Goal: Communication & Community: Answer question/provide support

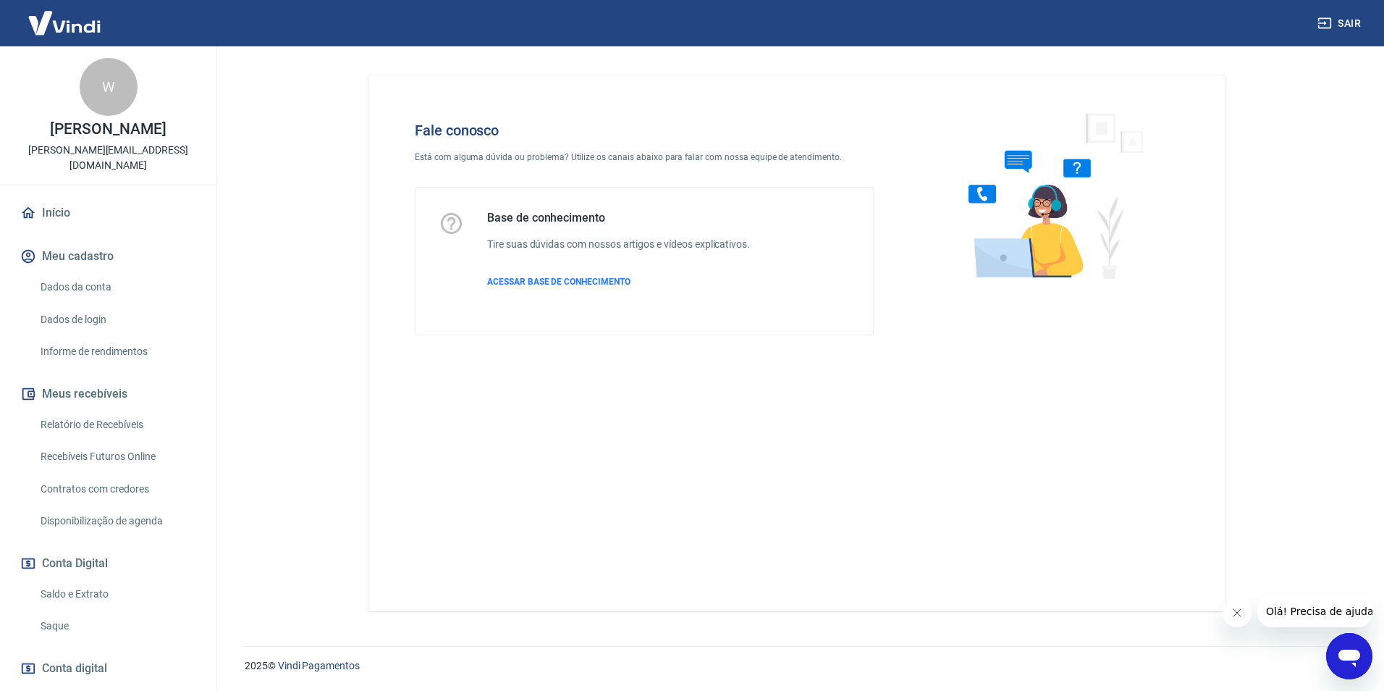
click at [1347, 641] on div "Abrir janela de mensagens" at bounding box center [1349, 655] width 43 height 43
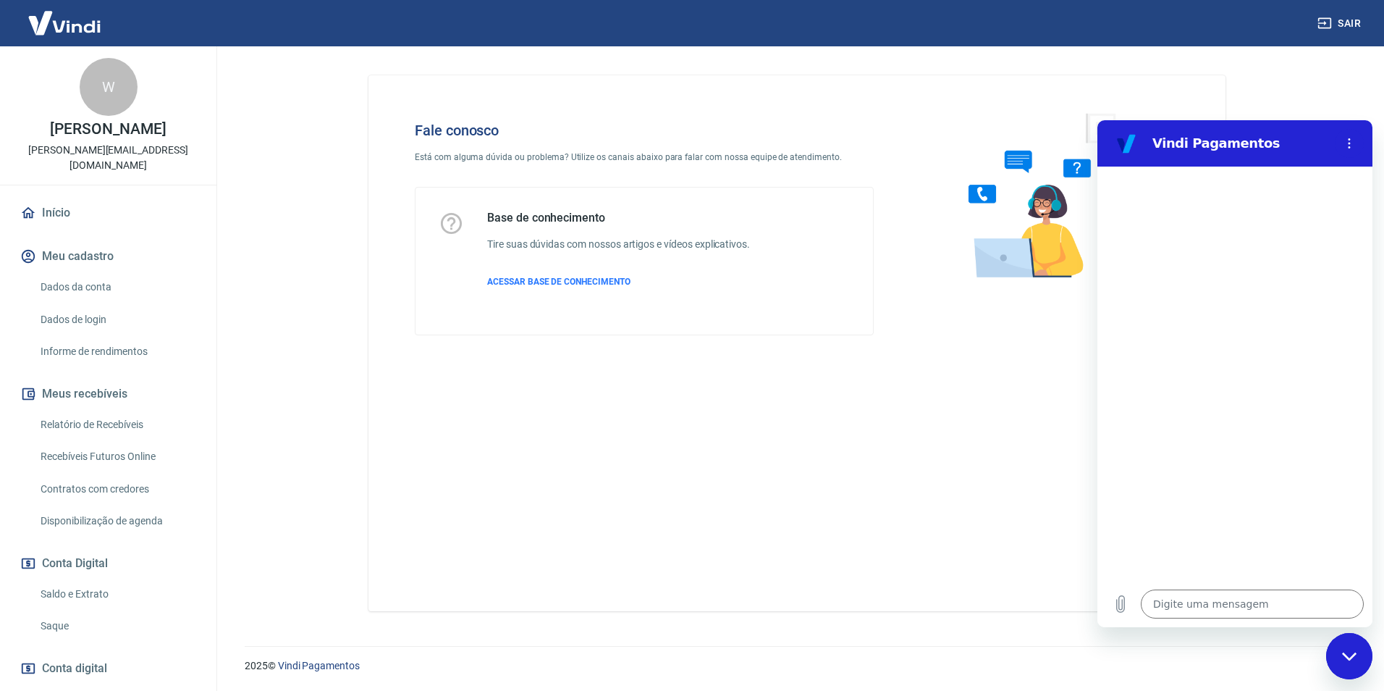
click at [1218, 588] on div "Digite uma mensagem x" at bounding box center [1234, 604] width 275 height 46
click at [1214, 612] on textarea at bounding box center [1252, 603] width 223 height 29
type textarea "o"
type textarea "x"
type textarea "ol"
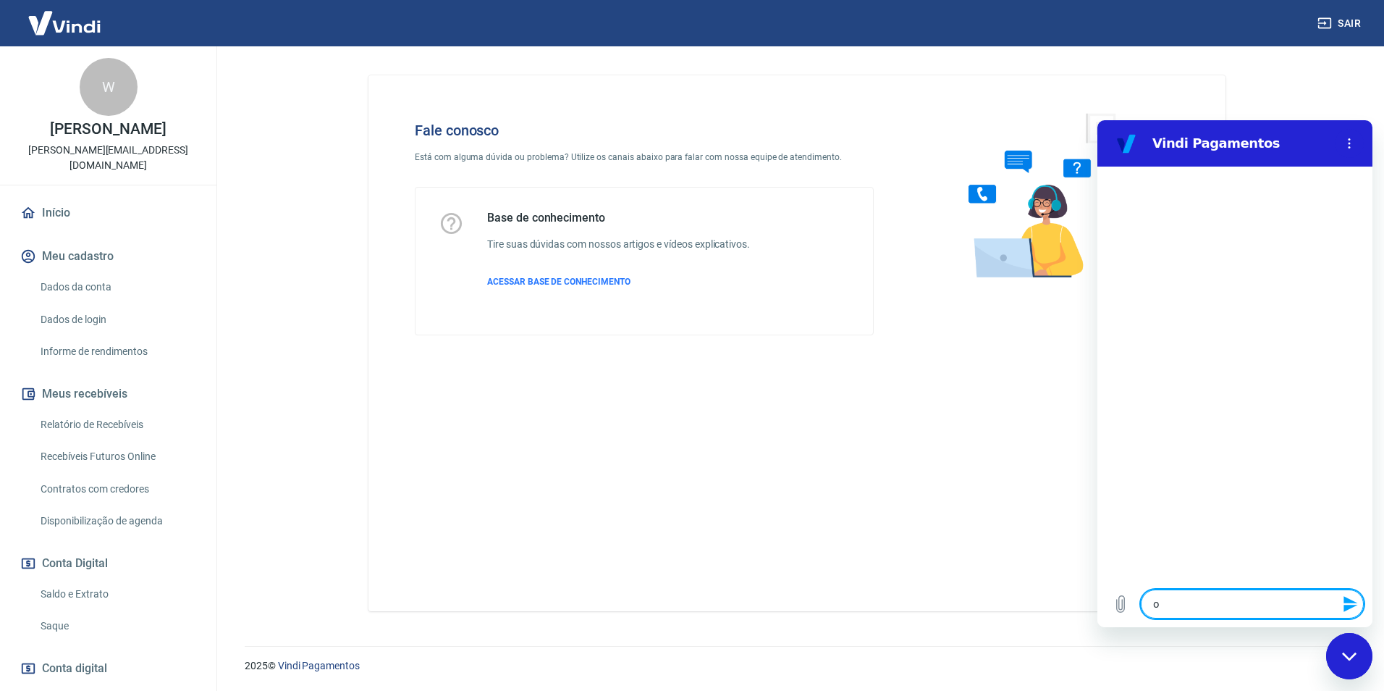
type textarea "x"
type textarea "olá"
type textarea "x"
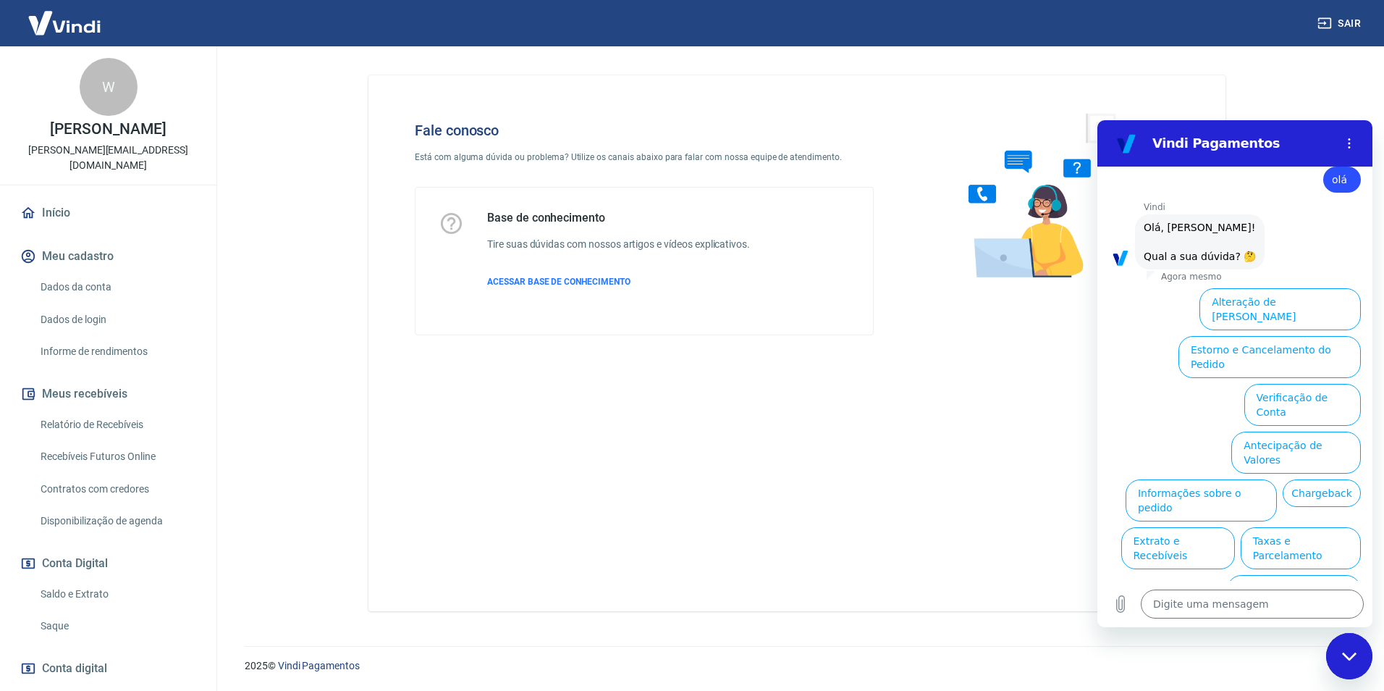
scroll to position [34, 0]
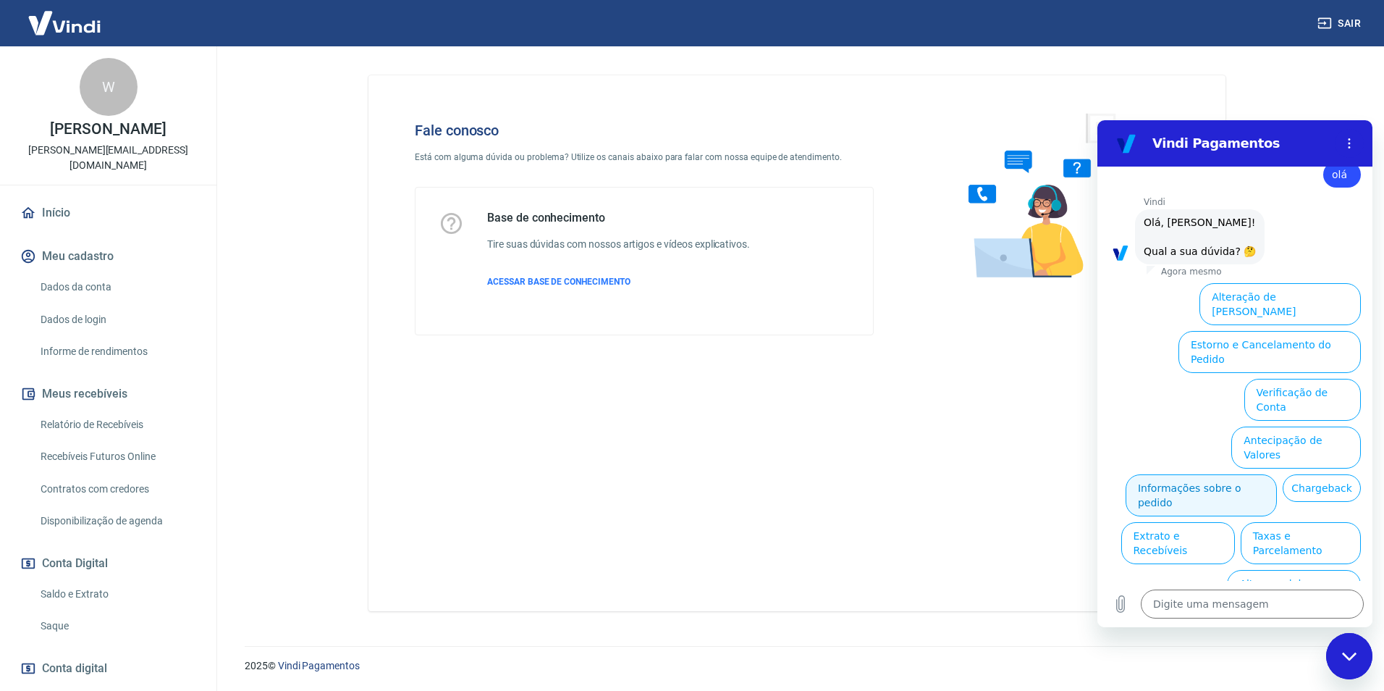
click at [1245, 474] on button "Informações sobre o pedido" at bounding box center [1201, 495] width 151 height 42
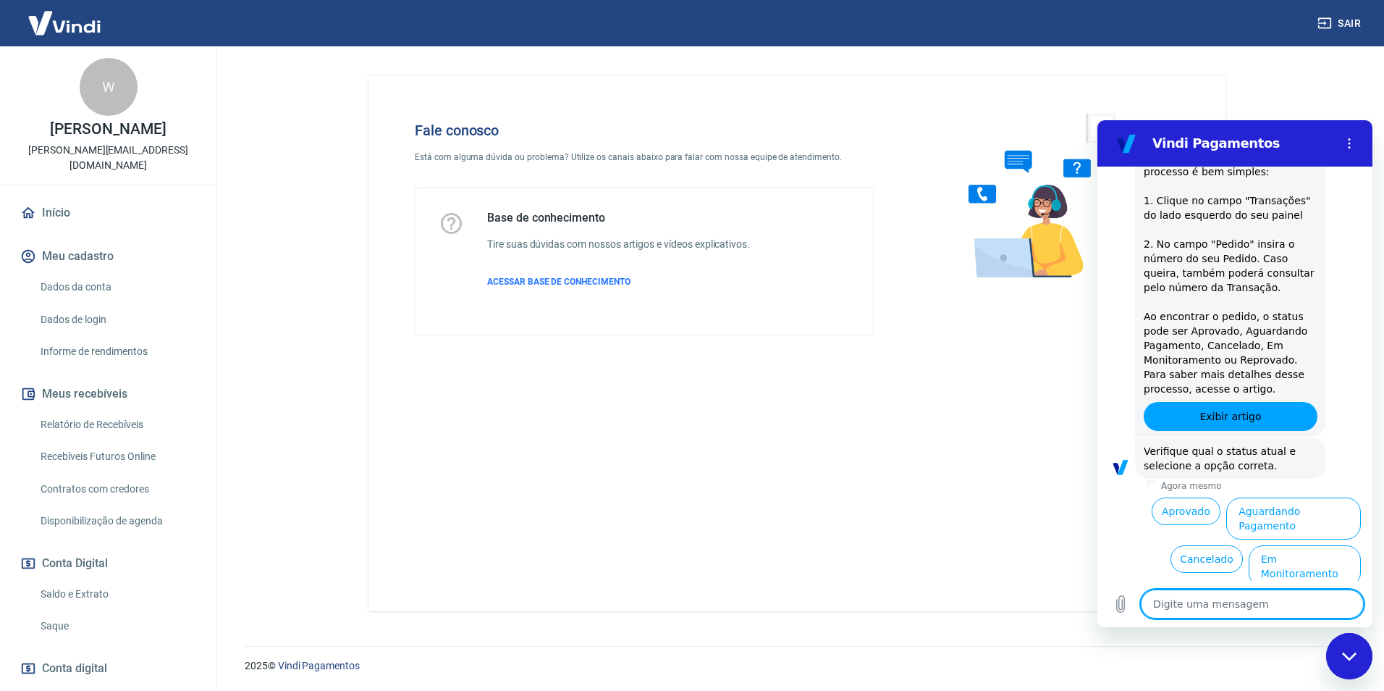
scroll to position [283, 0]
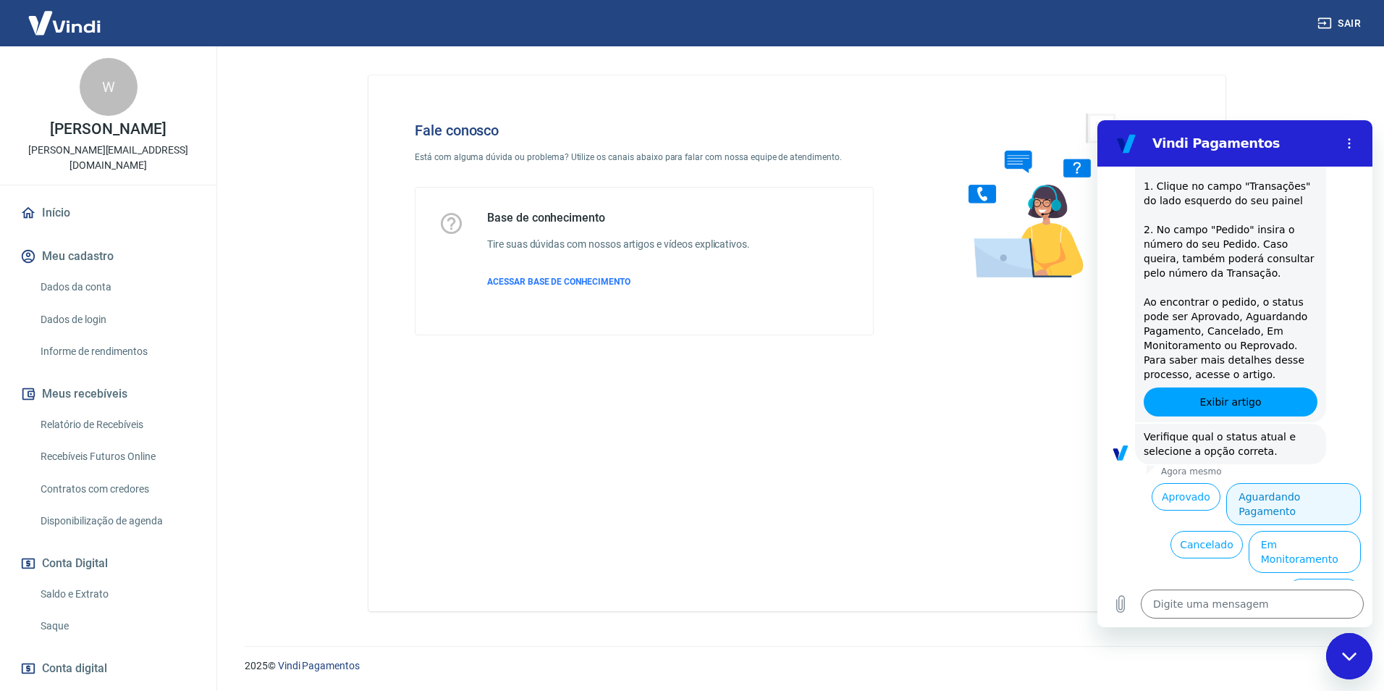
click at [1260, 488] on button "Aguardando Pagamento" at bounding box center [1293, 504] width 135 height 42
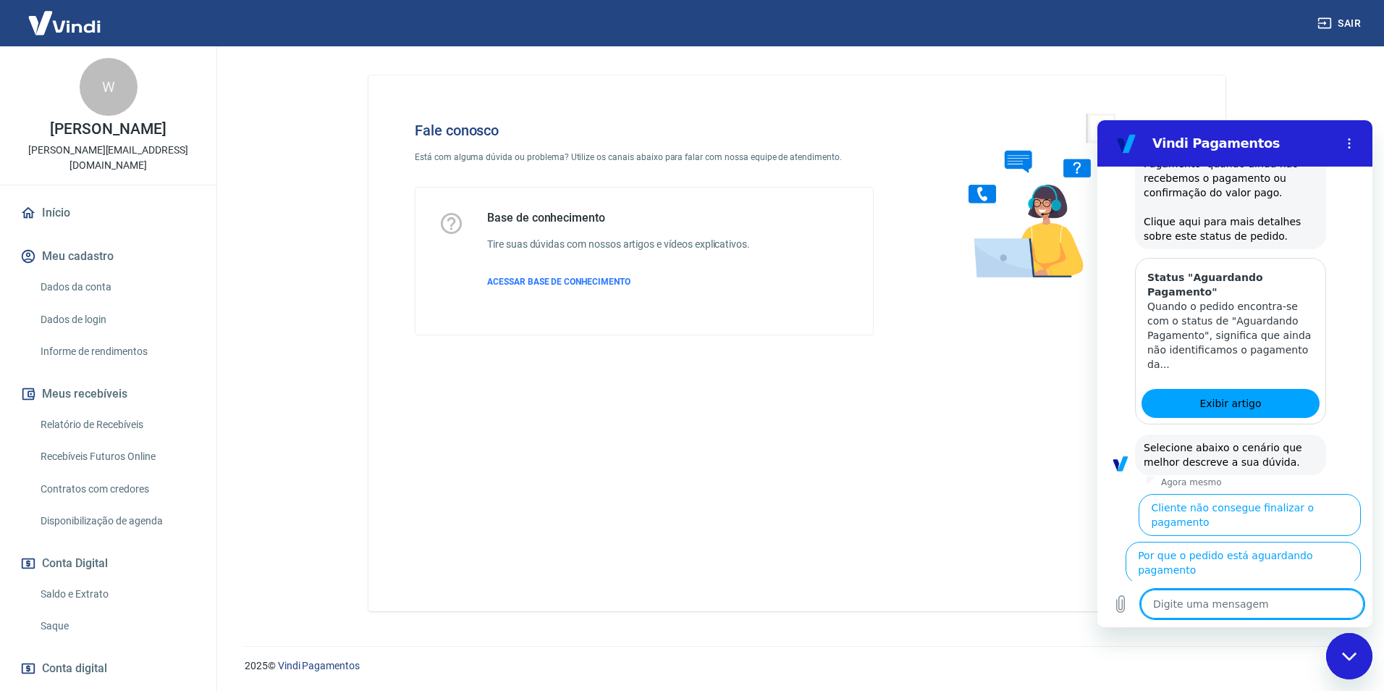
scroll to position [693, 0]
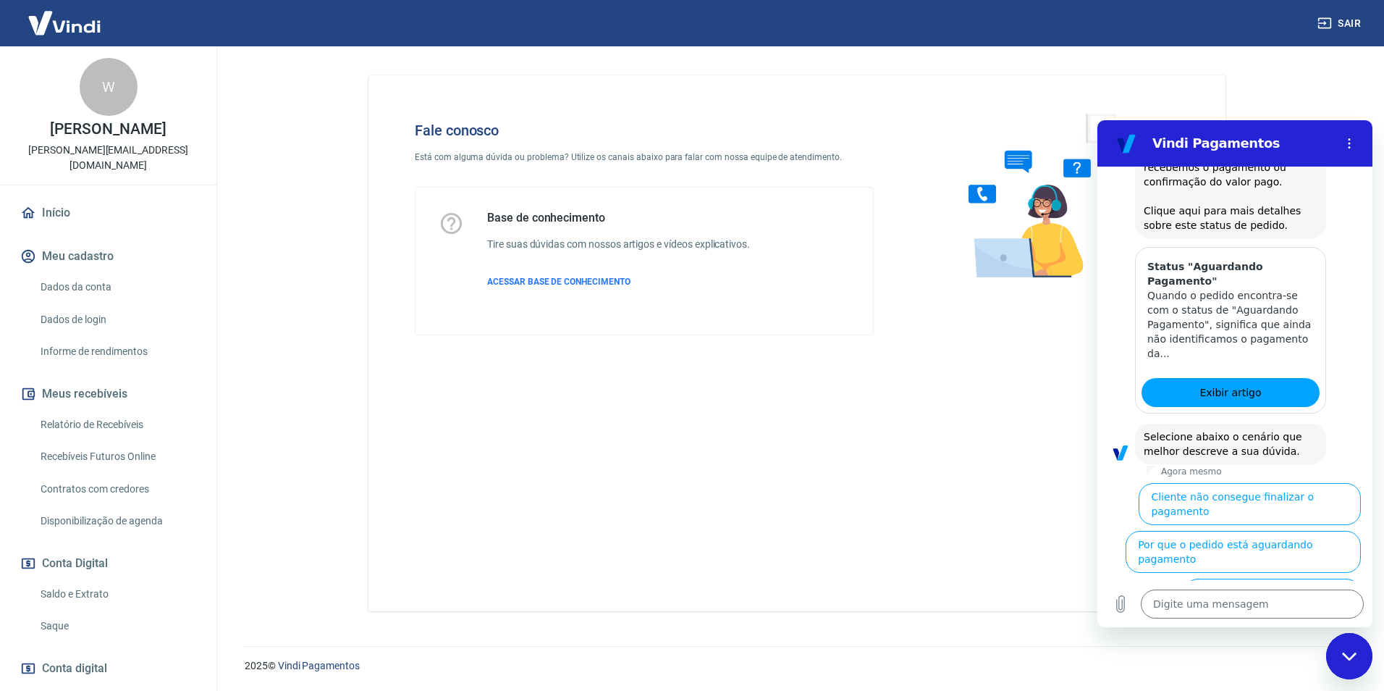
click at [1254, 578] on button "Cliente pagou, mas pedido consta 'Aguardando Pagamento'" at bounding box center [1272, 606] width 177 height 56
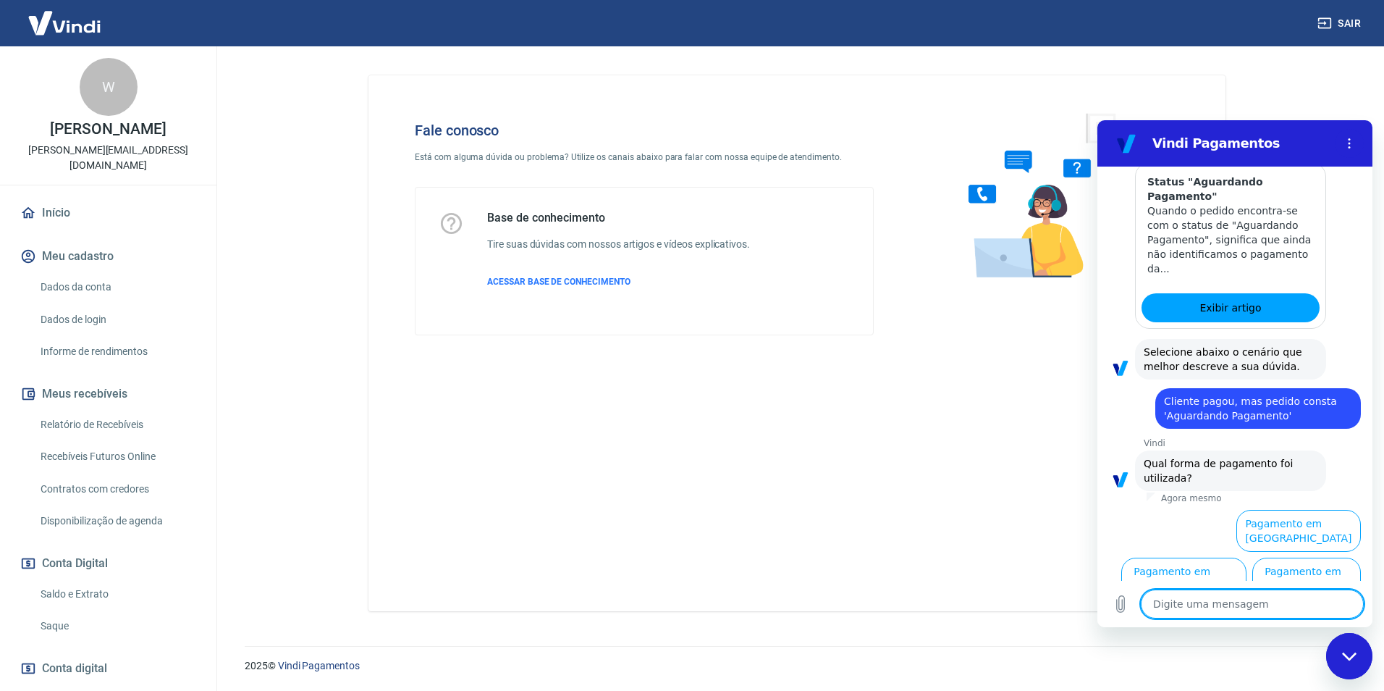
scroll to position [790, 0]
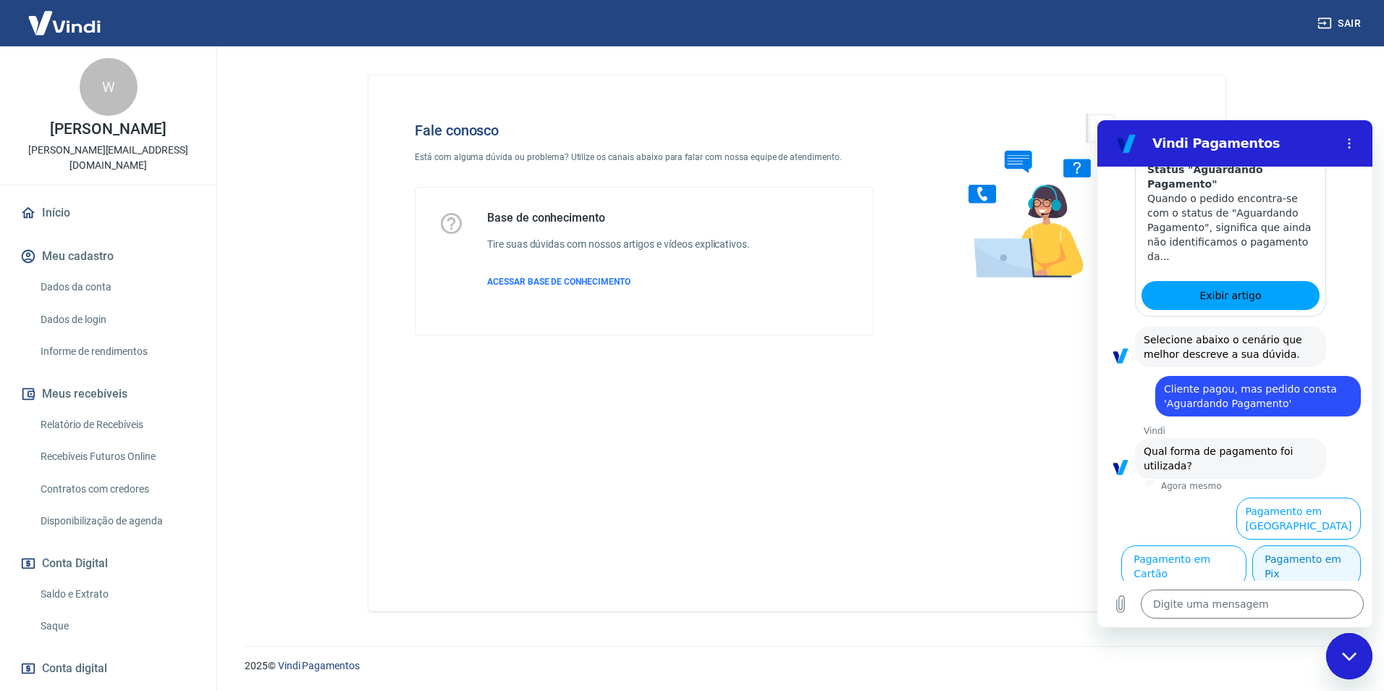
drag, startPoint x: 1325, startPoint y: 562, endPoint x: 2127, endPoint y: 636, distance: 806.2
click at [1325, 562] on button "Pagamento em Pix" at bounding box center [1306, 566] width 109 height 42
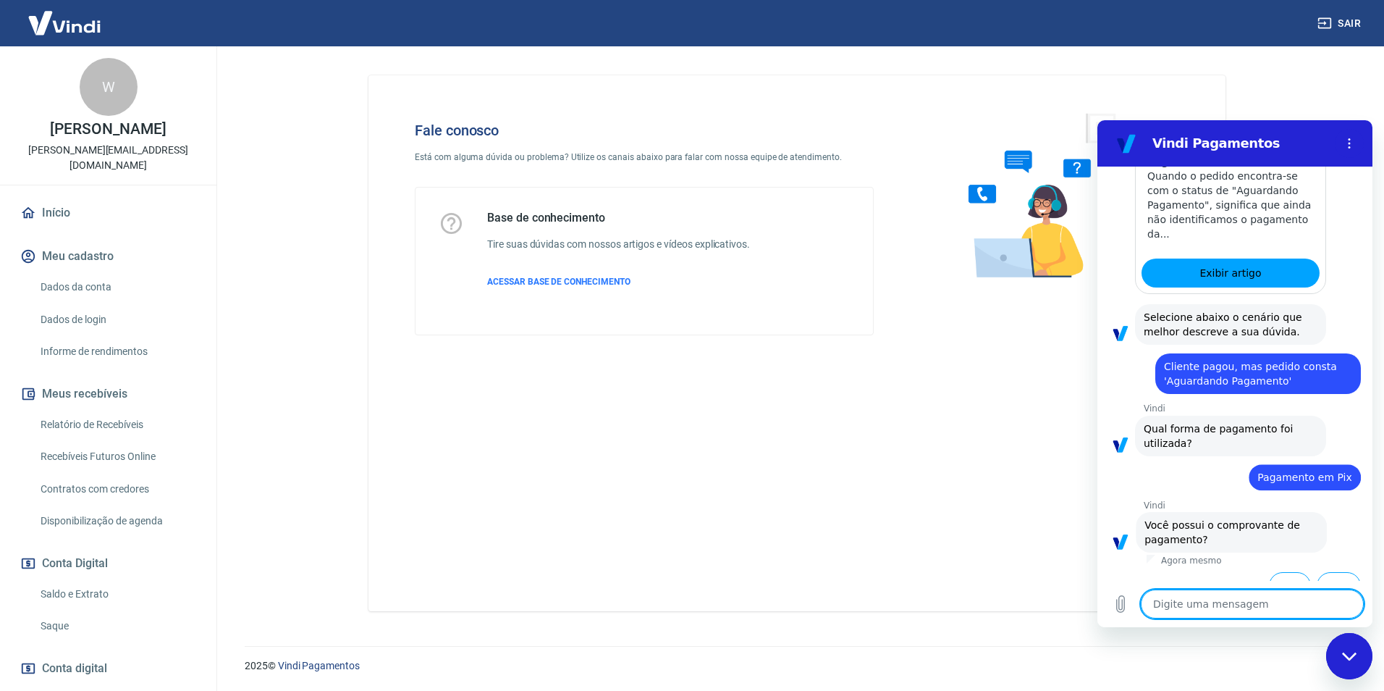
scroll to position [820, 0]
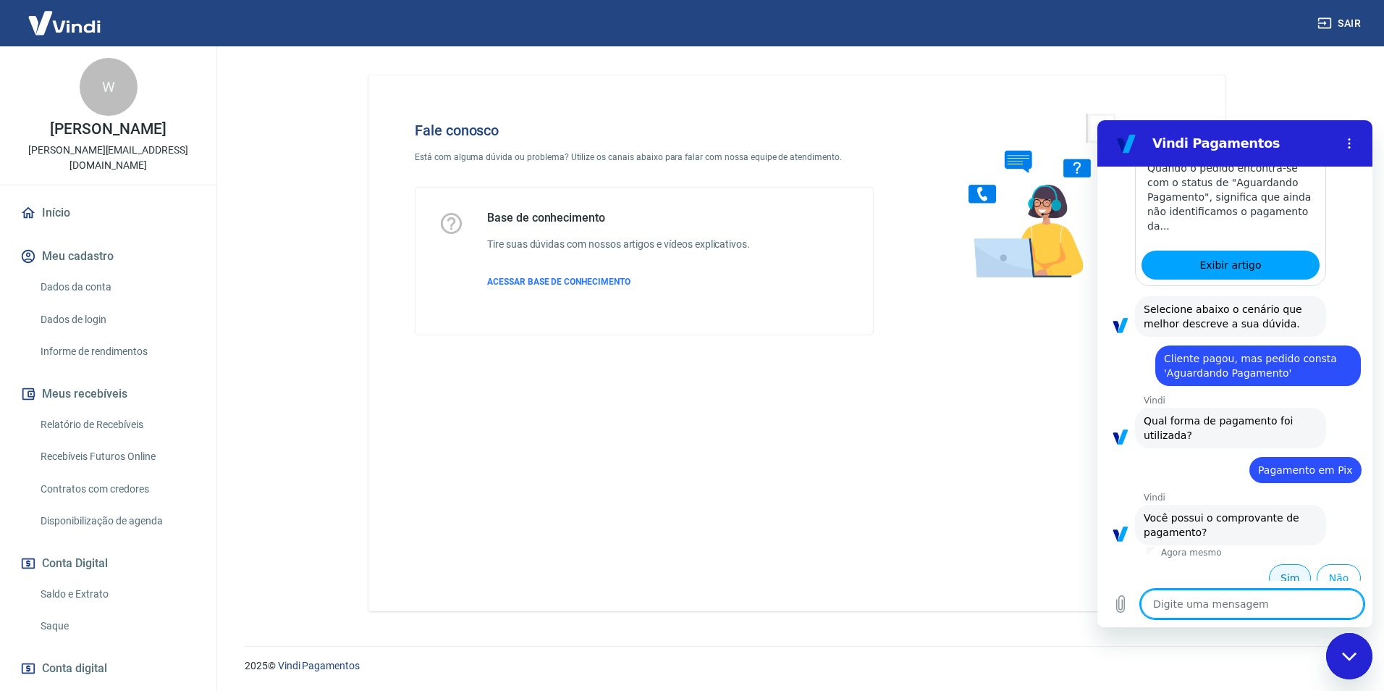
click at [1271, 564] on button "Sim" at bounding box center [1290, 578] width 42 height 28
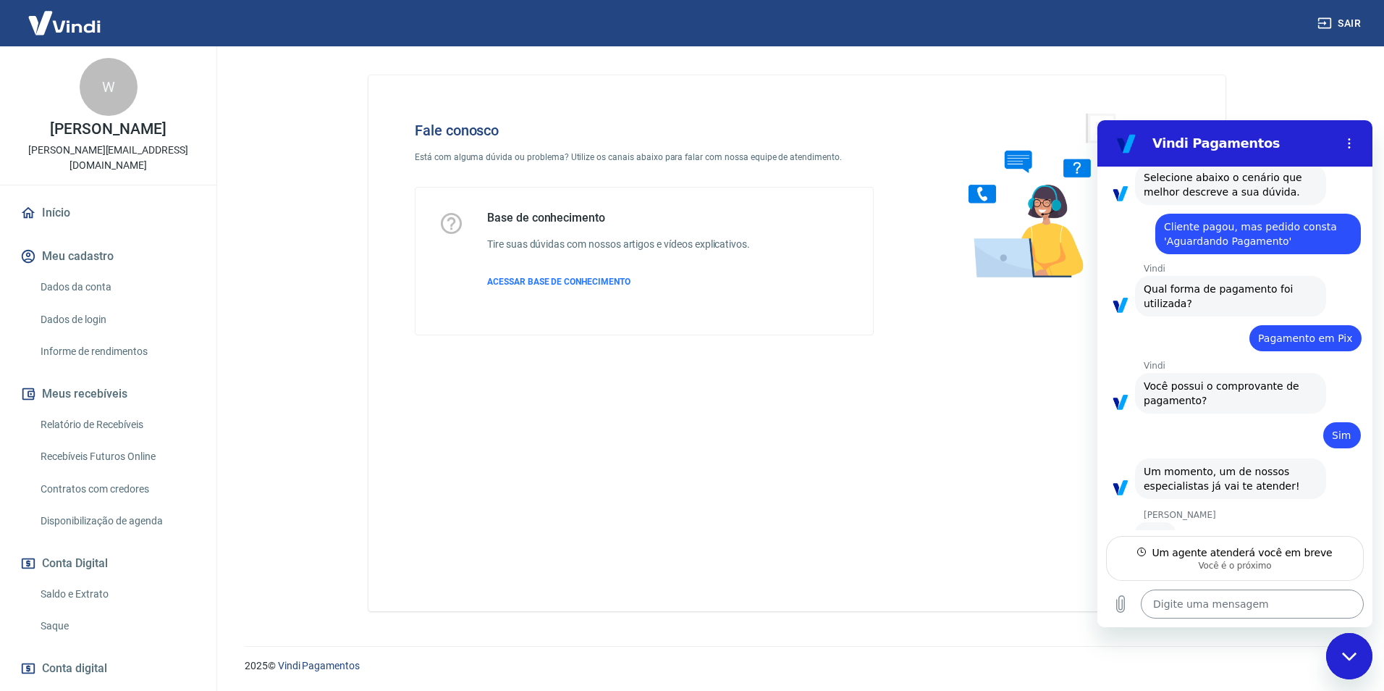
scroll to position [950, 0]
click at [1226, 604] on textarea at bounding box center [1252, 603] width 223 height 29
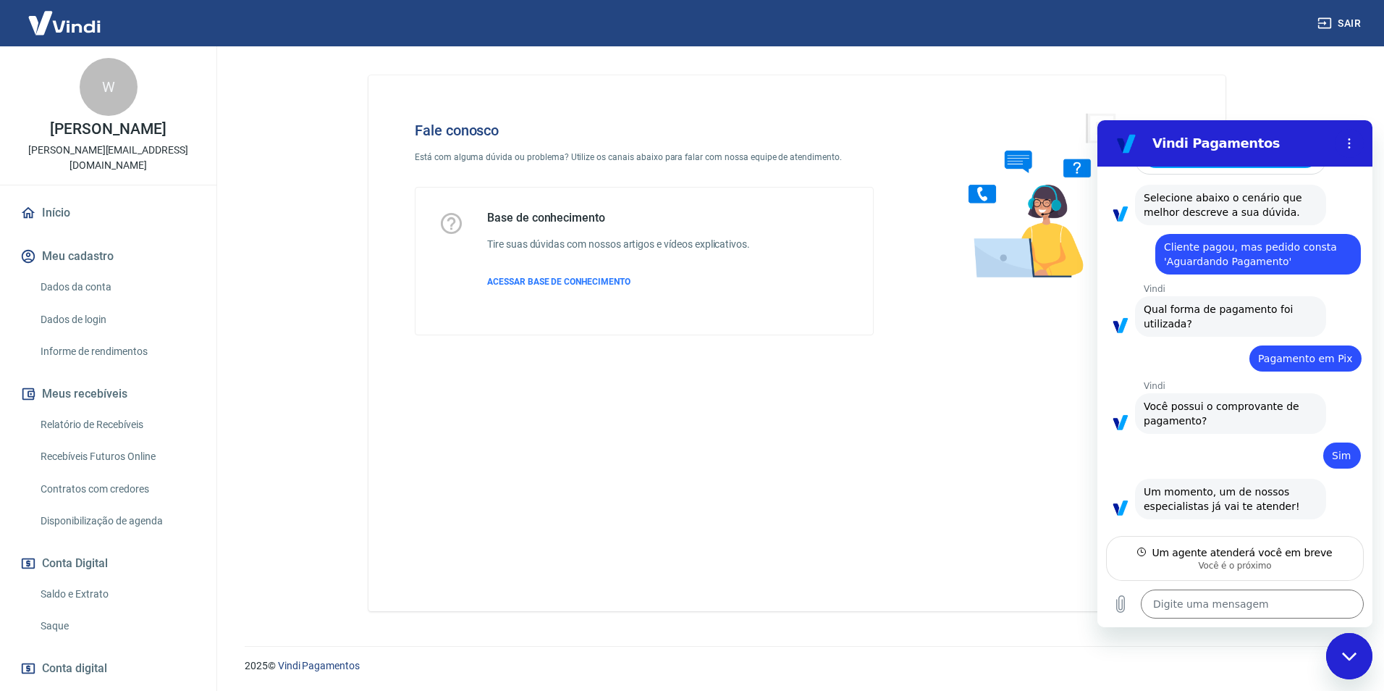
type textarea "x"
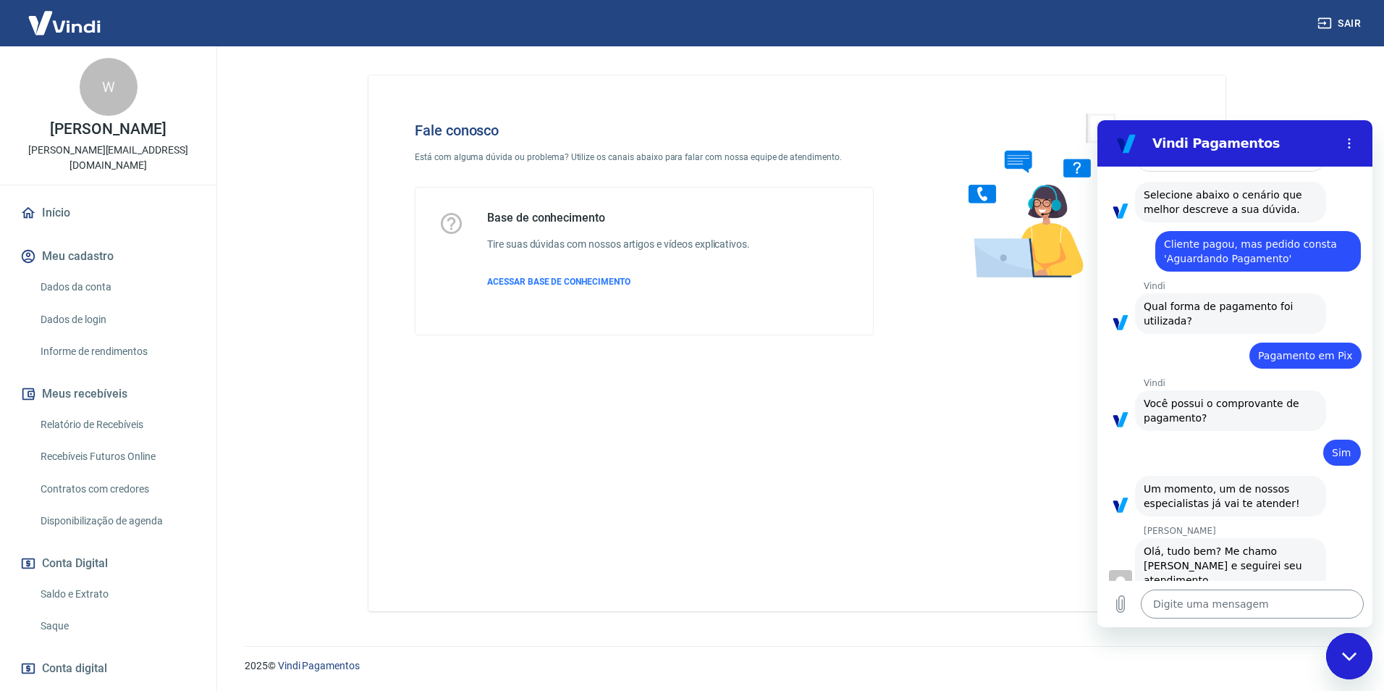
click at [1228, 602] on textarea at bounding box center [1252, 603] width 223 height 29
type textarea "B"
type textarea "x"
type textarea "Bo"
type textarea "x"
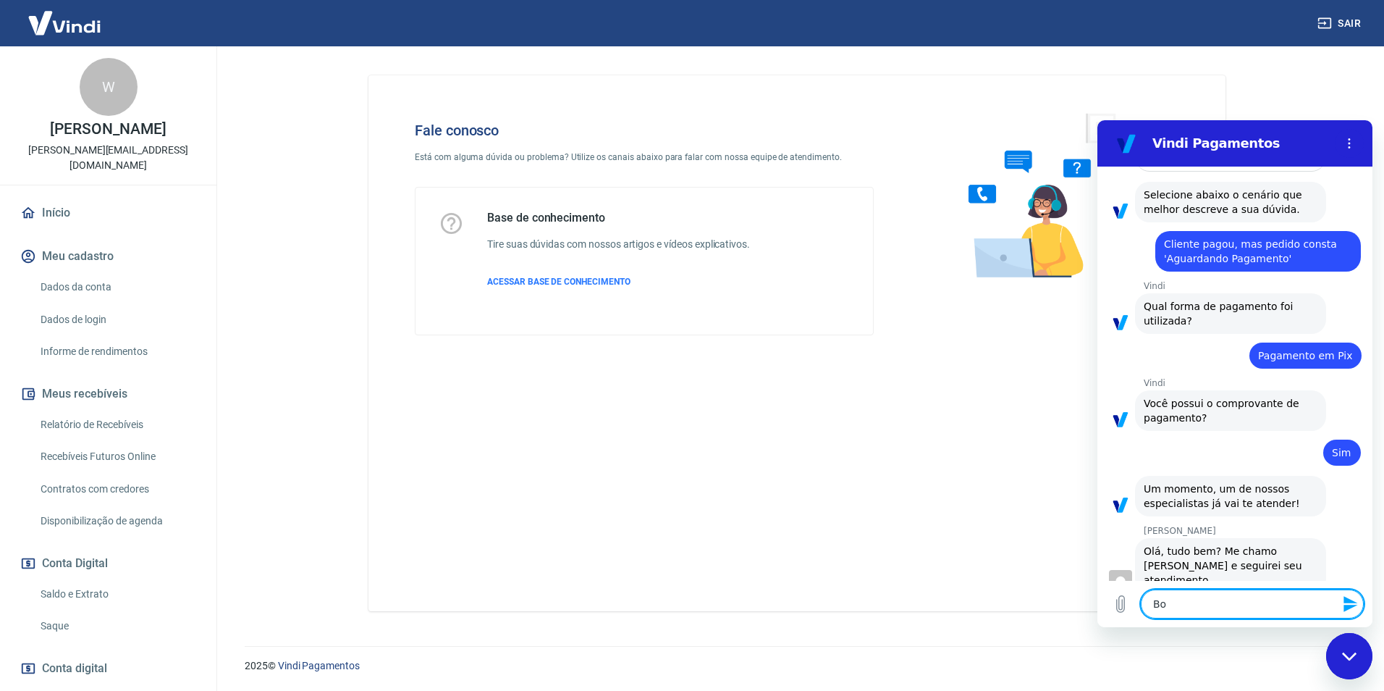
type textarea "Bom"
type textarea "x"
type textarea "Bom"
type textarea "x"
type textarea "Bom d"
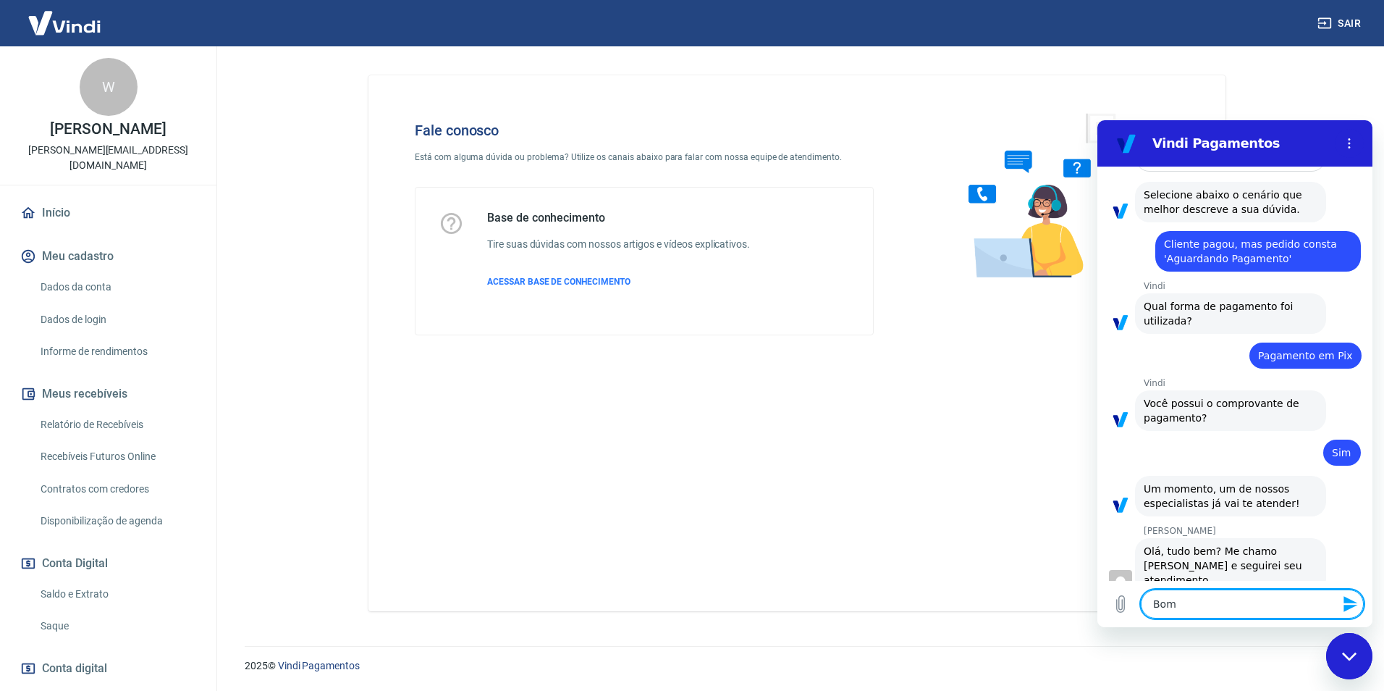
type textarea "x"
type textarea "Bom di"
type textarea "x"
type textarea "Bom dia"
type textarea "x"
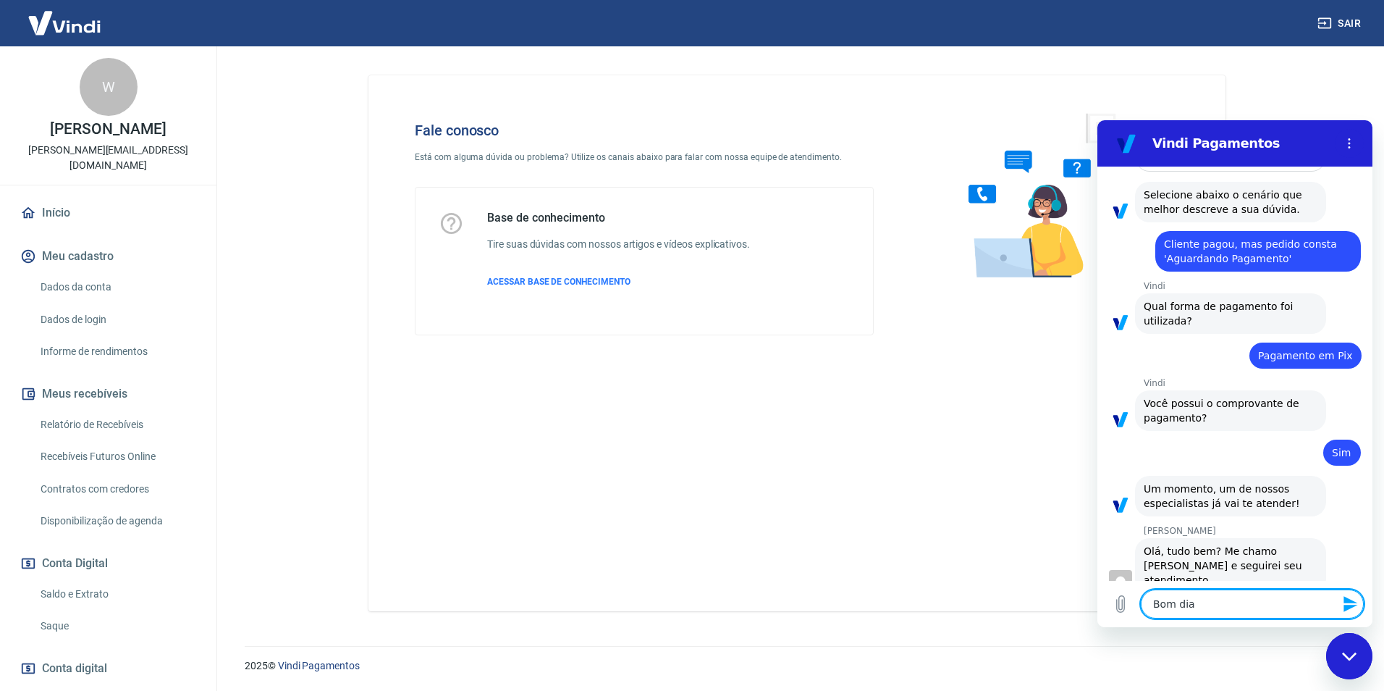
type textarea "Bom dia"
type textarea "x"
type textarea "Bom dia I"
type textarea "x"
type textarea "Bom dia It"
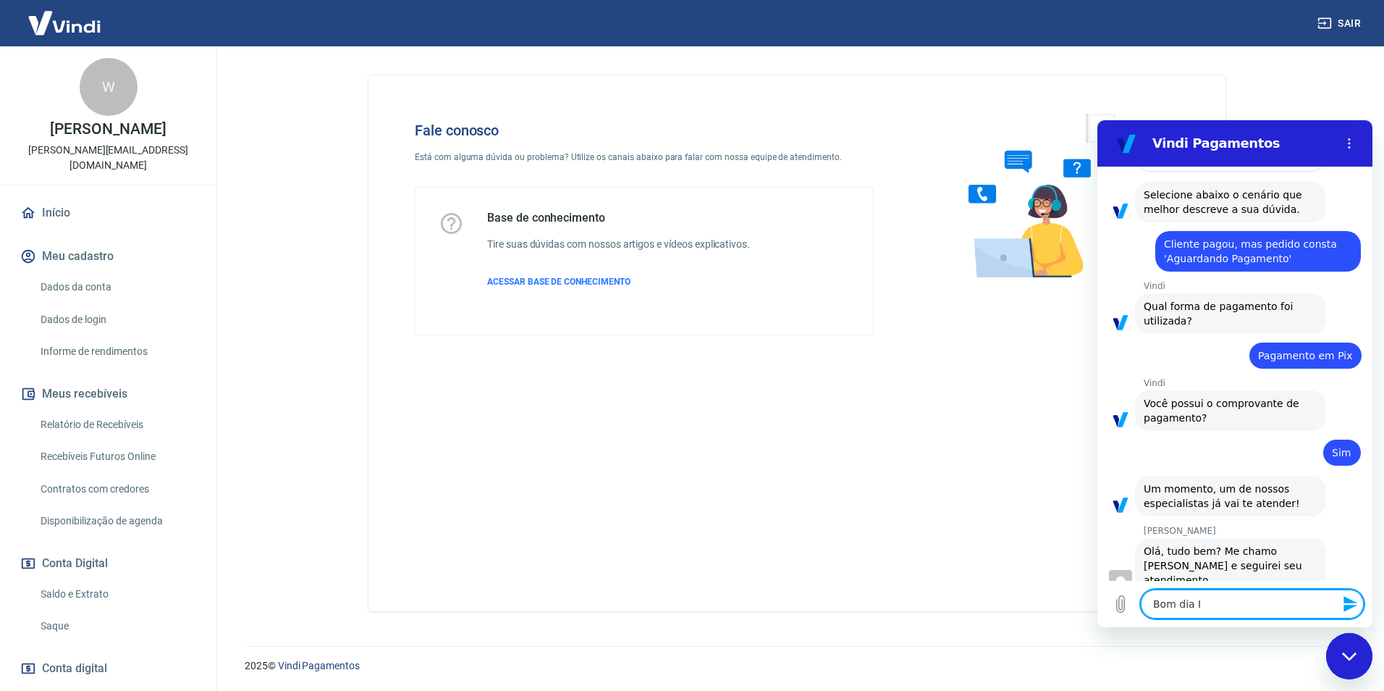
type textarea "x"
type textarea "Bom dia Ita"
type textarea "x"
type textarea "Bom dia Ital"
type textarea "x"
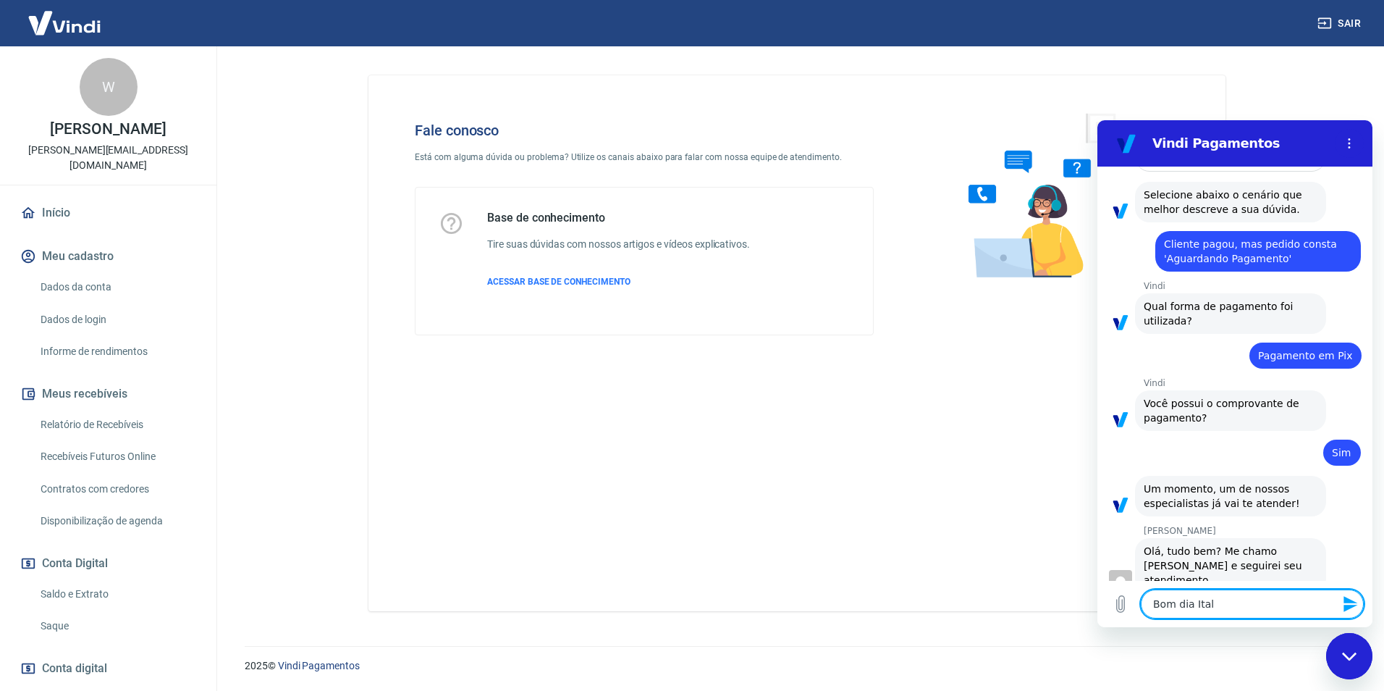
type textarea "Bom dia Italo"
type textarea "x"
type textarea "Bom dia Italo"
type textarea "x"
type textarea "Bom dia [PERSON_NAME]"
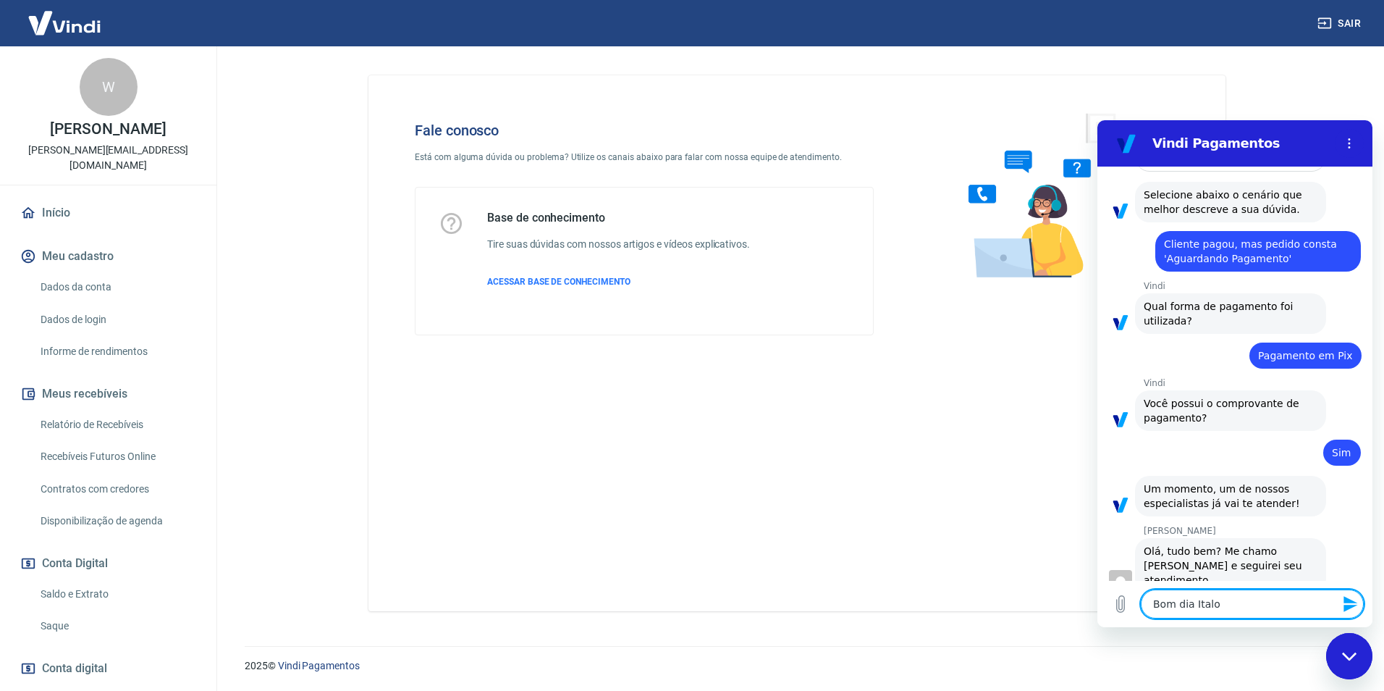
type textarea "x"
type textarea "Bom dia [PERSON_NAME]"
type textarea "x"
type textarea "Bom dia [PERSON_NAME]"
type textarea "x"
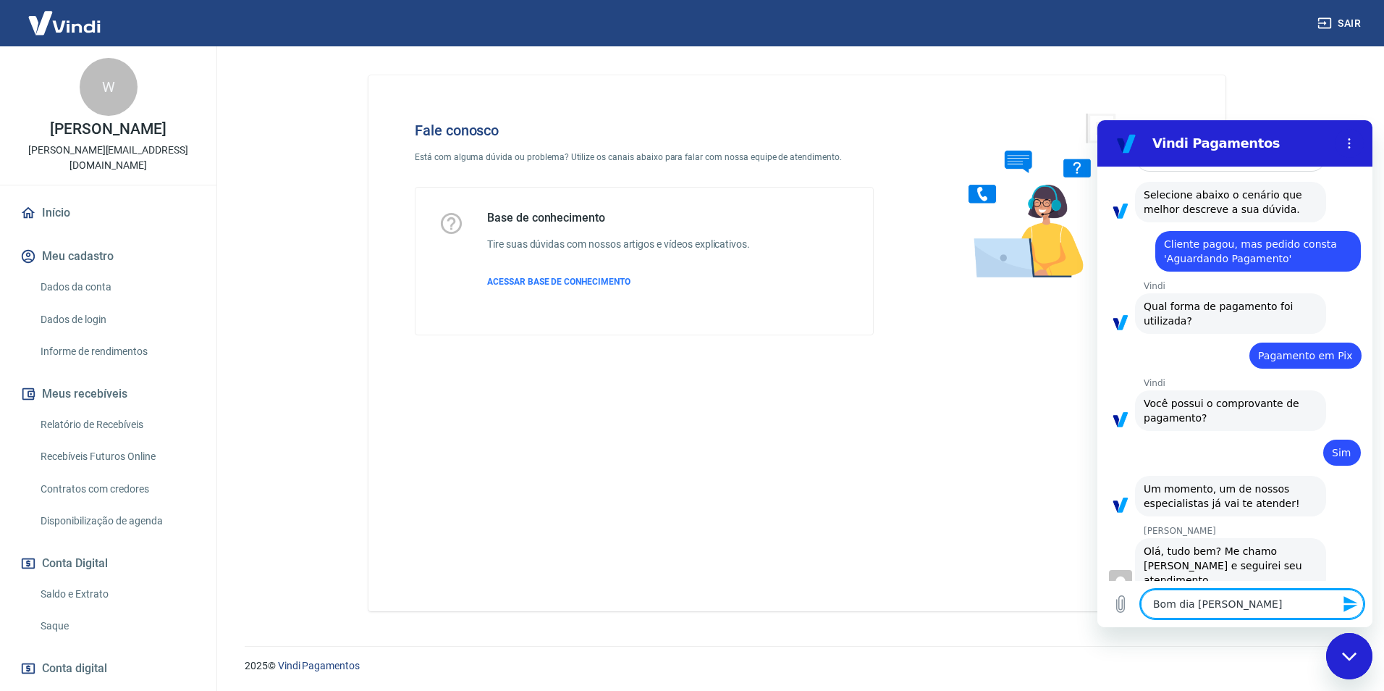
type textarea "Bom dia Italo tudo"
type textarea "x"
type textarea "Bom dia Italo tudo"
type textarea "x"
type textarea "Bom dia Italo tudo b"
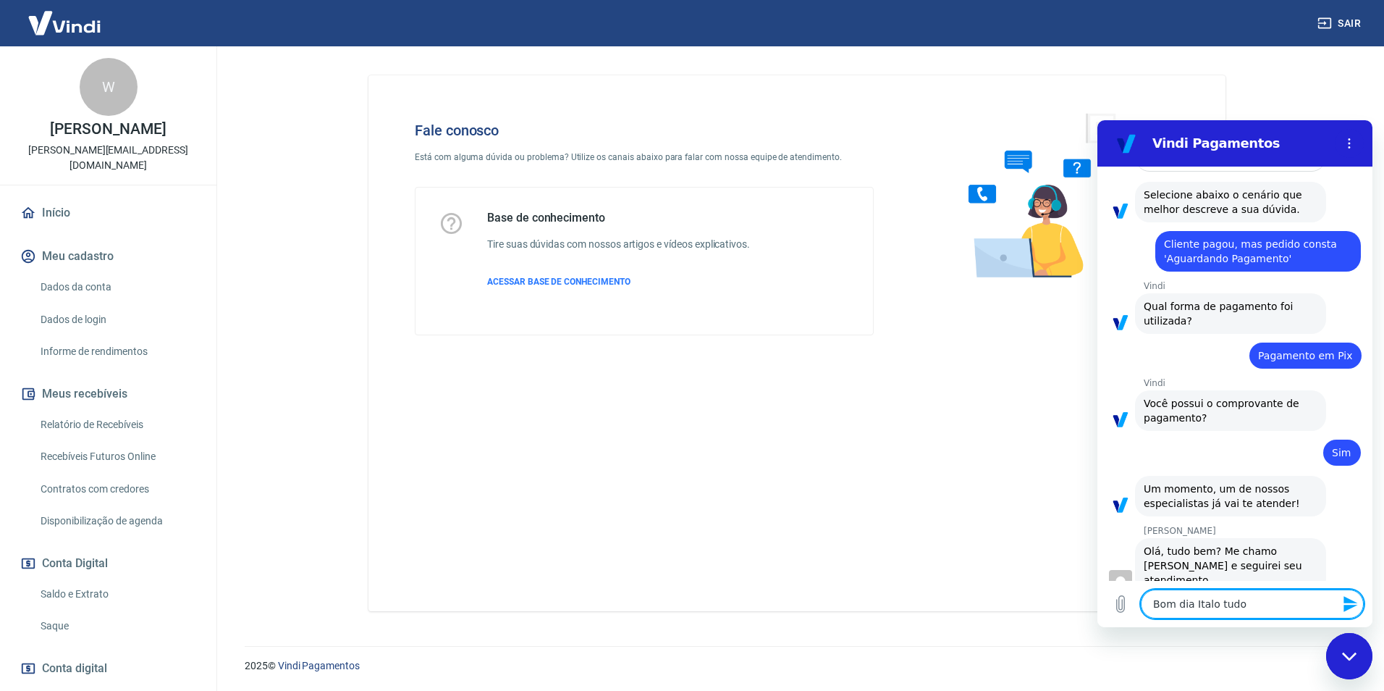
type textarea "x"
type textarea "Bom dia Italo tudo bo"
type textarea "x"
type textarea "Bom dia Italo tudo bom"
type textarea "x"
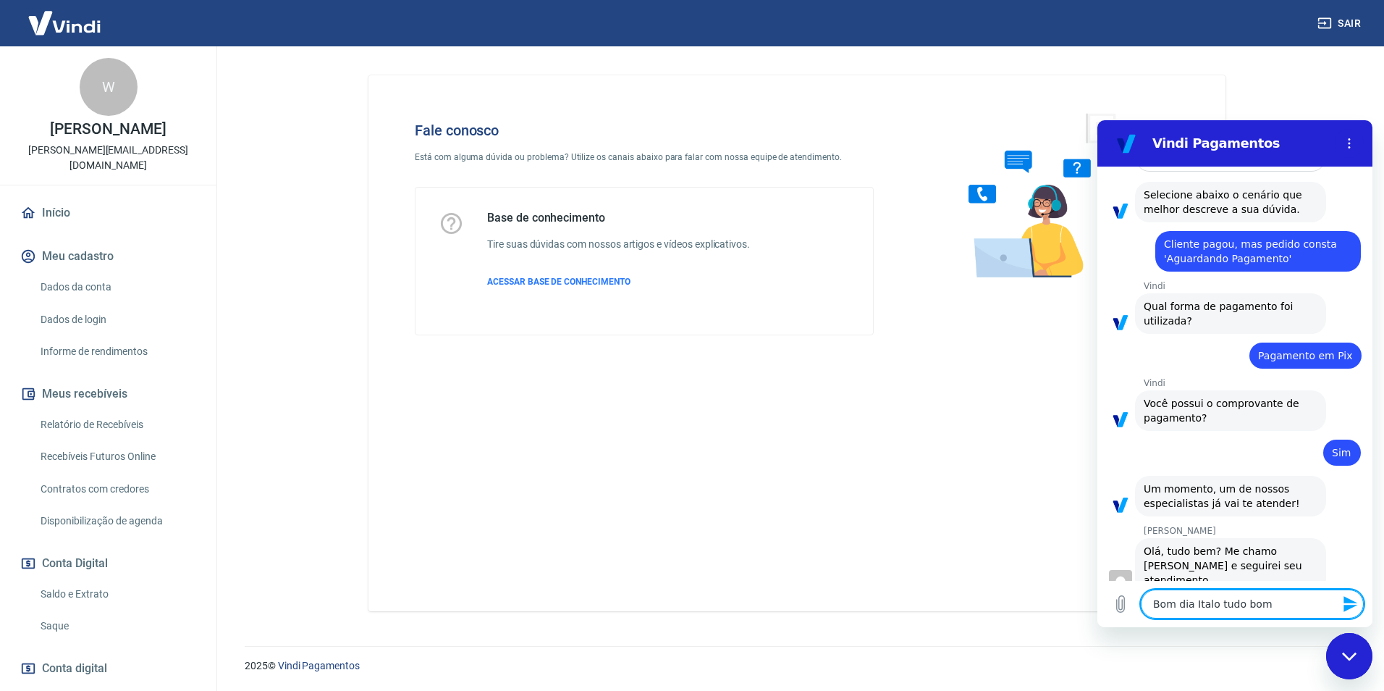
type textarea "Bom dia Italo tudo bom"
type textarea "x"
type textarea "Bom dia Italo tudo bom ?"
type textarea "x"
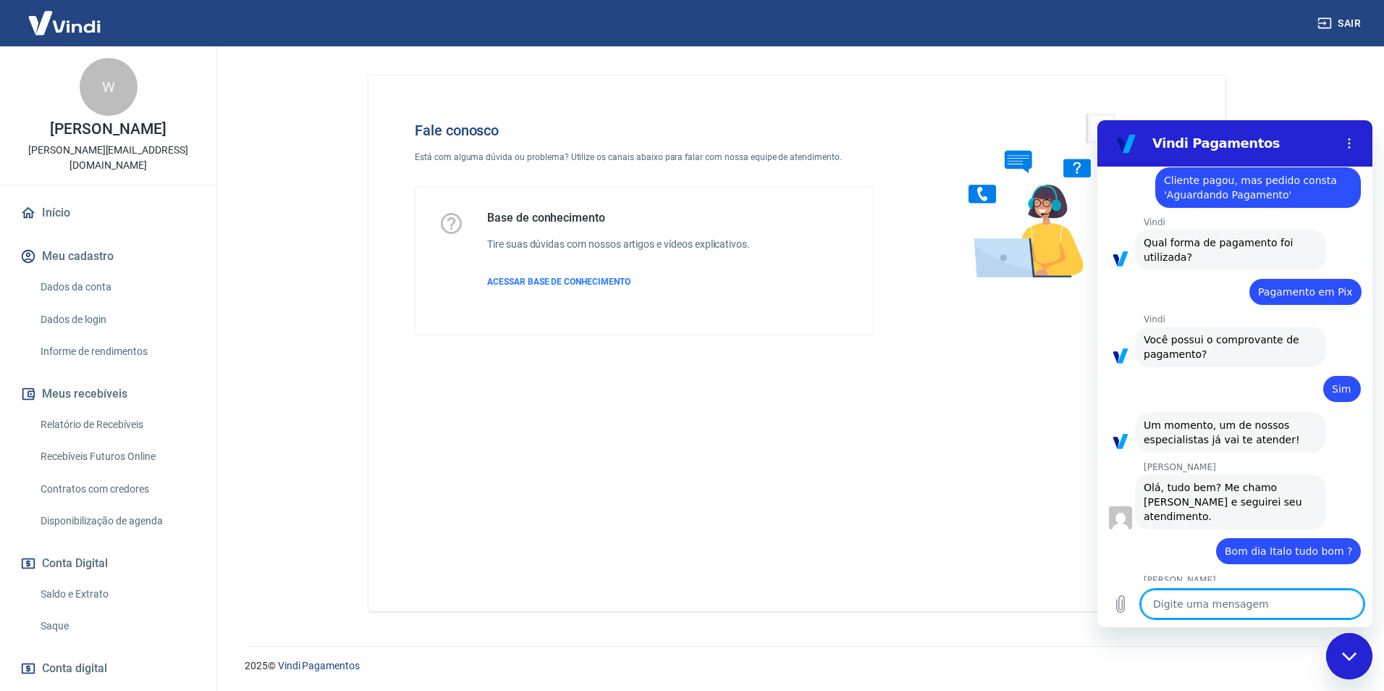
scroll to position [997, 0]
click at [1208, 612] on textarea at bounding box center [1252, 603] width 223 height 29
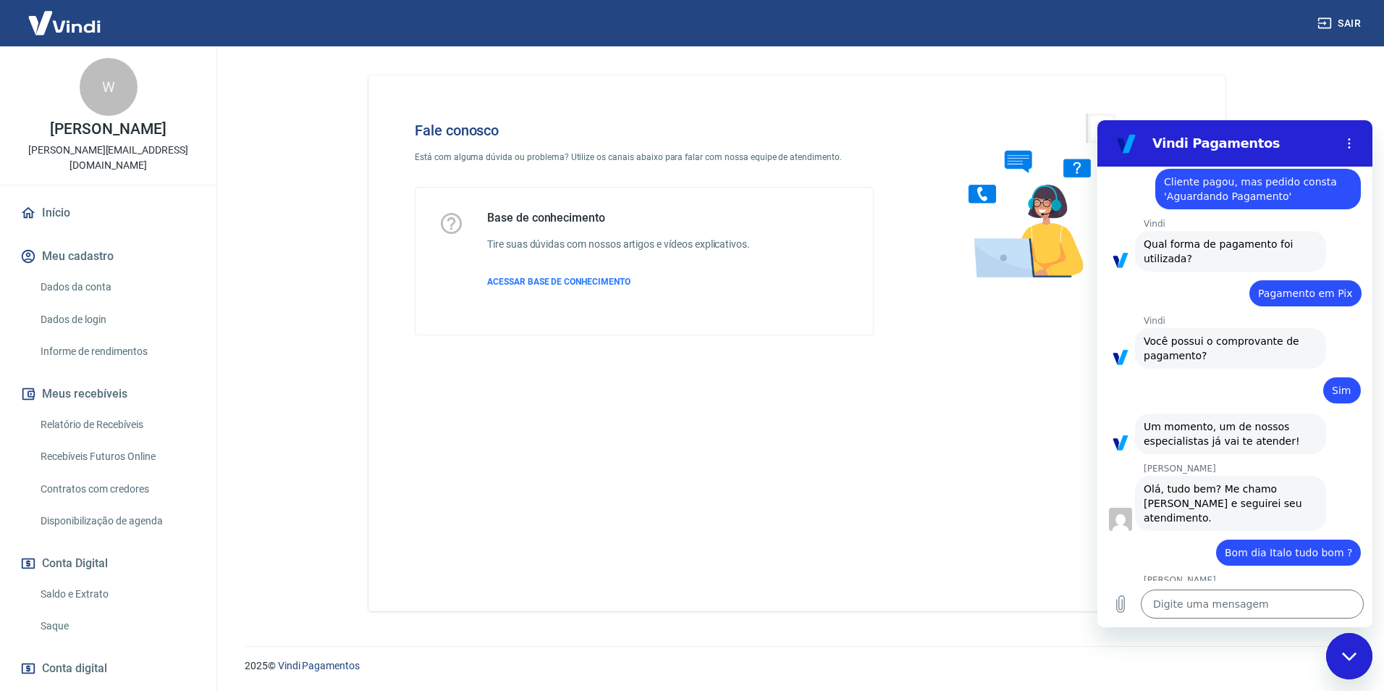
type textarea "x"
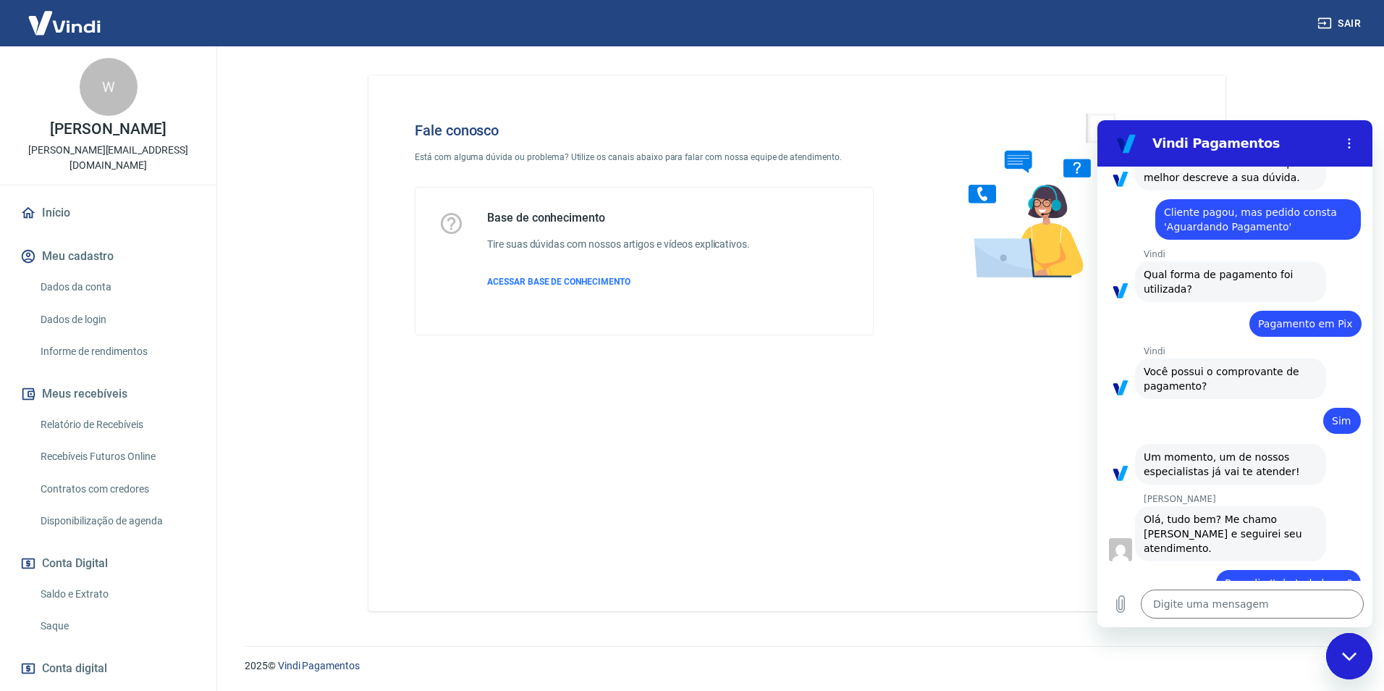
scroll to position [969, 0]
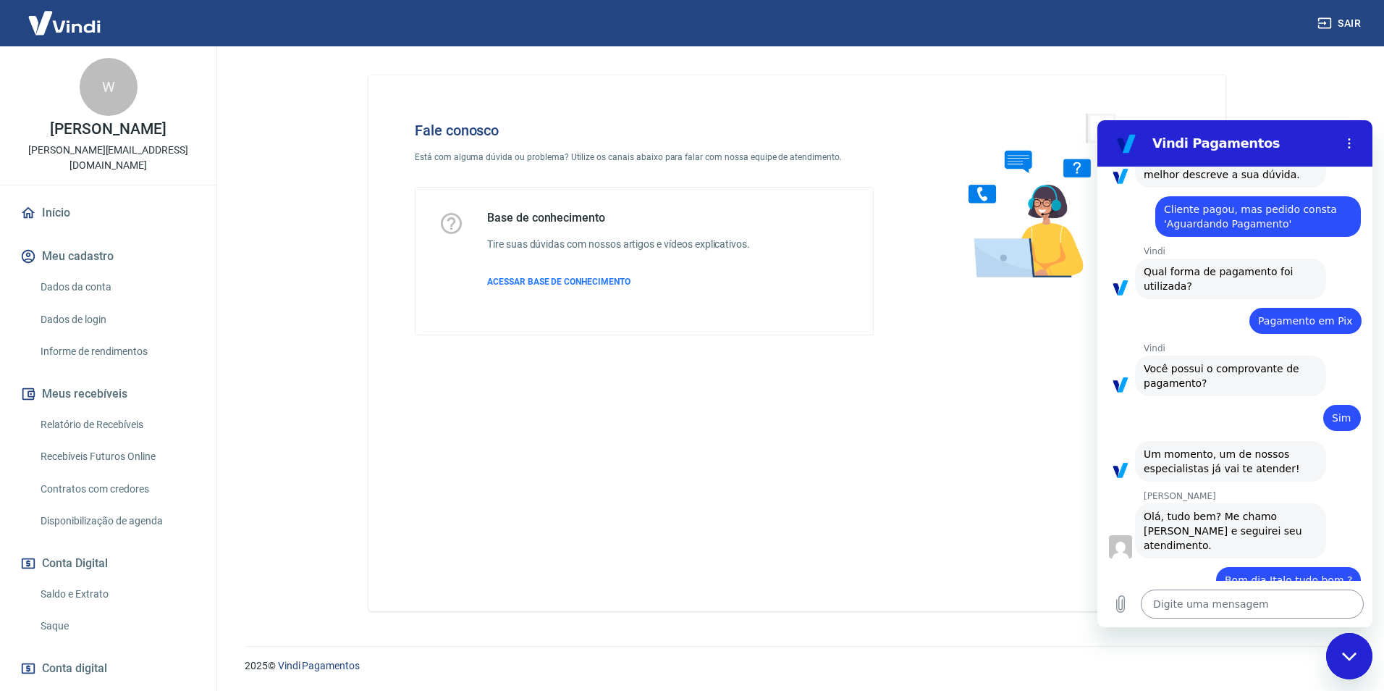
click at [1258, 597] on textarea at bounding box center [1252, 603] width 223 height 29
type textarea "I"
type textarea "x"
type textarea "It"
type textarea "x"
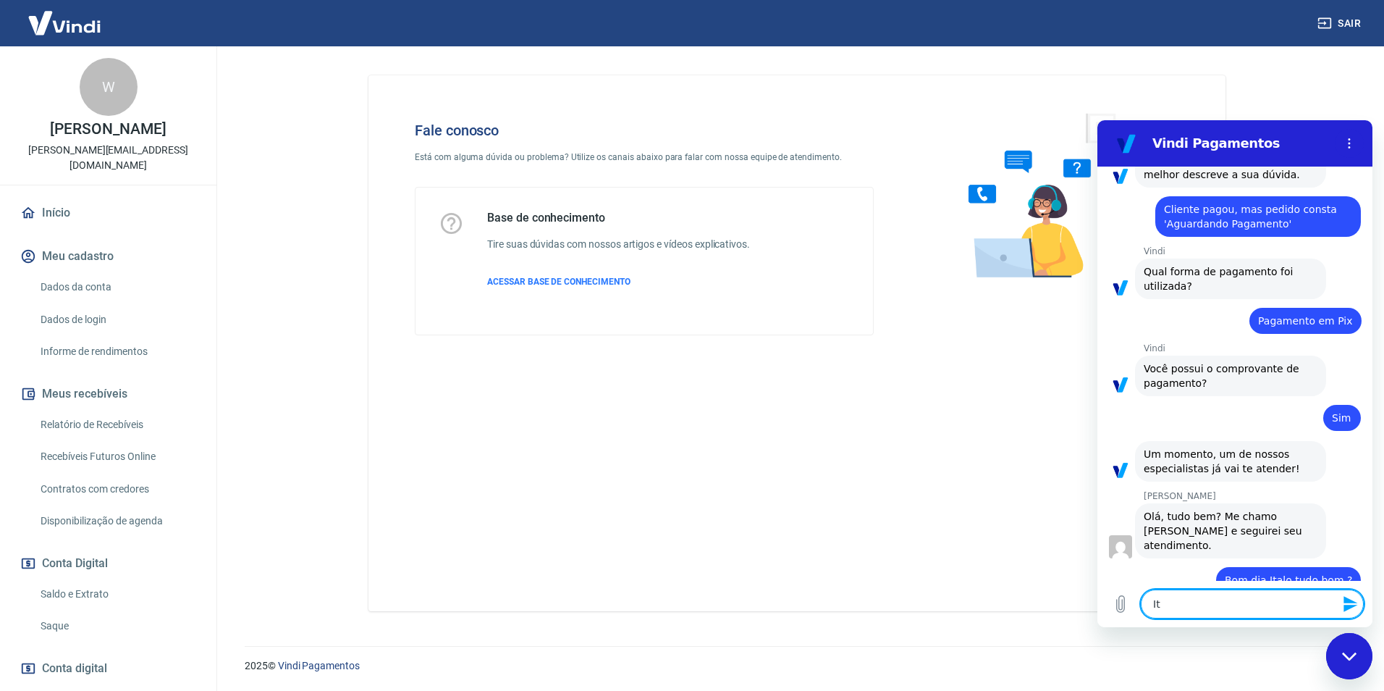
type textarea "Ita"
type textarea "x"
type textarea "Ital"
type textarea "x"
type textarea "Ital o"
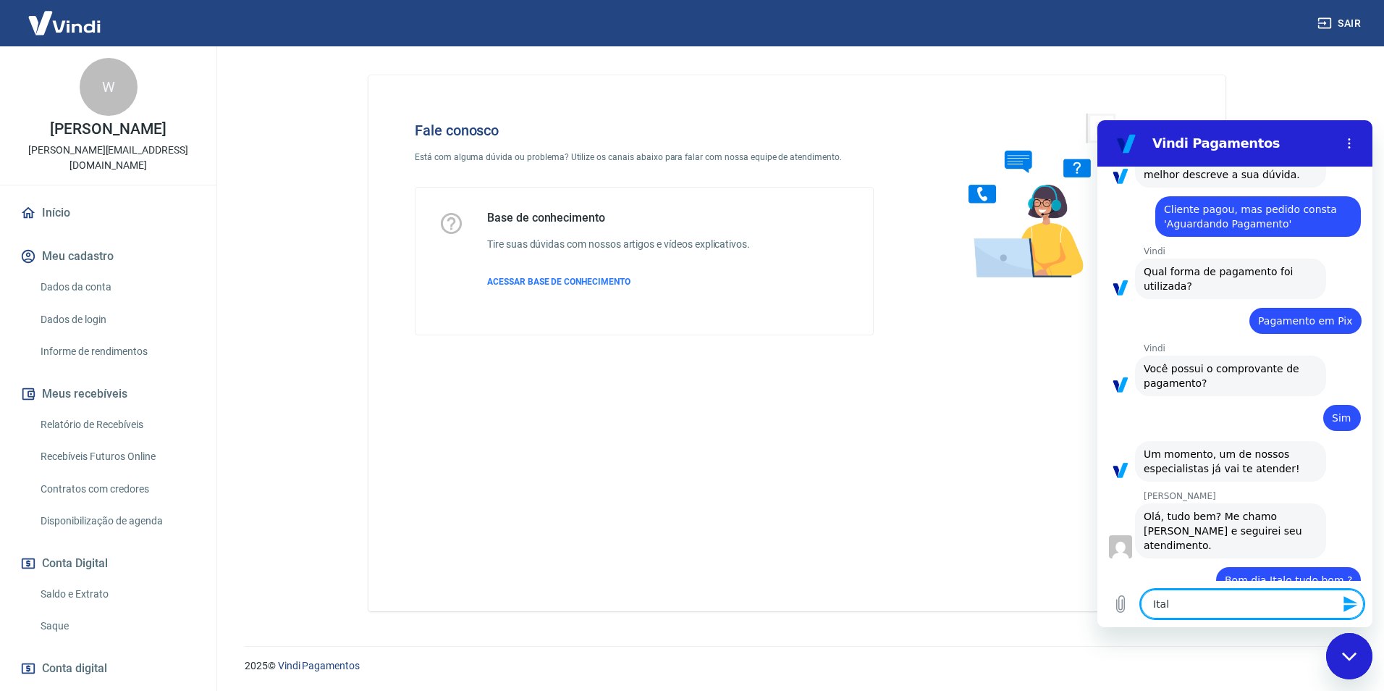
type textarea "x"
type textarea "Ital oe"
type textarea "x"
type textarea "Ital oes"
type textarea "x"
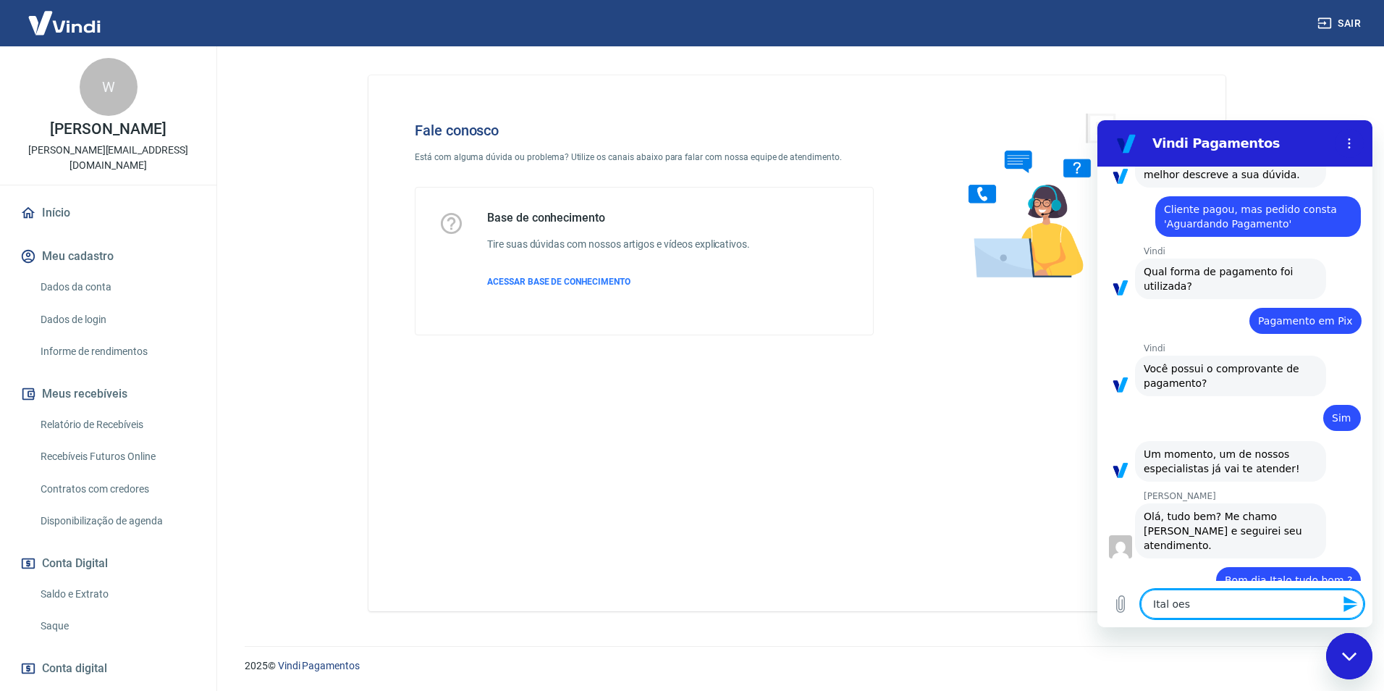
type textarea "Ital oest"
type textarea "x"
type textarea "Ital oesto"
type textarea "x"
type textarea "Ital oestou"
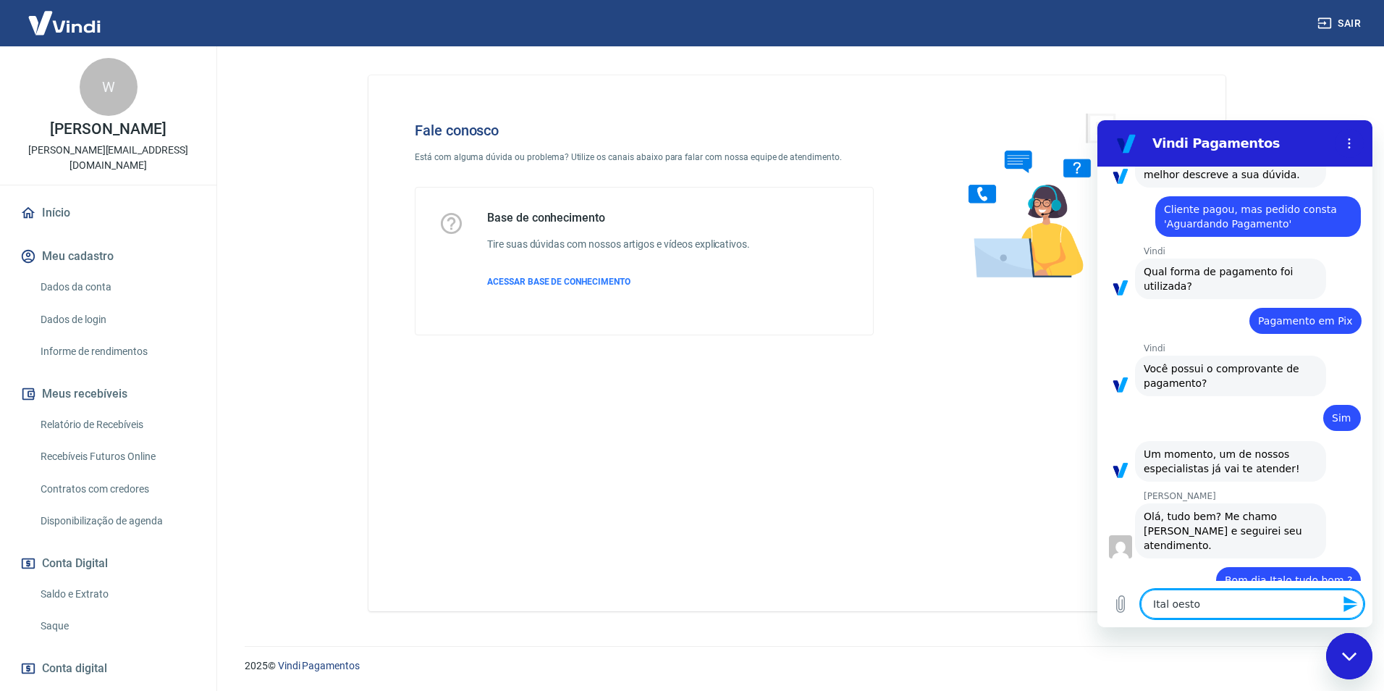
type textarea "x"
type textarea "Ital oestou"
type textarea "x"
type textarea "Ital oestou c"
type textarea "x"
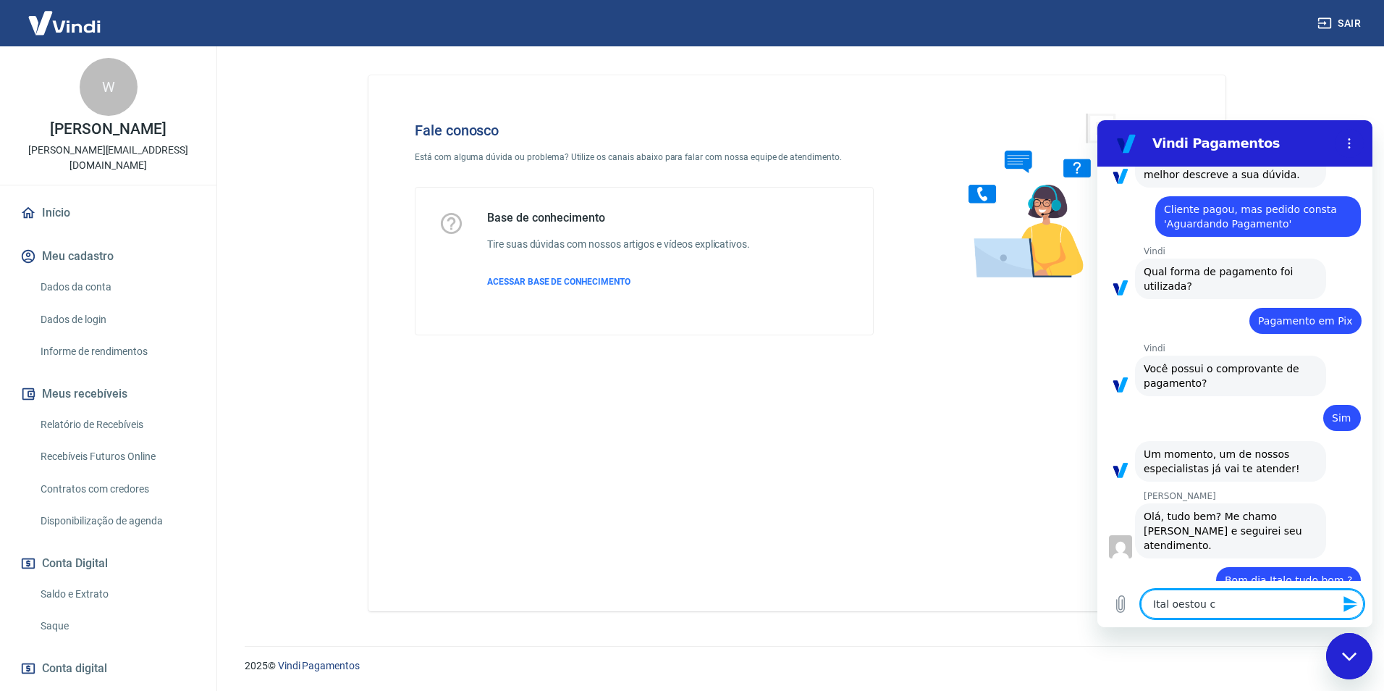
type textarea "Ital oestou co"
type textarea "x"
type textarea "Ital oestou com"
type textarea "x"
type textarea "Ital oestou com"
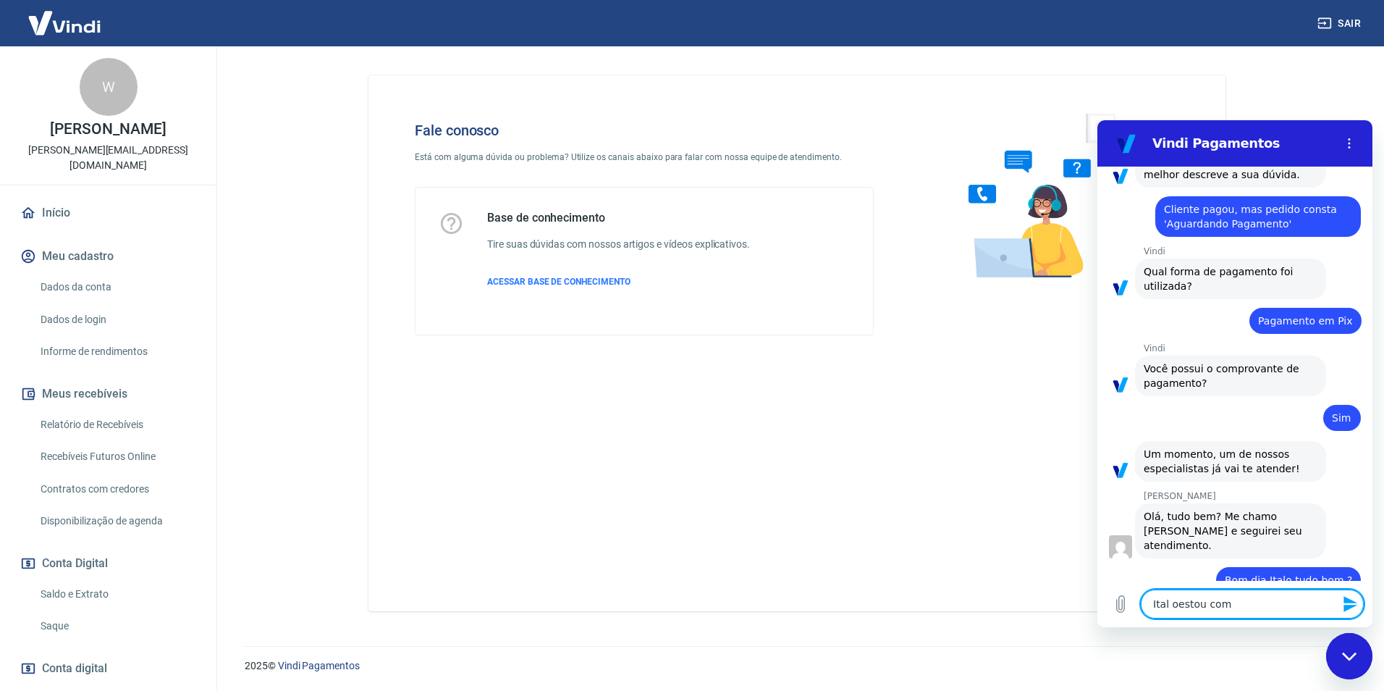
type textarea "x"
type textarea "Ital oestou com u"
type textarea "x"
type textarea "Ital oestou com um"
type textarea "x"
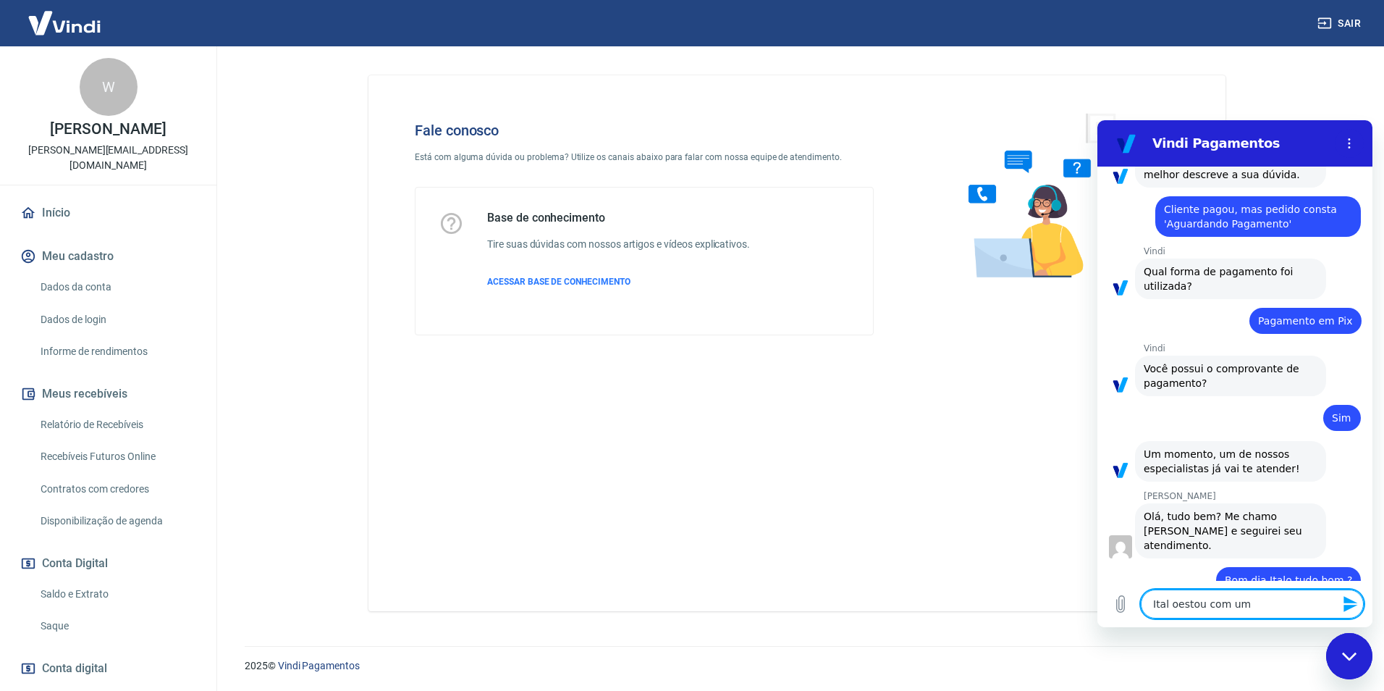
type textarea "Ital oestou com um"
type textarea "x"
type textarea "Ital oestou com um p"
type textarea "x"
type textarea "Ital oestou com um pr"
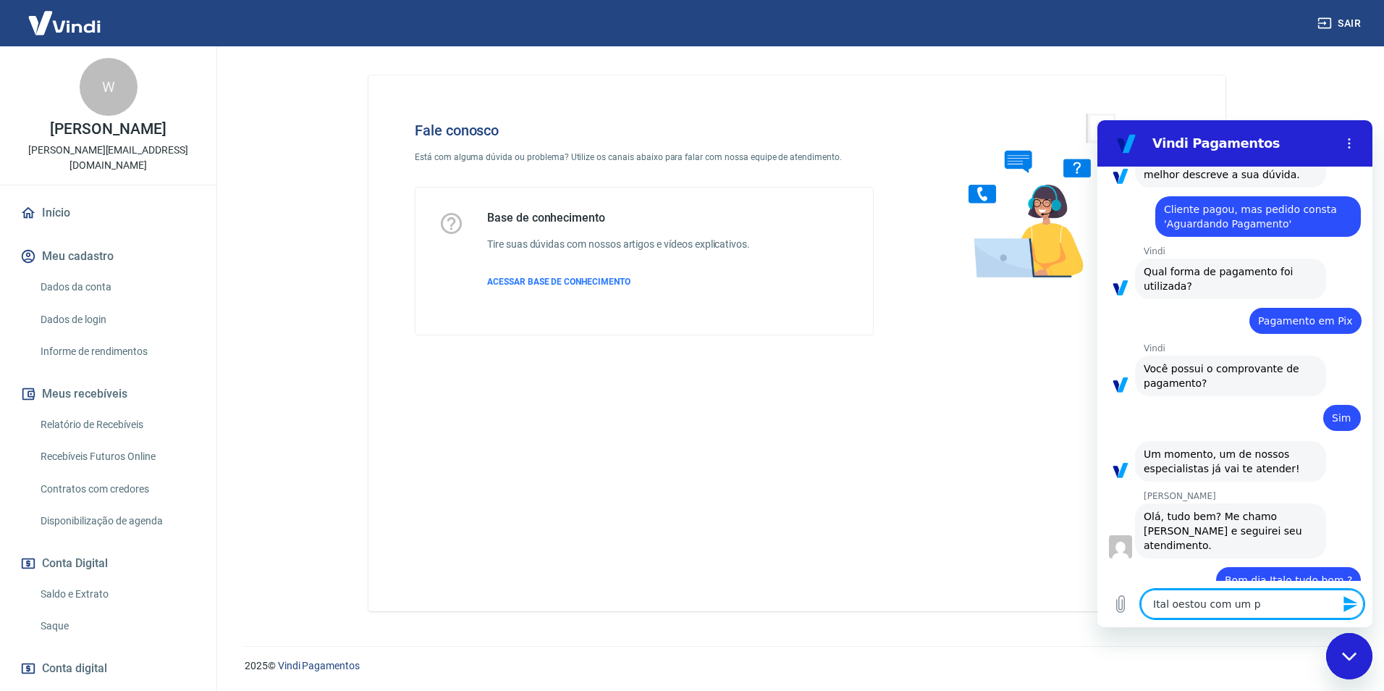
type textarea "x"
type textarea "Ital oestou com um pro"
type textarea "x"
type textarea "Ital oestou com um proo"
type textarea "x"
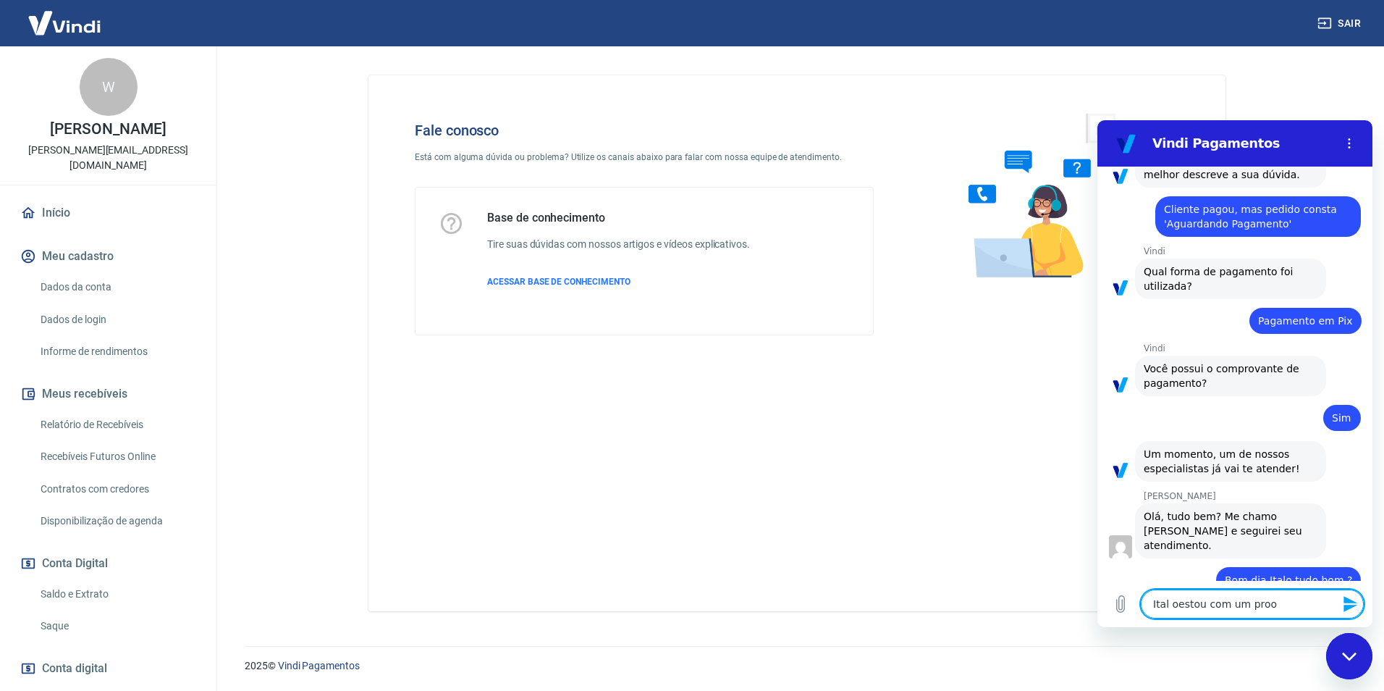
type textarea "Ital oestou com um proob"
type textarea "x"
type textarea "Ital oestou com um proobl"
type textarea "x"
type textarea "Ital oestou com um prooble"
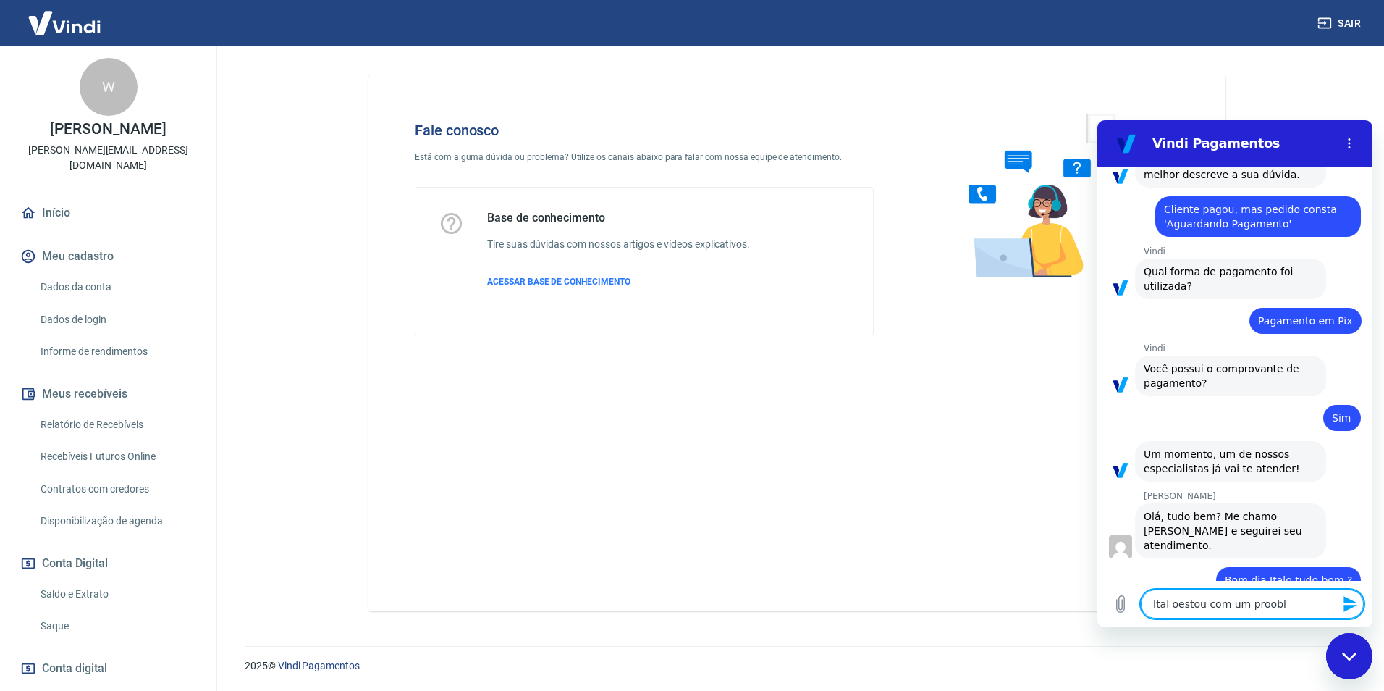
type textarea "x"
type textarea "Ital oestou com um prooblem"
type textarea "x"
type textarea "Ital oestou com um prooblema"
type textarea "x"
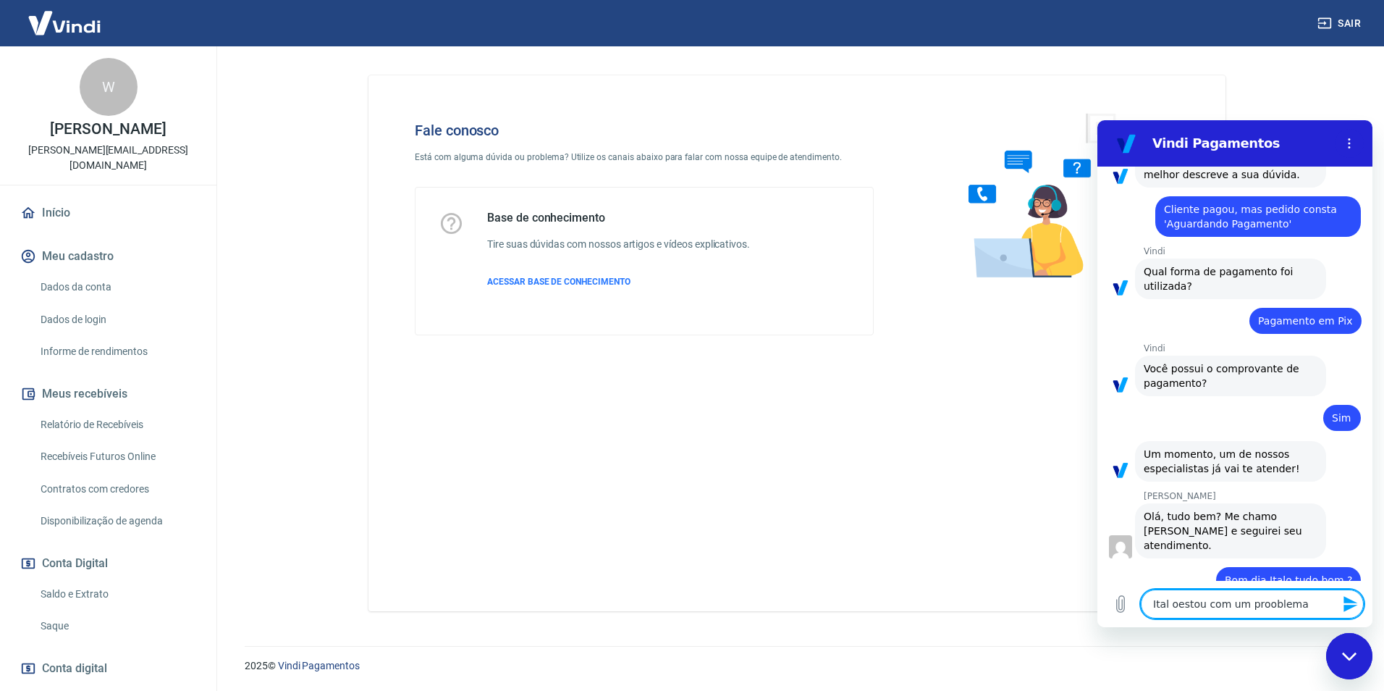
type textarea "Ital oestou com um prooblema"
type textarea "x"
type textarea "Ital oestou com um prooblema e"
type textarea "x"
type textarea "Ital oestou com um prooblema em"
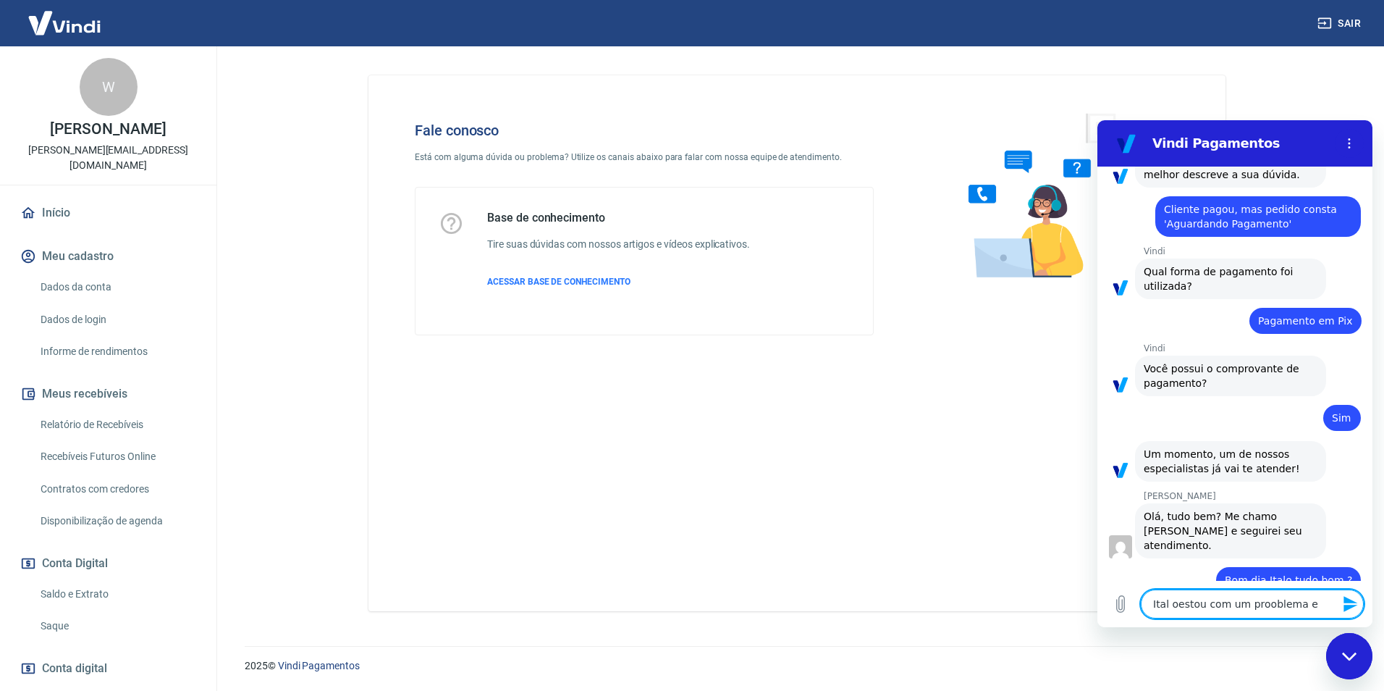
type textarea "x"
type textarea "Ital oestou com um prooblema em"
type textarea "x"
type textarea "Ital oestou com um prooblema em 2"
type textarea "x"
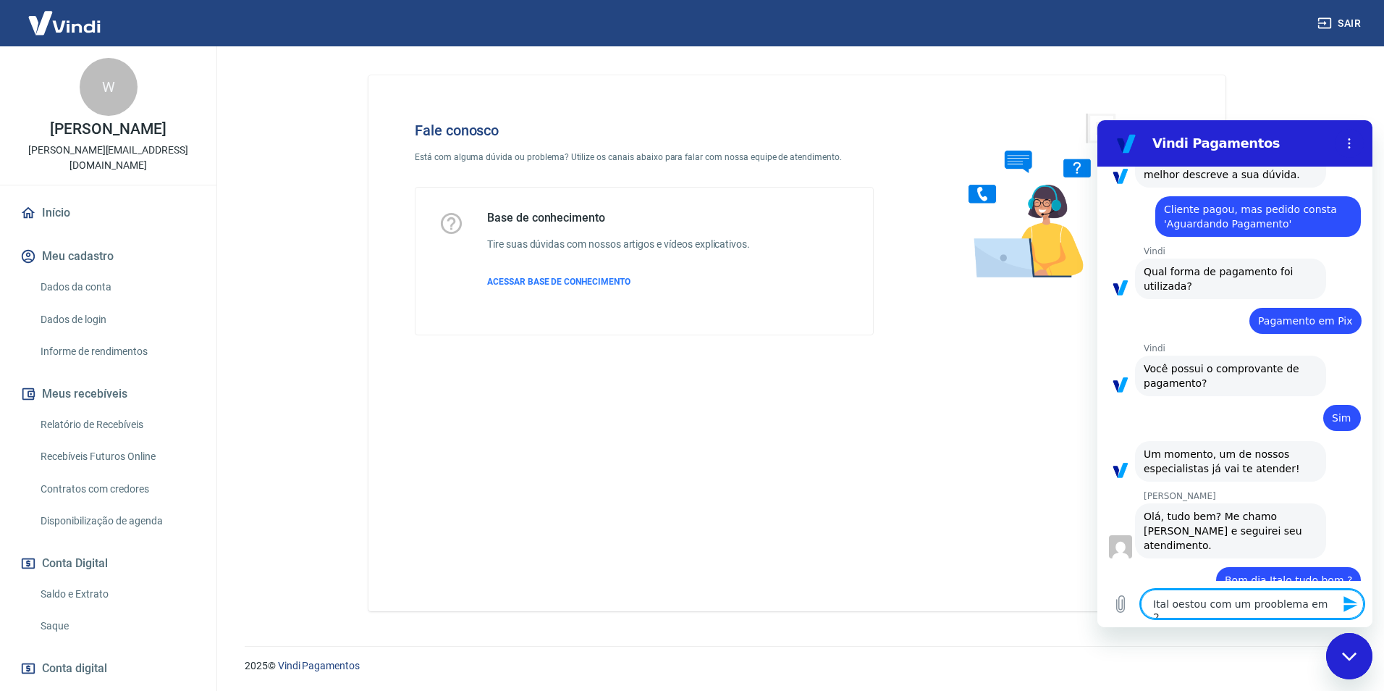
type textarea "Ital oestou com um prooblema em 2"
type textarea "x"
type textarea "Ital oestou com um prooblema em 2 v"
type textarea "x"
type textarea "Ital oestou com um prooblema em 2 ve"
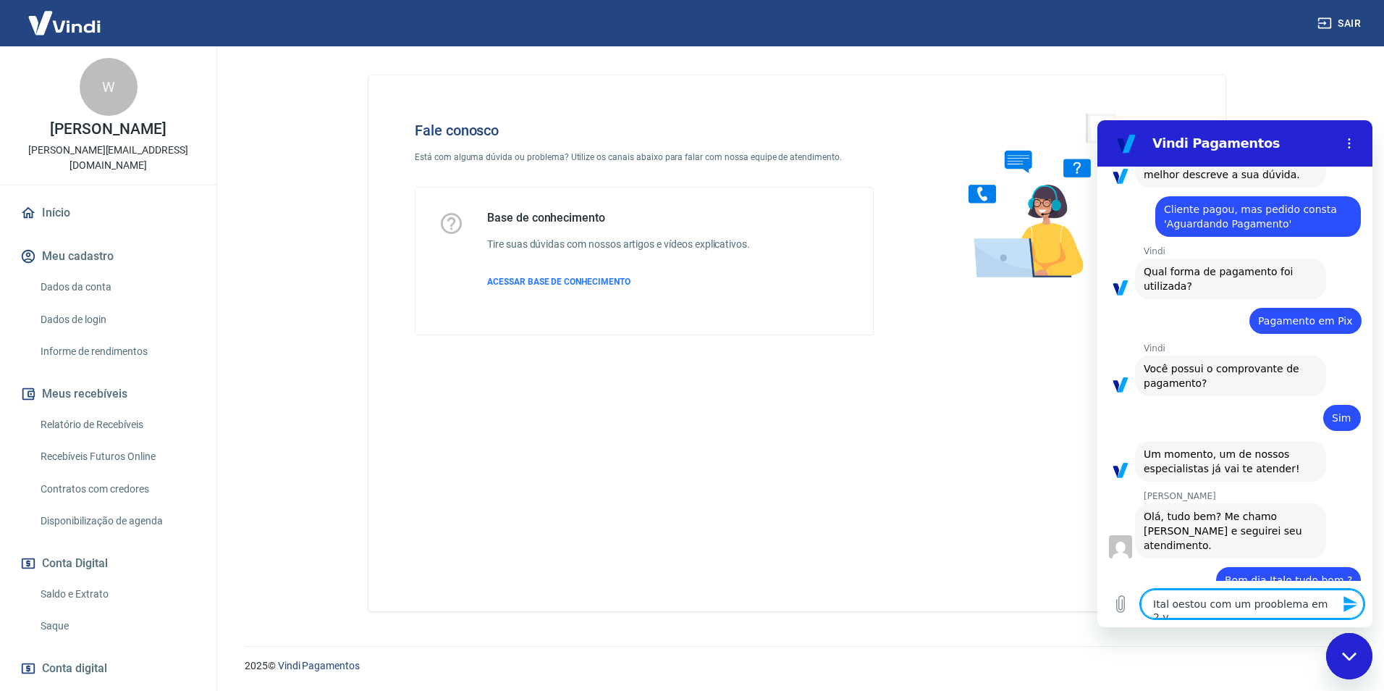
type textarea "x"
type textarea "Ital oestou com um prooblema em 2 ven"
type textarea "x"
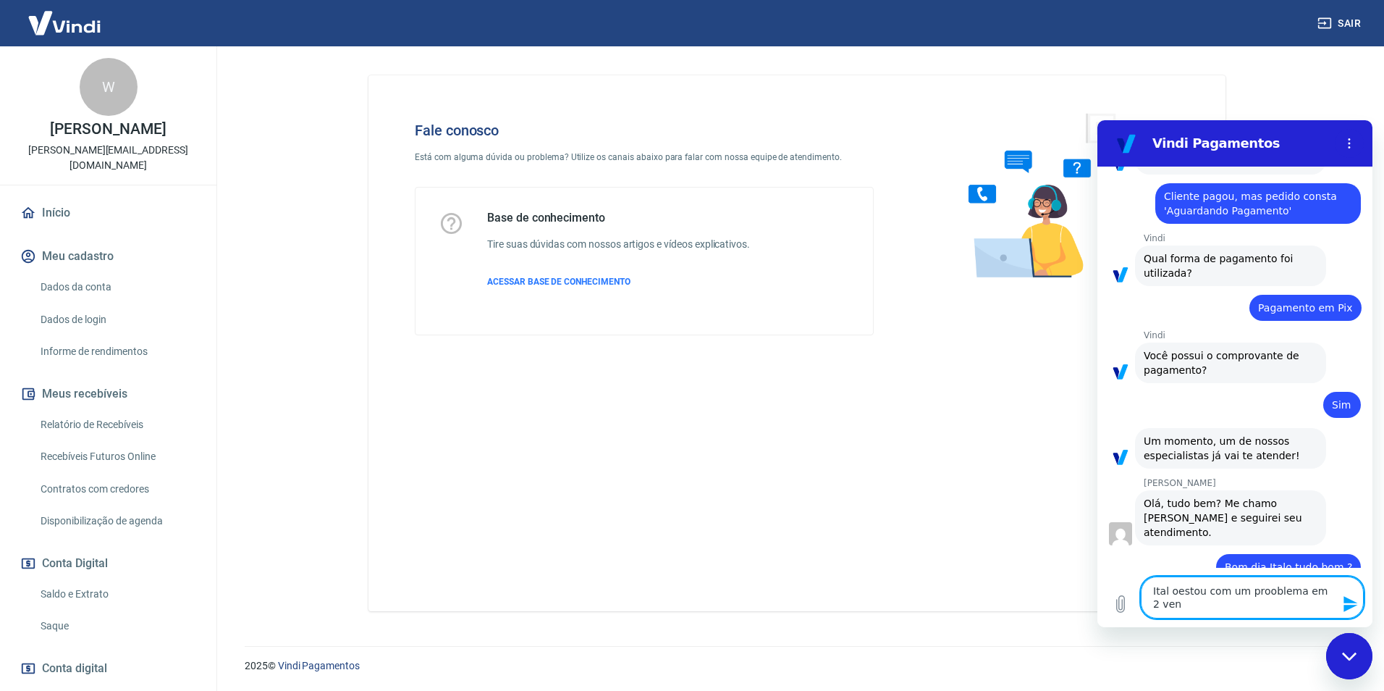
type textarea "Ital oestou com um prooblema em 2 vend"
type textarea "x"
type textarea "Ital oestou com um prooblema em 2 venda"
type textarea "x"
type textarea "Ital oestou com um prooblema em 2 vendas"
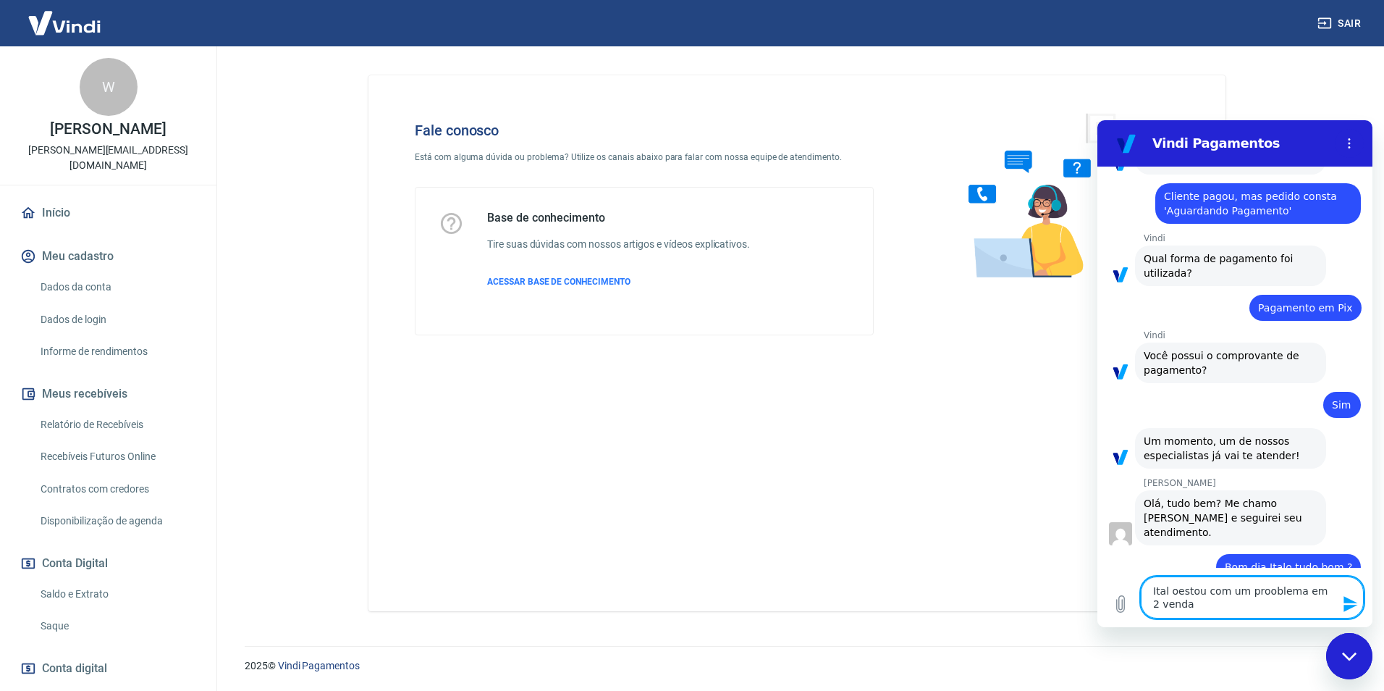
type textarea "x"
type textarea "Ital oestou com um prooblema em 2 vendas"
type textarea "x"
type textarea "Ital oestou com um prooblema em 2 vendas n"
type textarea "x"
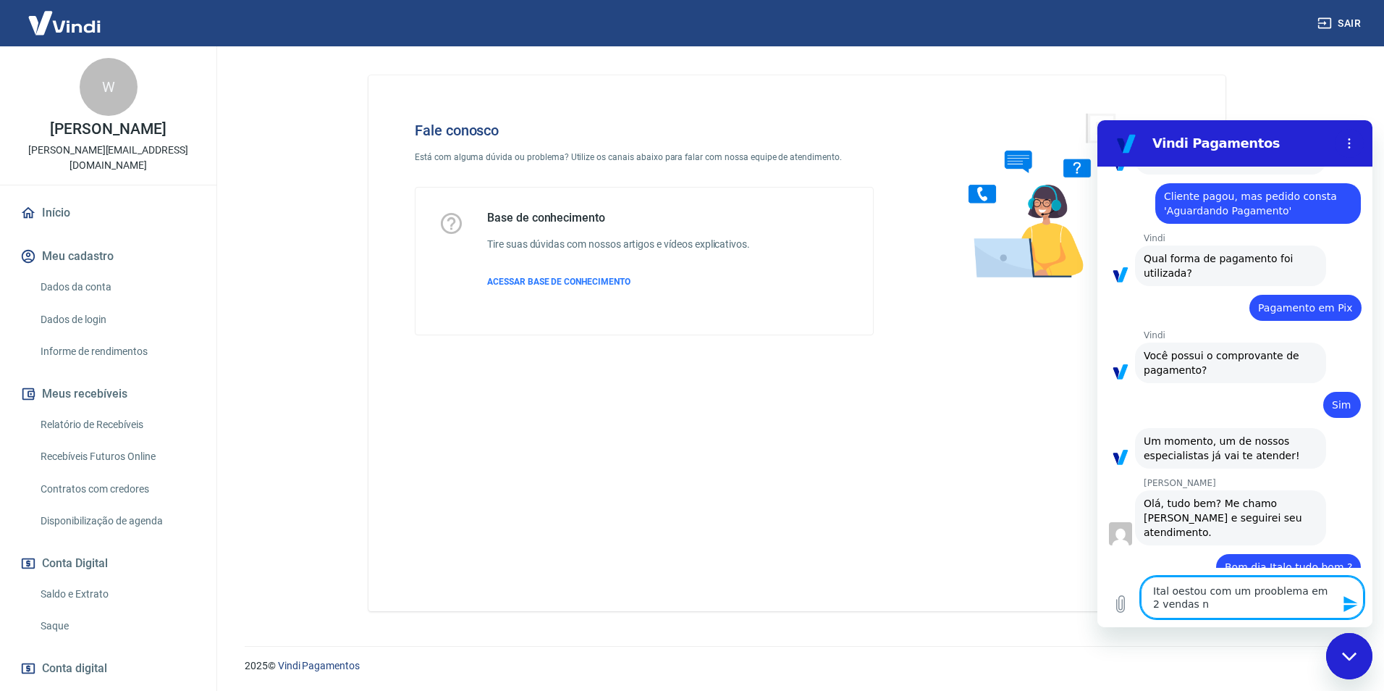
type textarea "Ital oestou com um prooblema em 2 vendas no"
type textarea "x"
type textarea "Ital oestou com um prooblema em 2 vendas nos"
type textarea "x"
type textarea "Ital oestou com um prooblema em 2 vendas noss"
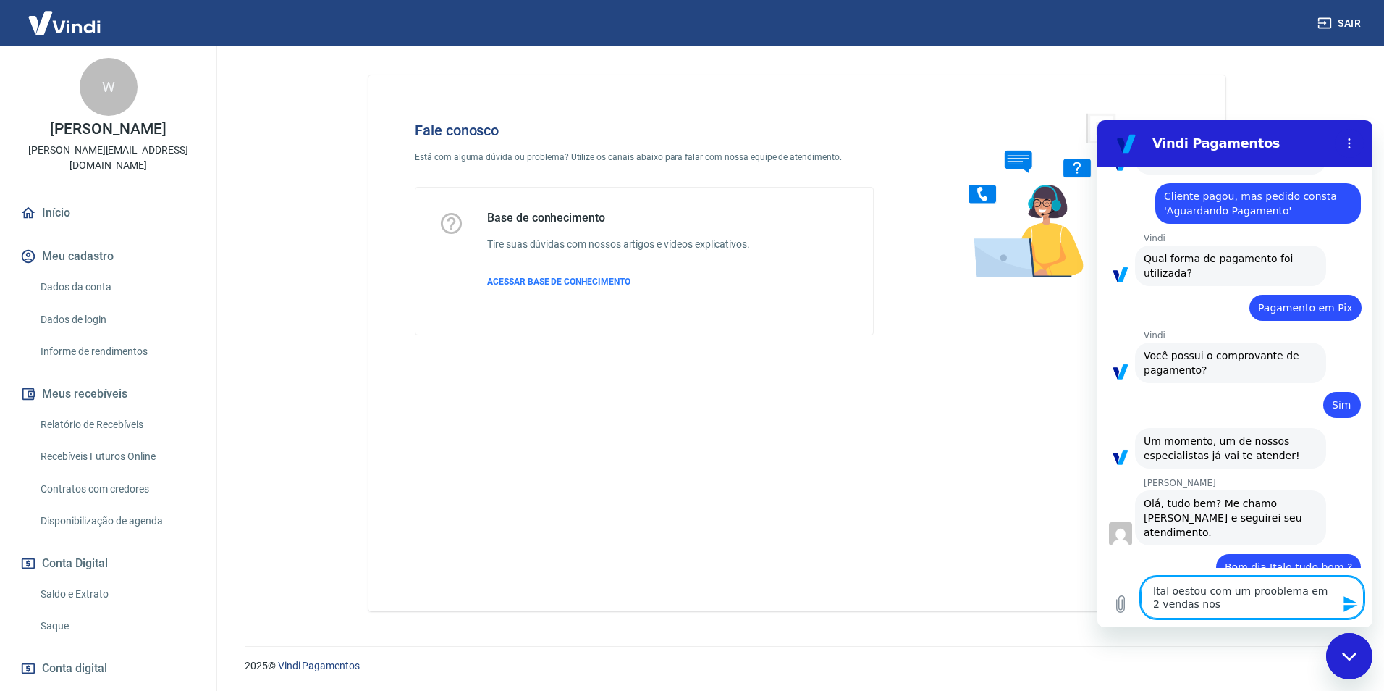
type textarea "x"
type textarea "Ital oestou com um prooblema em 2 vendas nossa"
type textarea "x"
click at [1170, 594] on textarea "Ital oestou com um prooblema em 2 vendas nossa" at bounding box center [1252, 597] width 223 height 42
type textarea "Italoestou com um prooblema em 2 vendas nossa"
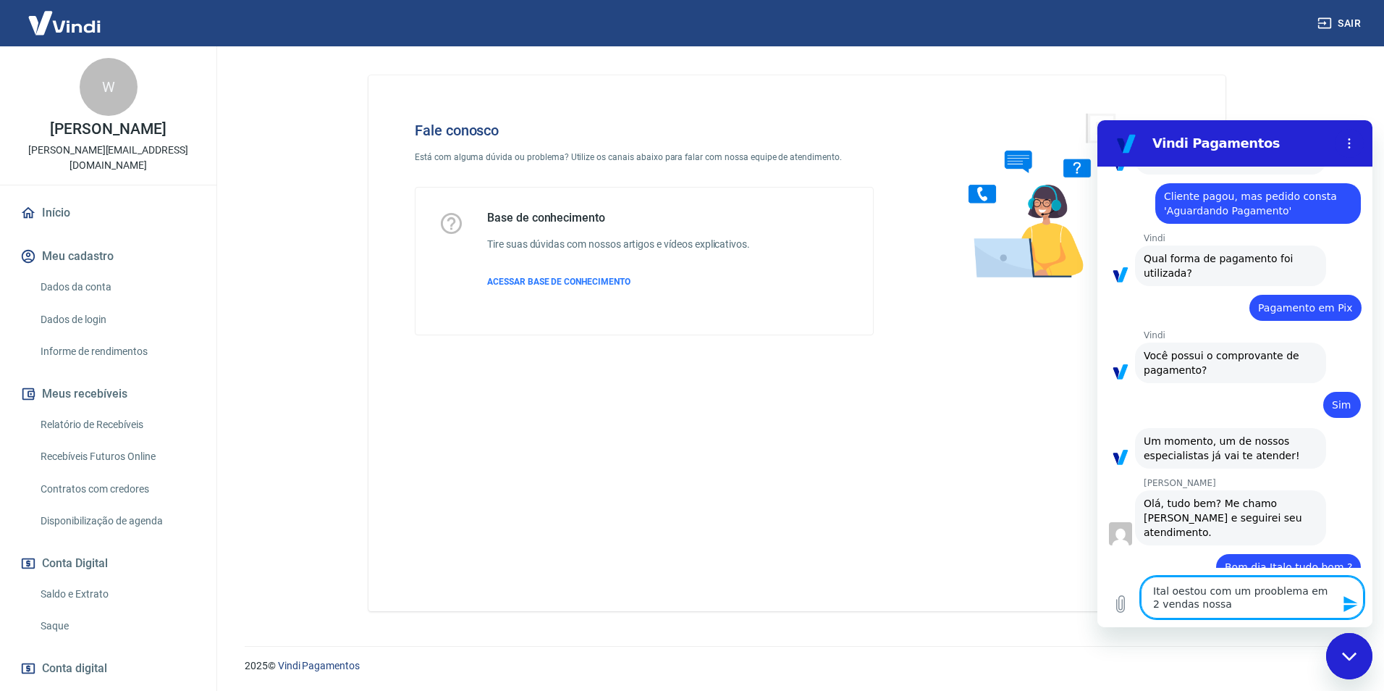
type textarea "x"
type textarea "Italo estou com um prooblema em 2 vendas nossa"
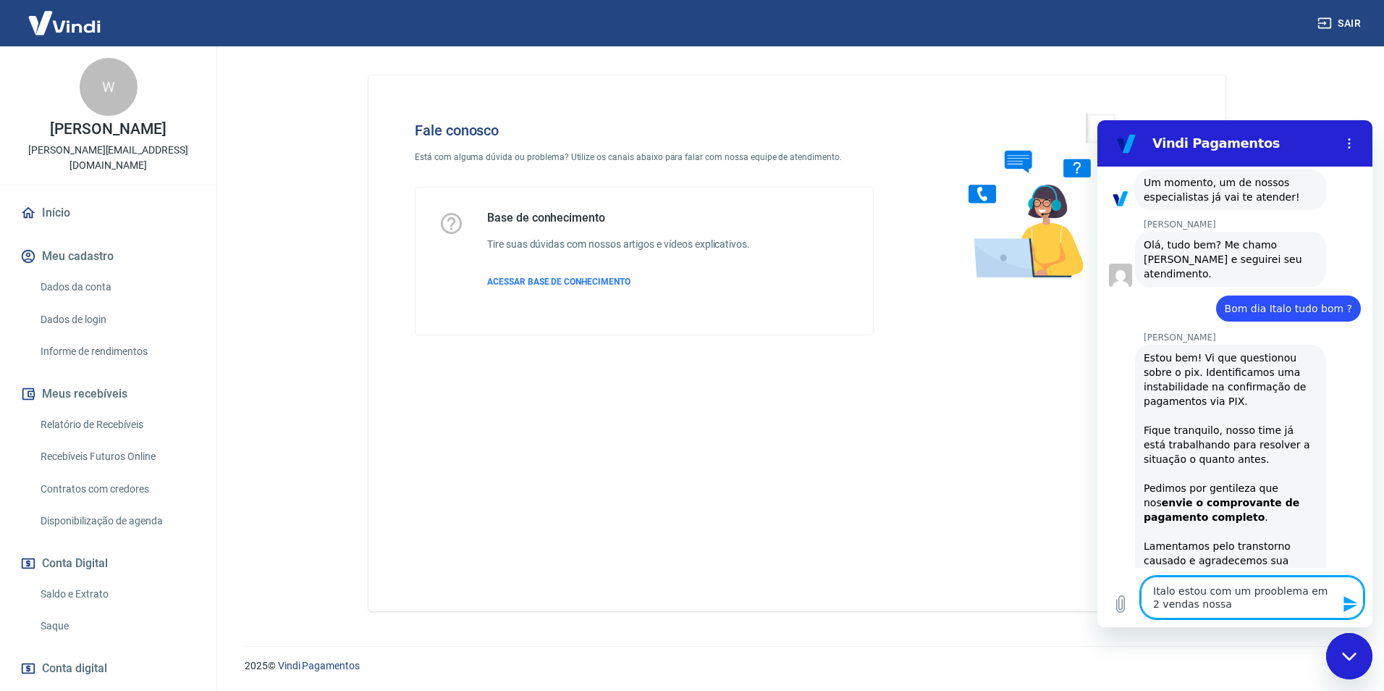
type textarea "x"
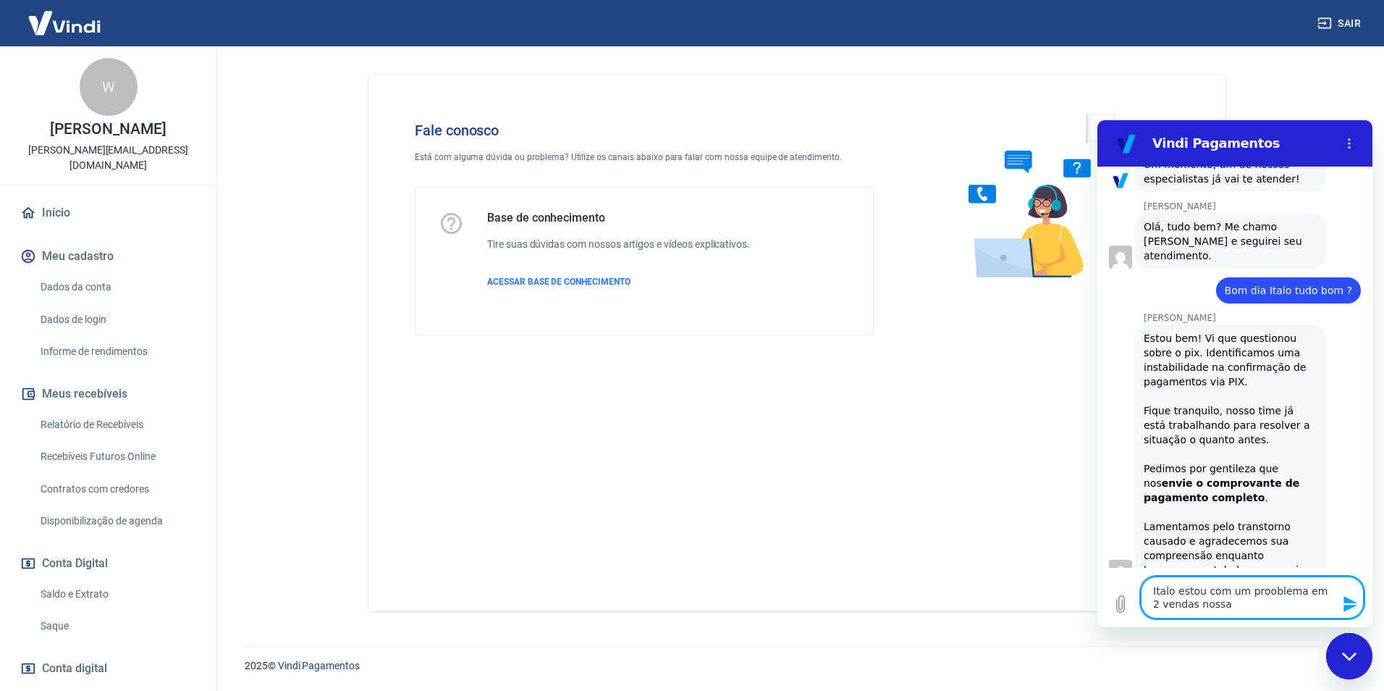
scroll to position [1262, 0]
type textarea "Italo estou com um problema em 2 vendas nossa"
type textarea "x"
type textarea "Italo estou com um problema em 2 vendas nossa"
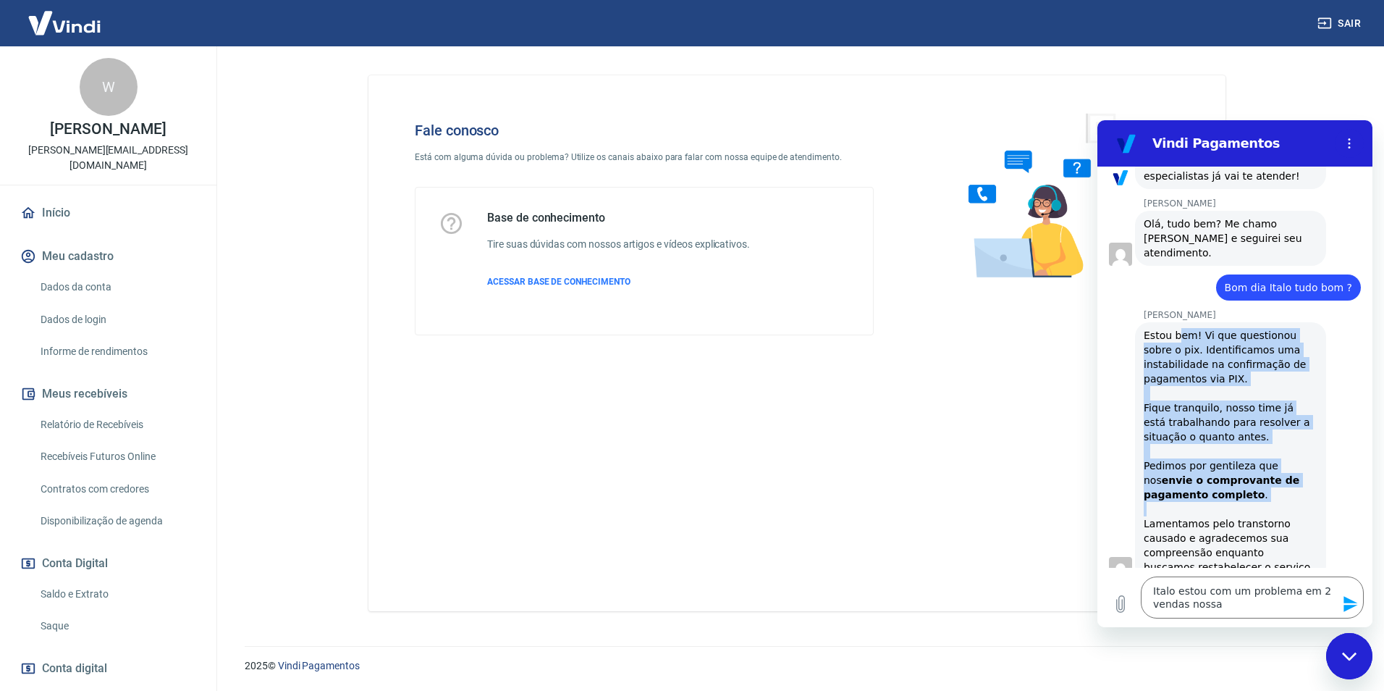
drag, startPoint x: 1175, startPoint y: 310, endPoint x: 1285, endPoint y: 481, distance: 203.2
click at [1285, 481] on div "Estou bem! Vi que questionou sobre o pix. Identificamos uma instabilidade na co…" at bounding box center [1231, 451] width 174 height 246
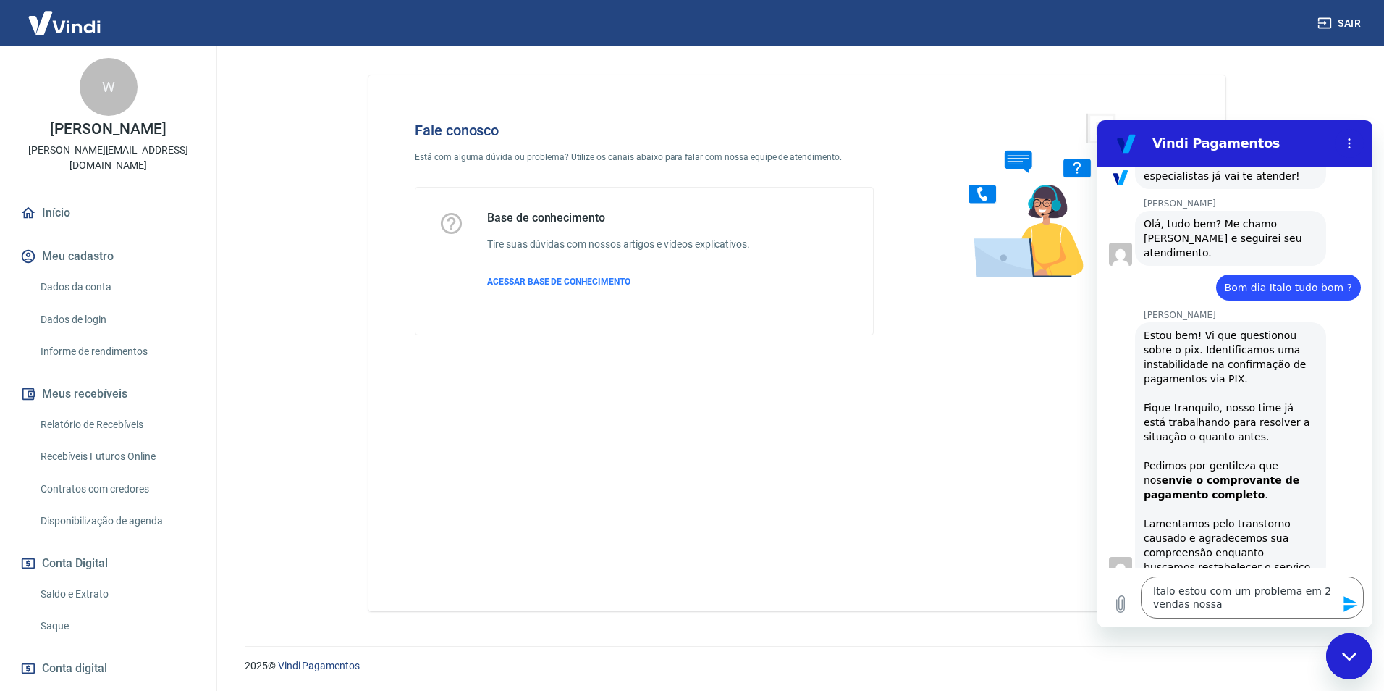
drag, startPoint x: 1285, startPoint y: 481, endPoint x: 1218, endPoint y: 499, distance: 69.0
click at [1230, 495] on div "Estou bem! Vi que questionou sobre o pix. Identificamos uma instabilidade na co…" at bounding box center [1231, 451] width 174 height 246
click at [1231, 615] on textarea "Italo estou com um problema em 2 vendas nossa" at bounding box center [1252, 597] width 223 height 42
drag, startPoint x: 1258, startPoint y: 605, endPoint x: 1000, endPoint y: 556, distance: 262.4
click html "Vindi Pagamentos 09:01 diz: olá Enviado · 09:01 [PERSON_NAME] diz: [PERSON_NAME…"
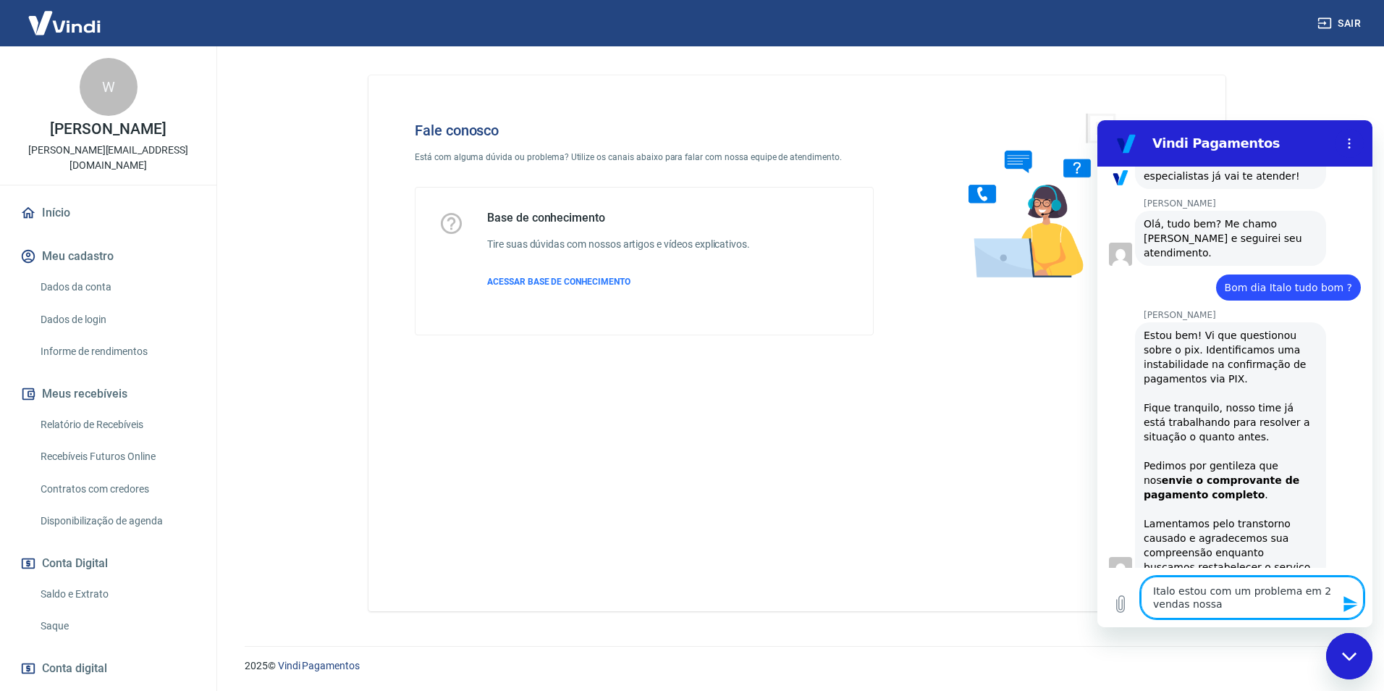
type textarea "x"
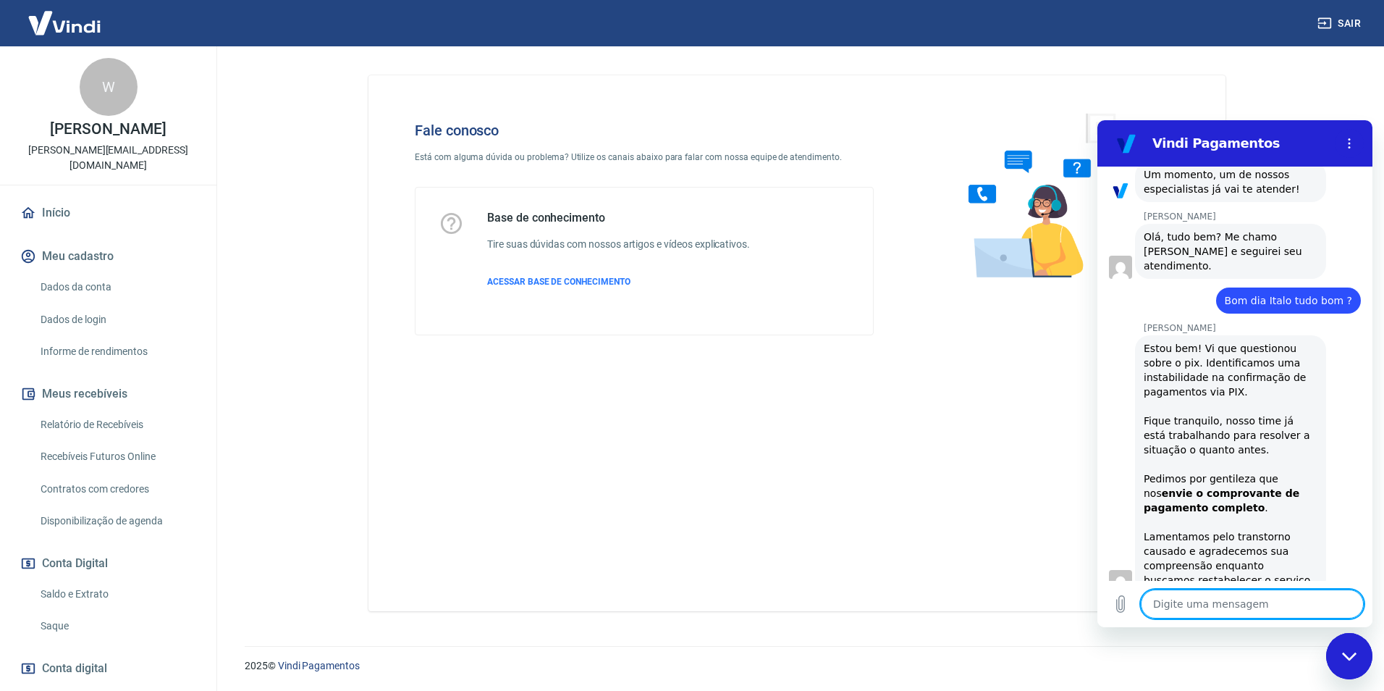
type textarea "E"
type textarea "x"
type textarea "En"
type textarea "x"
type textarea "Ent"
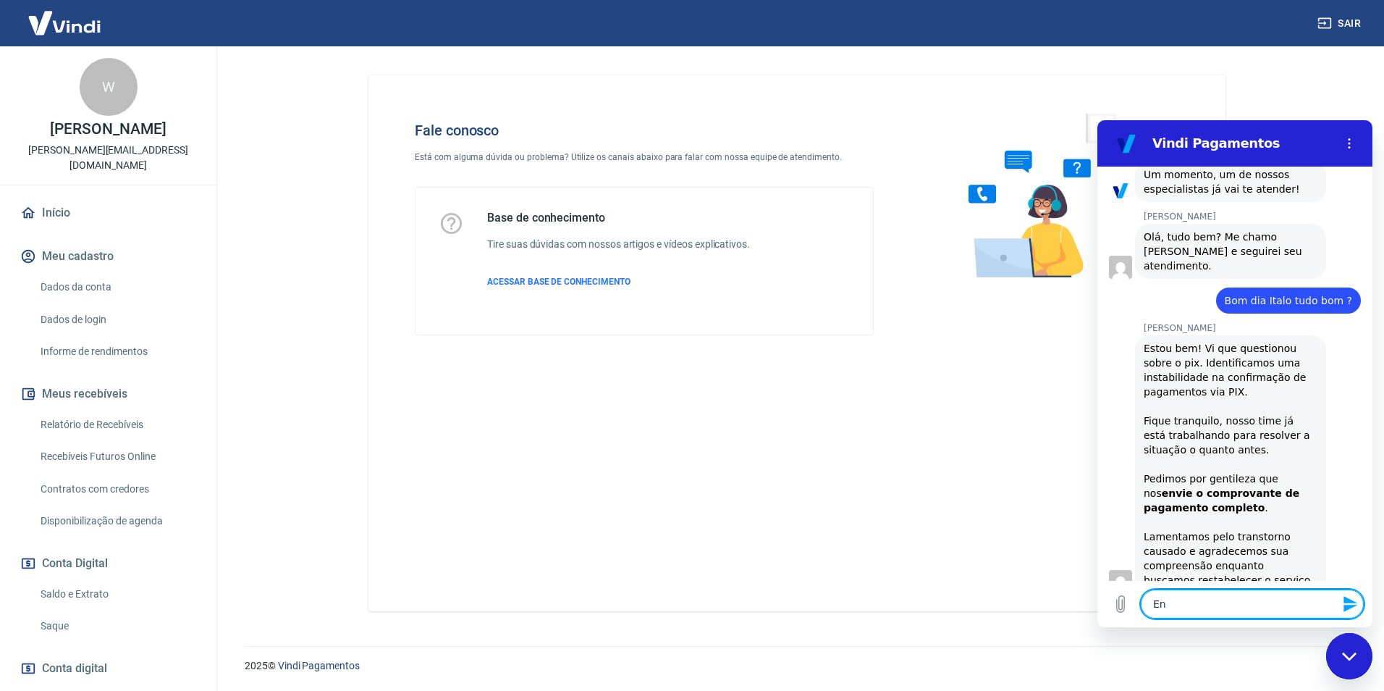
type textarea "x"
type textarea "Entã"
type textarea "x"
type textarea "Então"
type textarea "x"
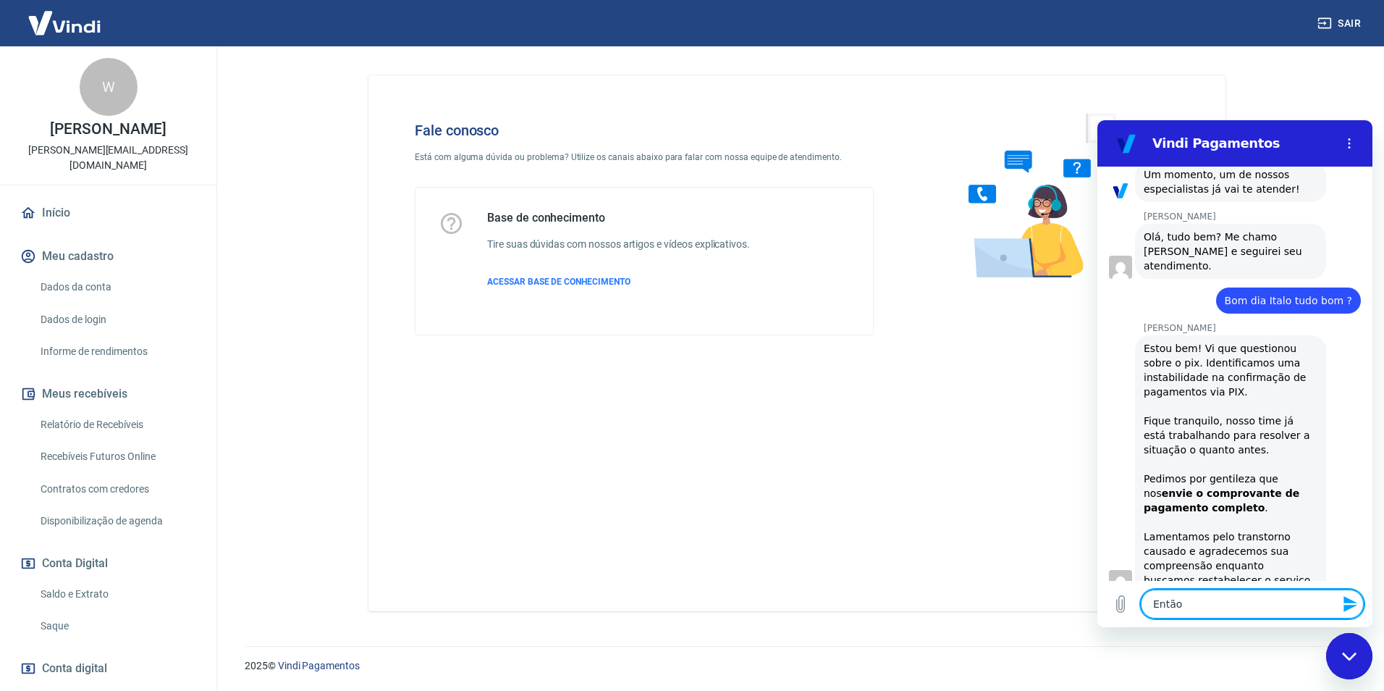
type textarea "Então"
type textarea "x"
type textarea "Então d"
type textarea "x"
type textarea "Então de"
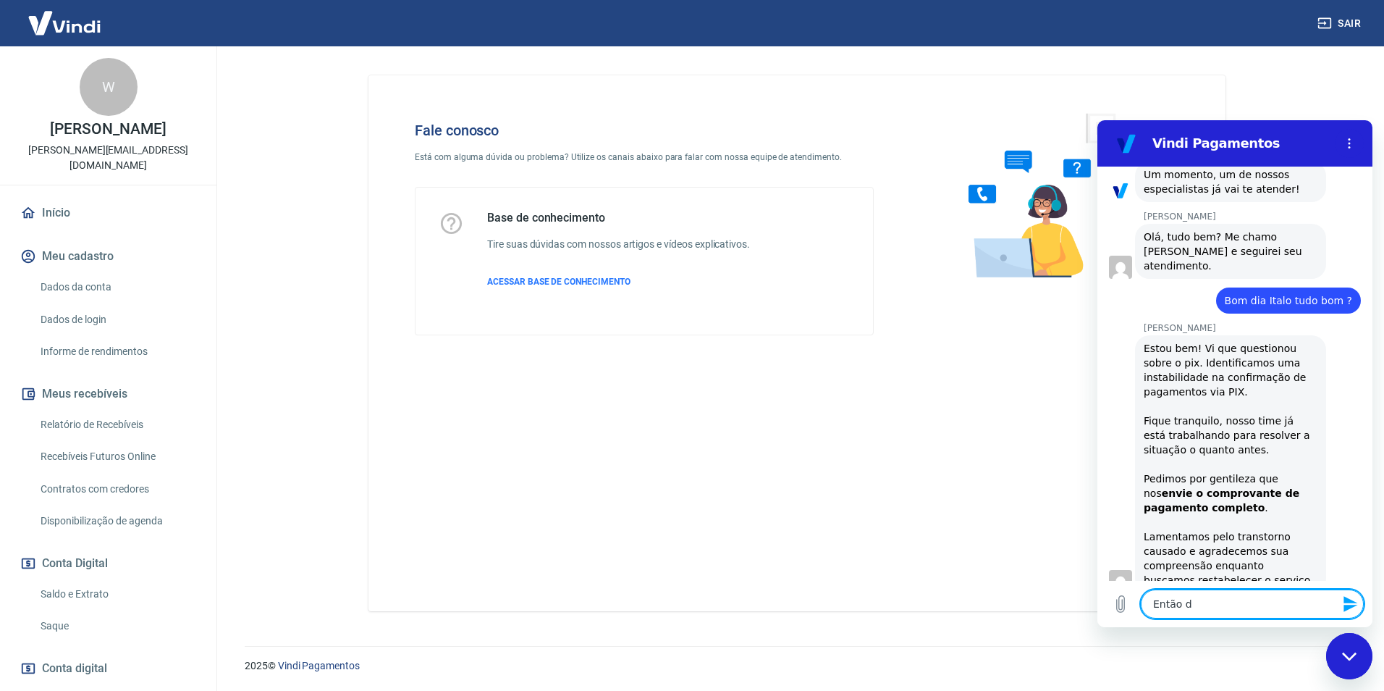
type textarea "x"
type textarea "Então de"
type textarea "x"
type textarea "Então de 1"
type textarea "x"
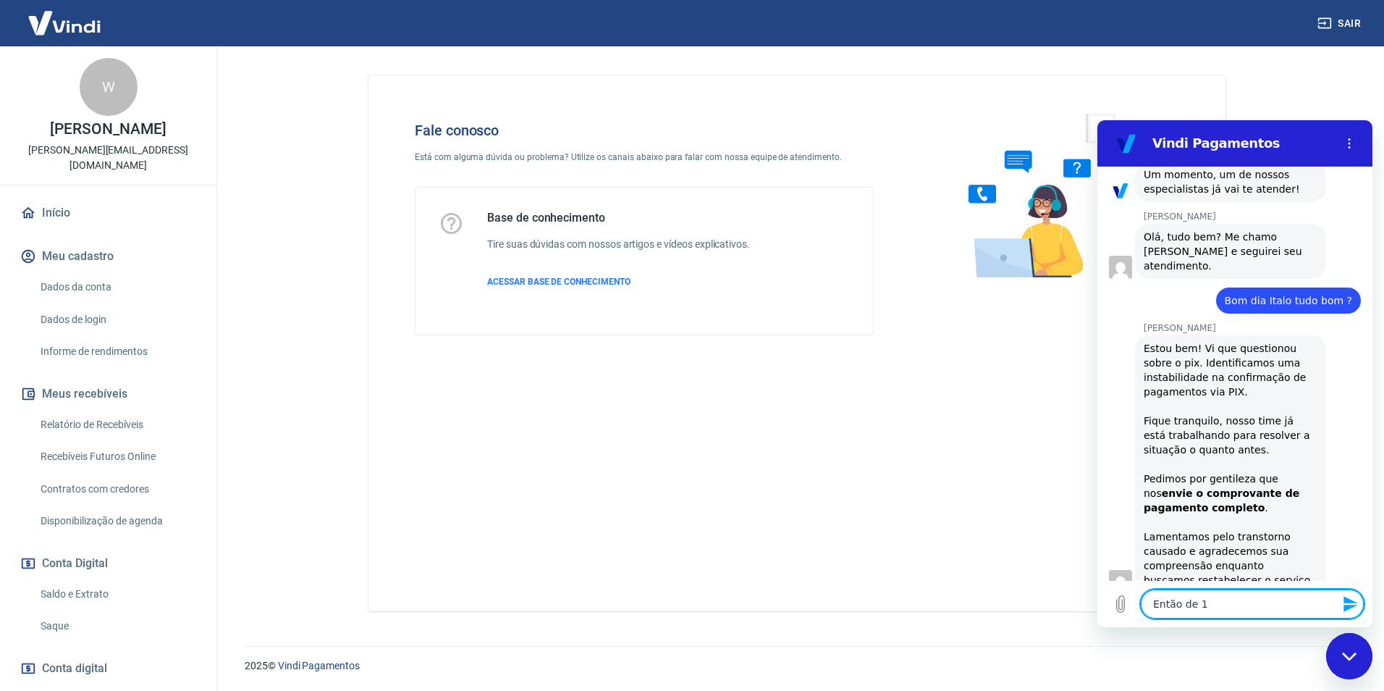
type textarea "Então de 1"
type textarea "x"
type textarea "Então de 1 c"
type textarea "x"
type textarea "Então de 1 cl"
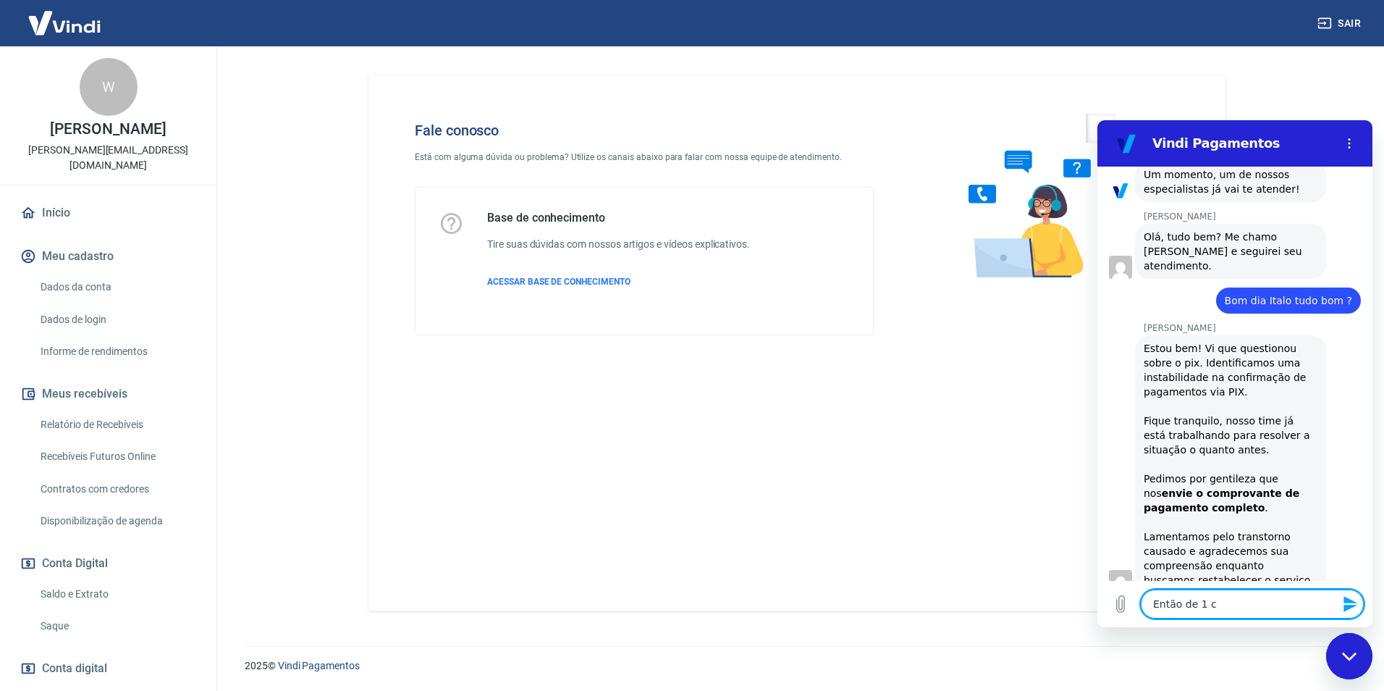
type textarea "x"
type textarea "Então de 1 cli"
type textarea "x"
type textarea "Então de 1 clie"
type textarea "x"
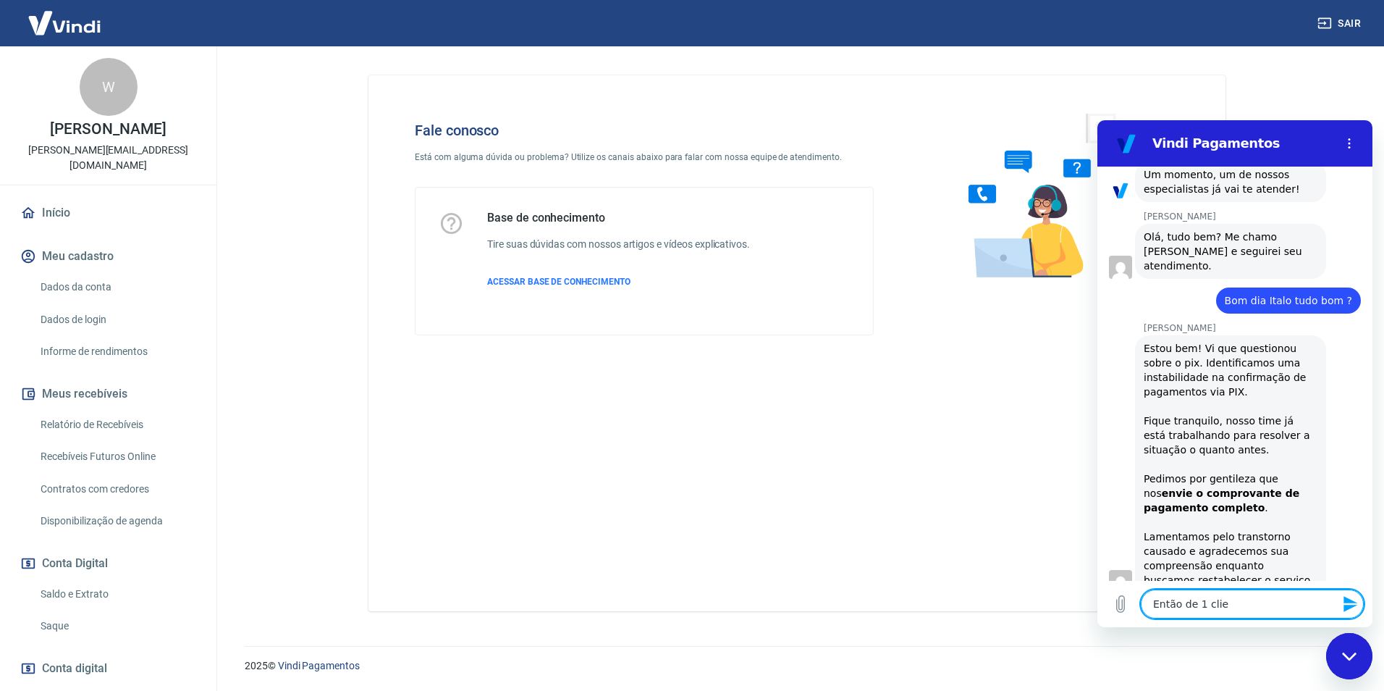
type textarea "Então de 1 clien"
type textarea "x"
type textarea "Então de 1 client"
type textarea "x"
type textarea "Então de 1 cliente"
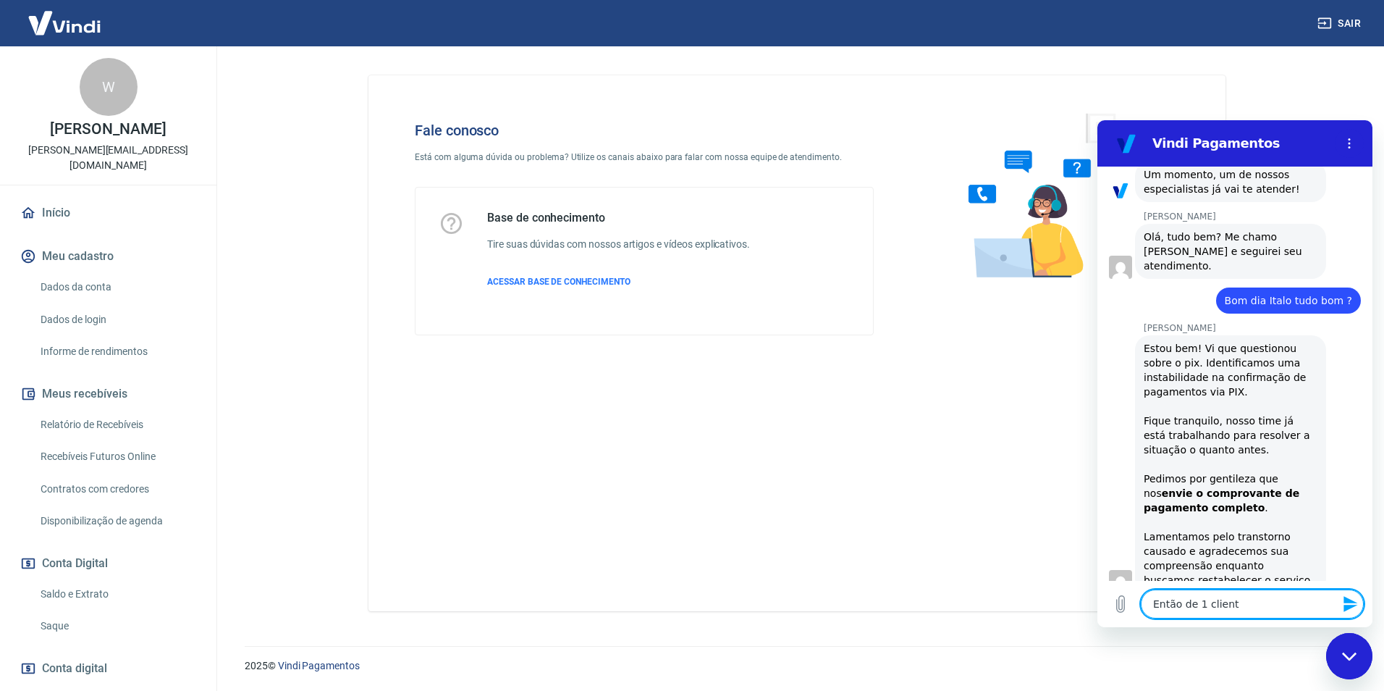
type textarea "x"
type textarea "Então de 1 cliente"
type textarea "x"
type textarea "Então de 1 cliente e"
type textarea "x"
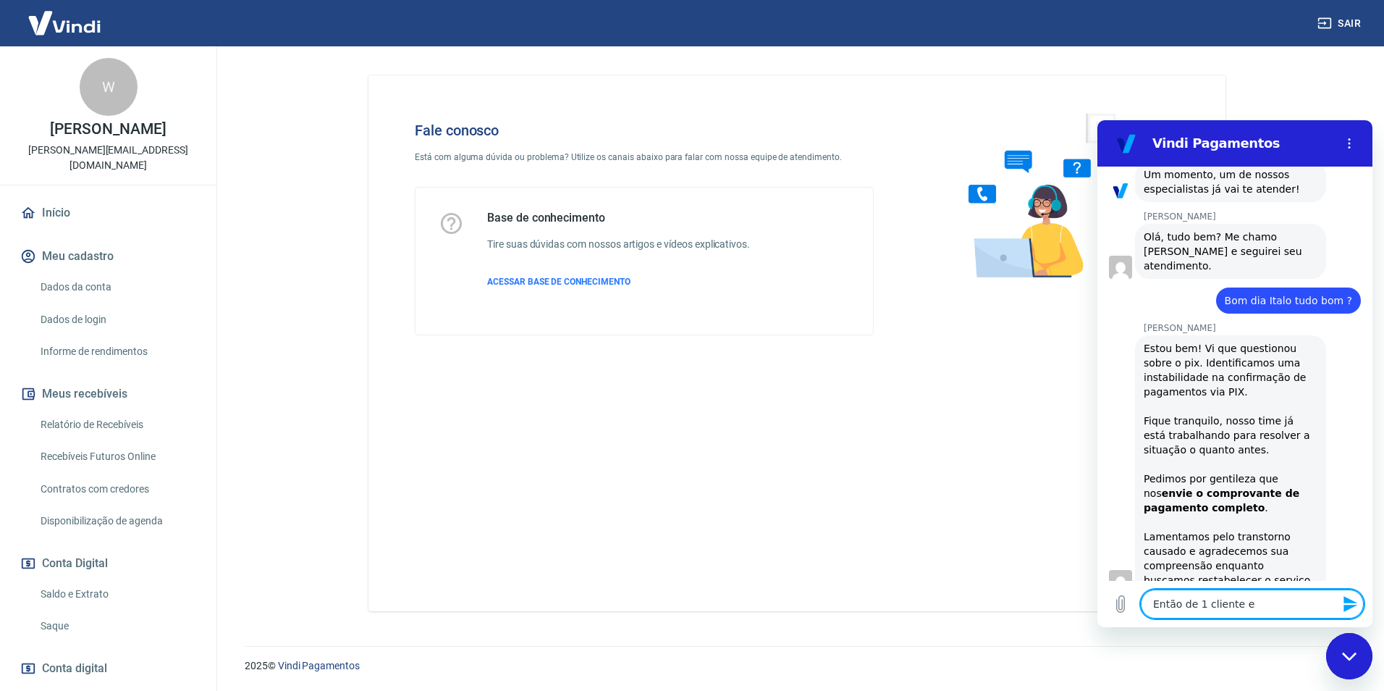
type textarea "Então de 1 cliente"
type textarea "x"
type textarea "Então de 1 cliente"
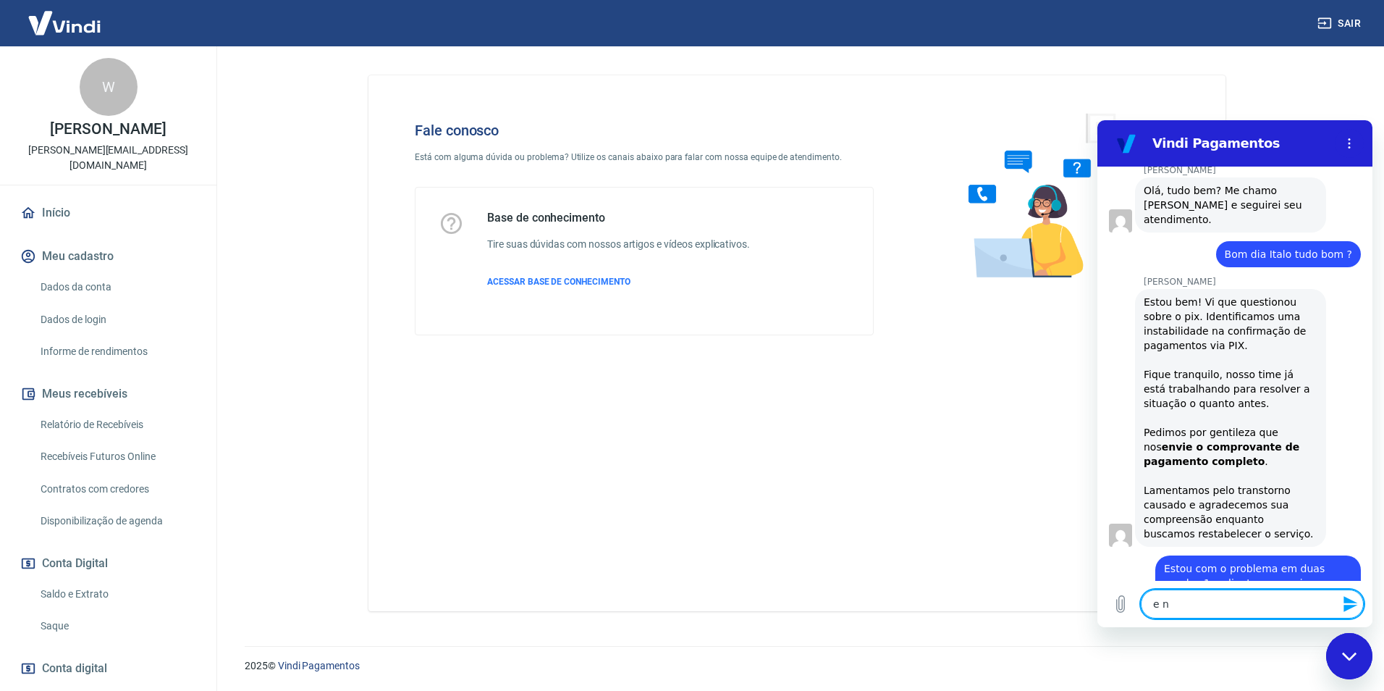
scroll to position [1298, 0]
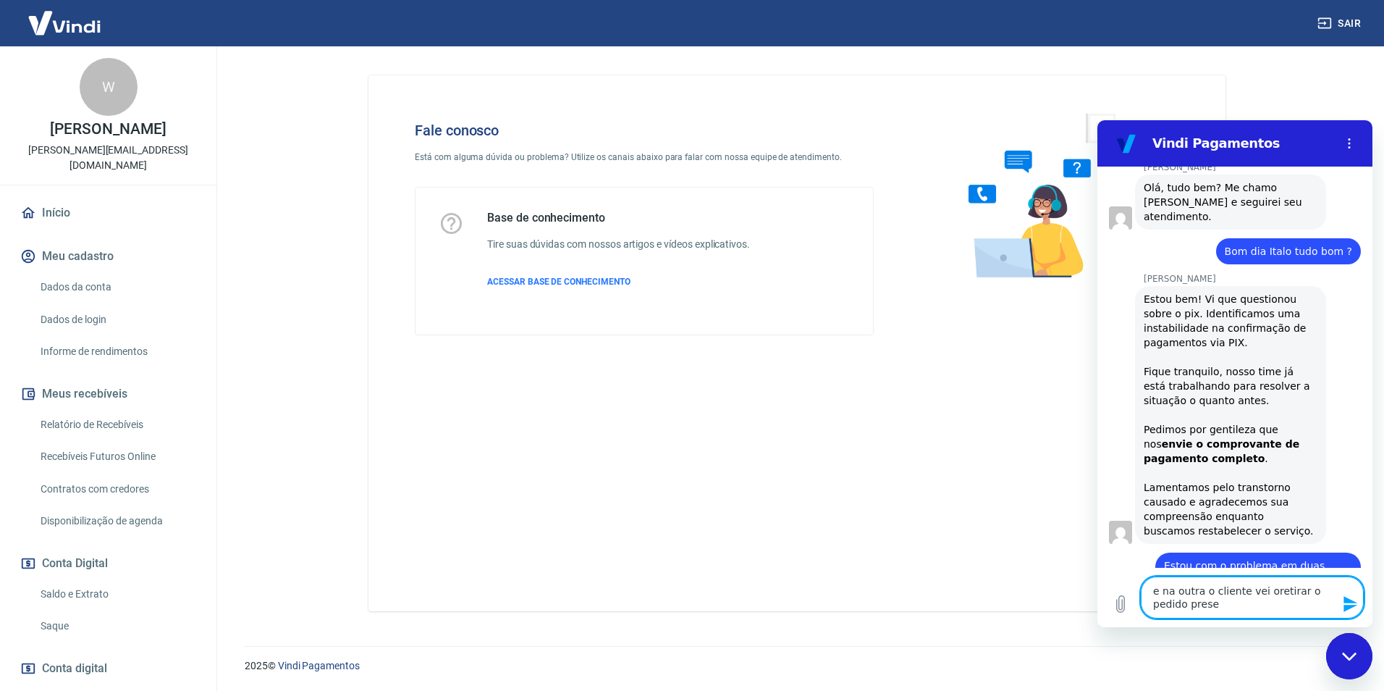
click at [1262, 591] on textarea "e na outra o cliente vei oretirar o pedido prese" at bounding box center [1252, 597] width 223 height 42
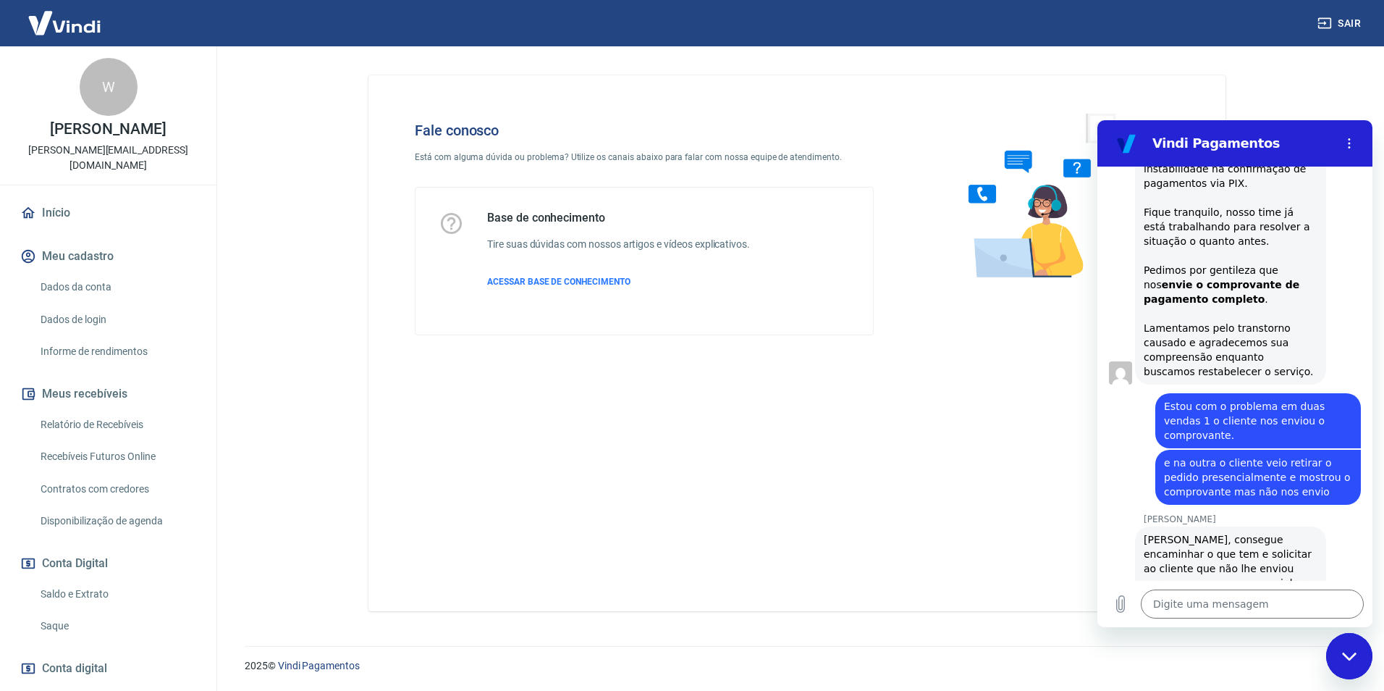
scroll to position [1460, 0]
click at [1206, 604] on textarea at bounding box center [1252, 603] width 223 height 29
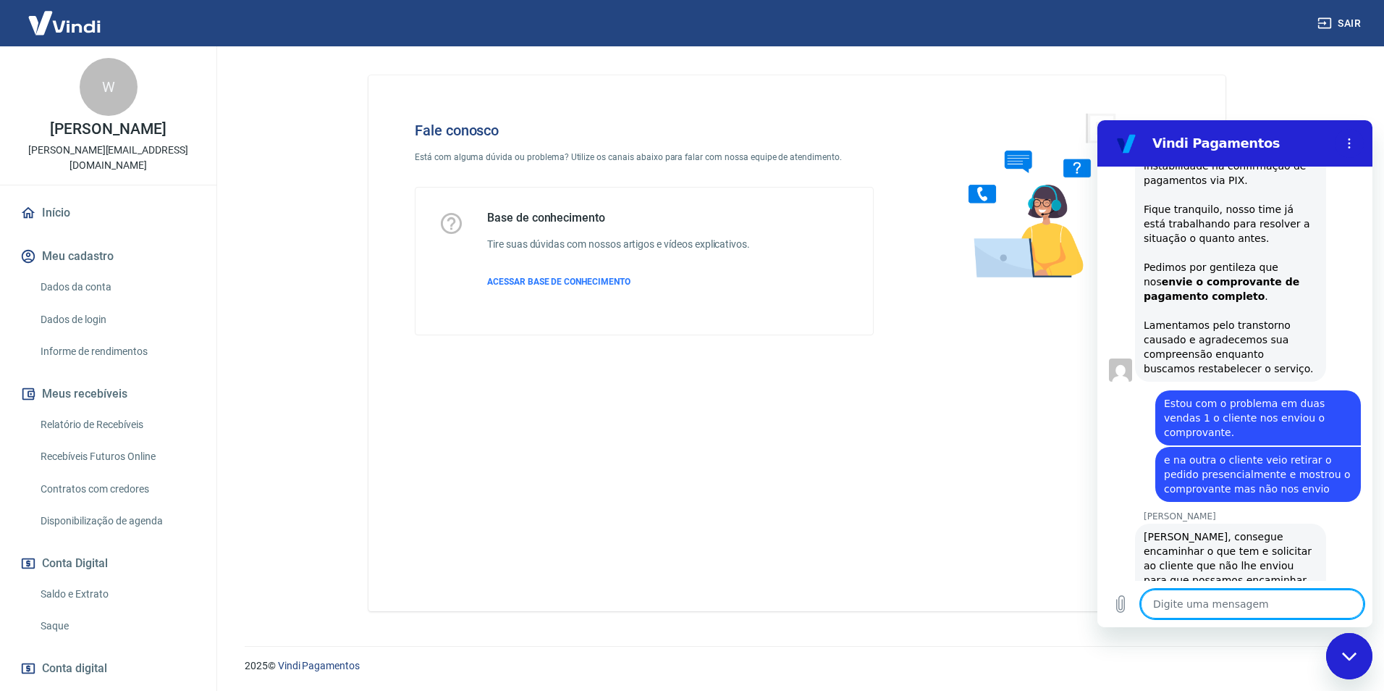
paste textarea "eb5f4b3e570febe7f3e715b6b446bf8c"
click at [1305, 612] on textarea "eb5f4b3e570febe7f3e715b6b446bf8c" at bounding box center [1252, 603] width 223 height 29
click at [1128, 607] on icon "Carregar arquivo" at bounding box center [1120, 603] width 17 height 17
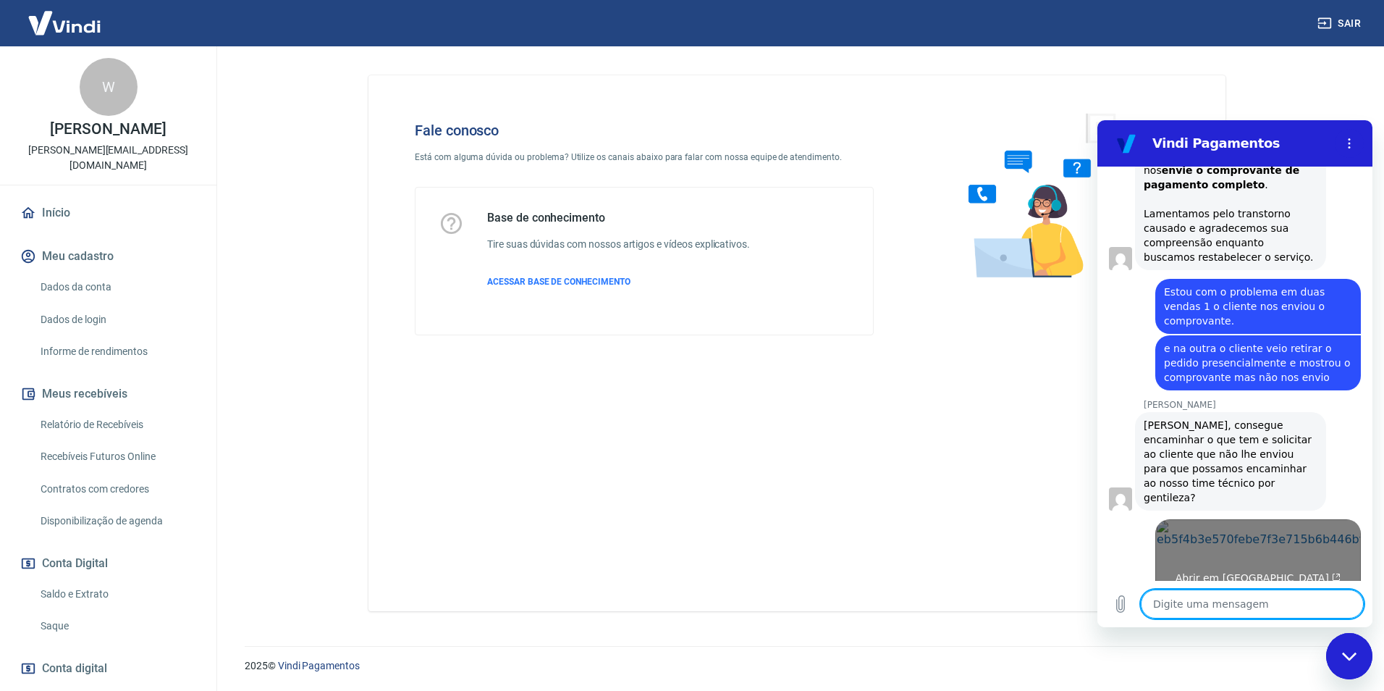
scroll to position [1574, 0]
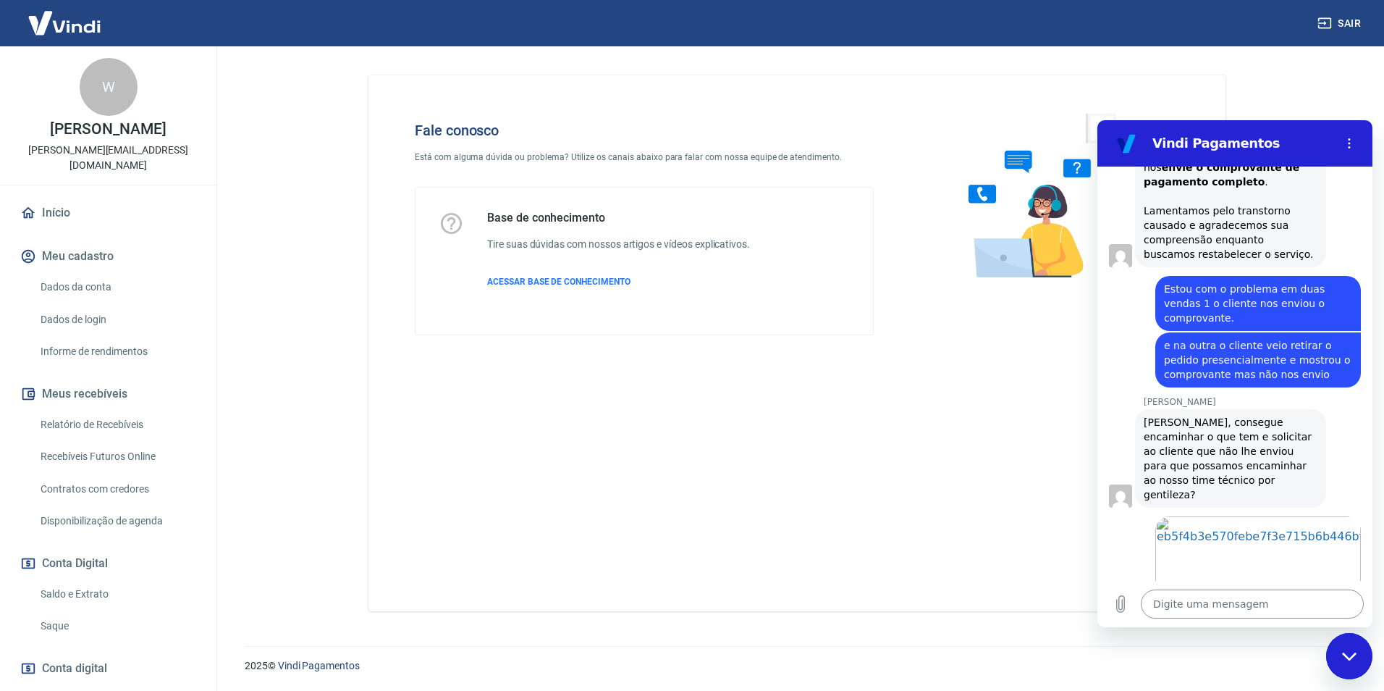
click at [1231, 594] on textarea at bounding box center [1252, 603] width 223 height 29
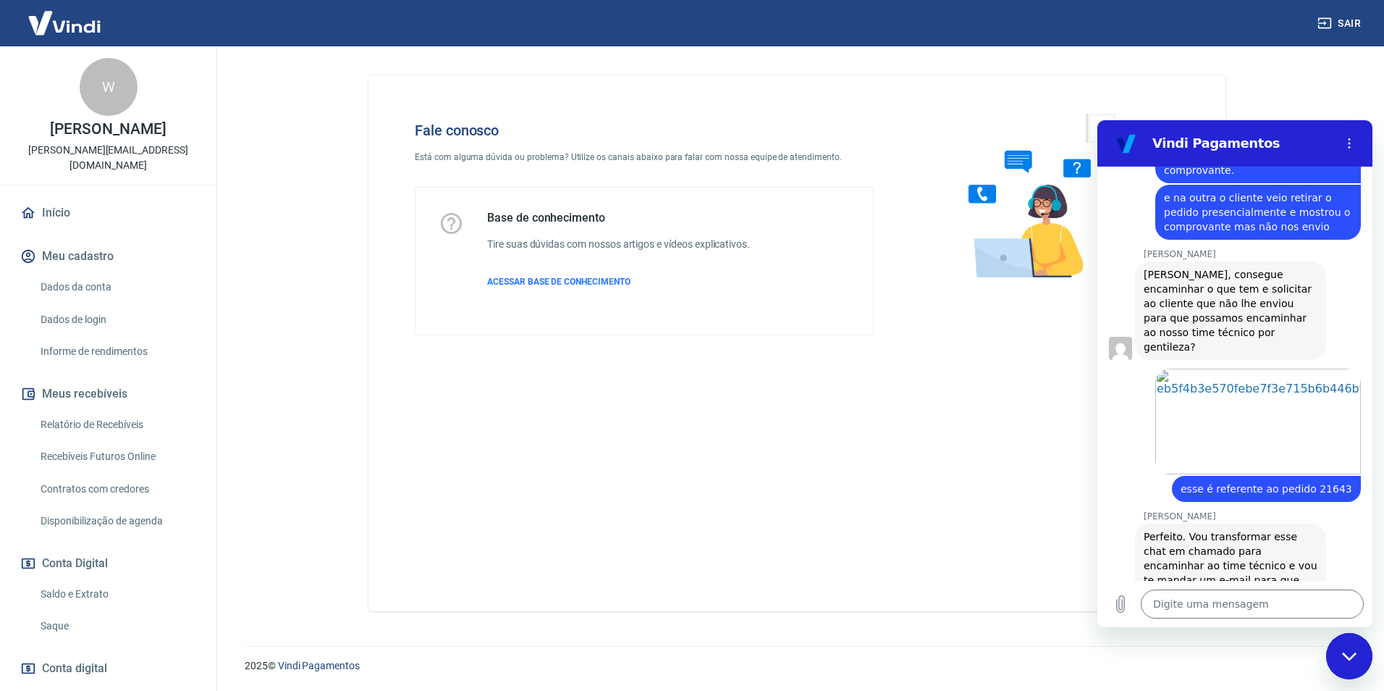
scroll to position [1737, 0]
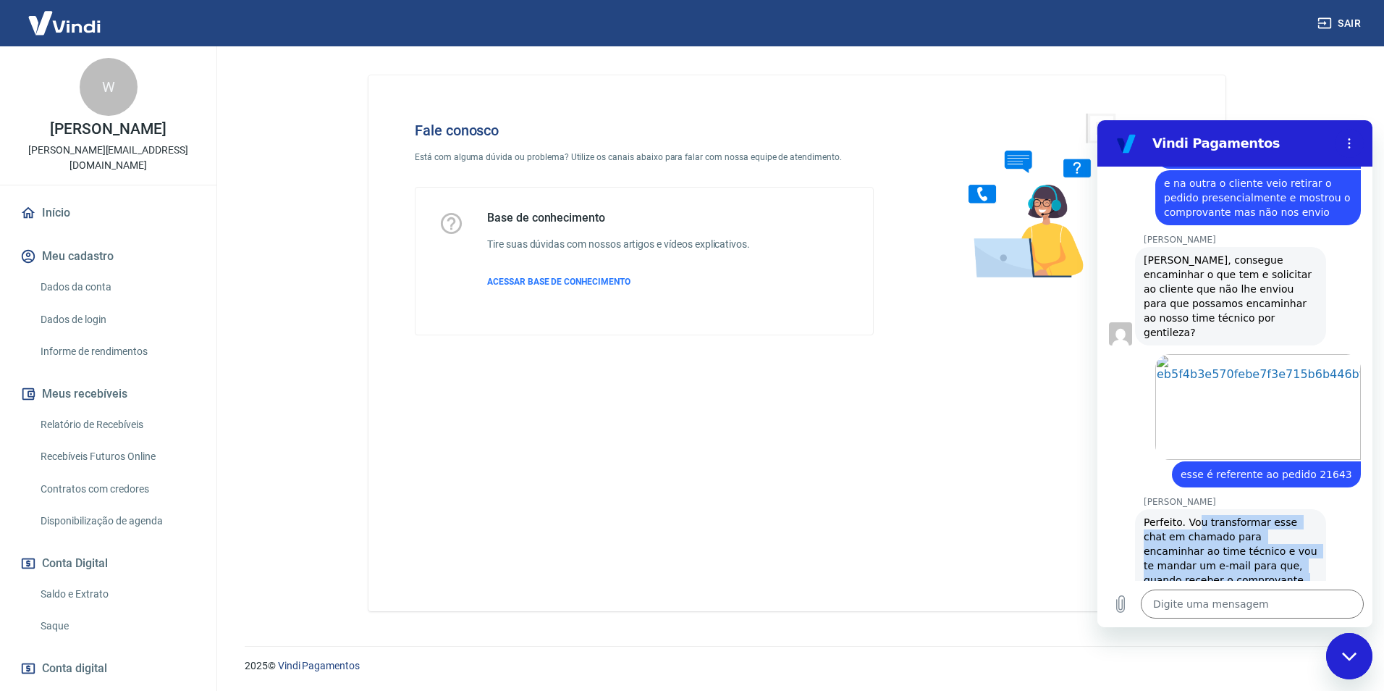
drag, startPoint x: 1197, startPoint y: 463, endPoint x: 1307, endPoint y: 524, distance: 126.1
click at [1307, 524] on div "[PERSON_NAME] diz: Perfeito. Vou transformar esse chat em chamado para encaminh…" at bounding box center [1230, 565] width 191 height 113
drag, startPoint x: 1307, startPoint y: 524, endPoint x: 1244, endPoint y: 531, distance: 62.7
click at [1244, 530] on span "Perfeito. Vou transformar esse chat em chamado para encaminhar ao time técnico …" at bounding box center [1232, 565] width 177 height 98
click at [1216, 615] on textarea at bounding box center [1252, 603] width 223 height 29
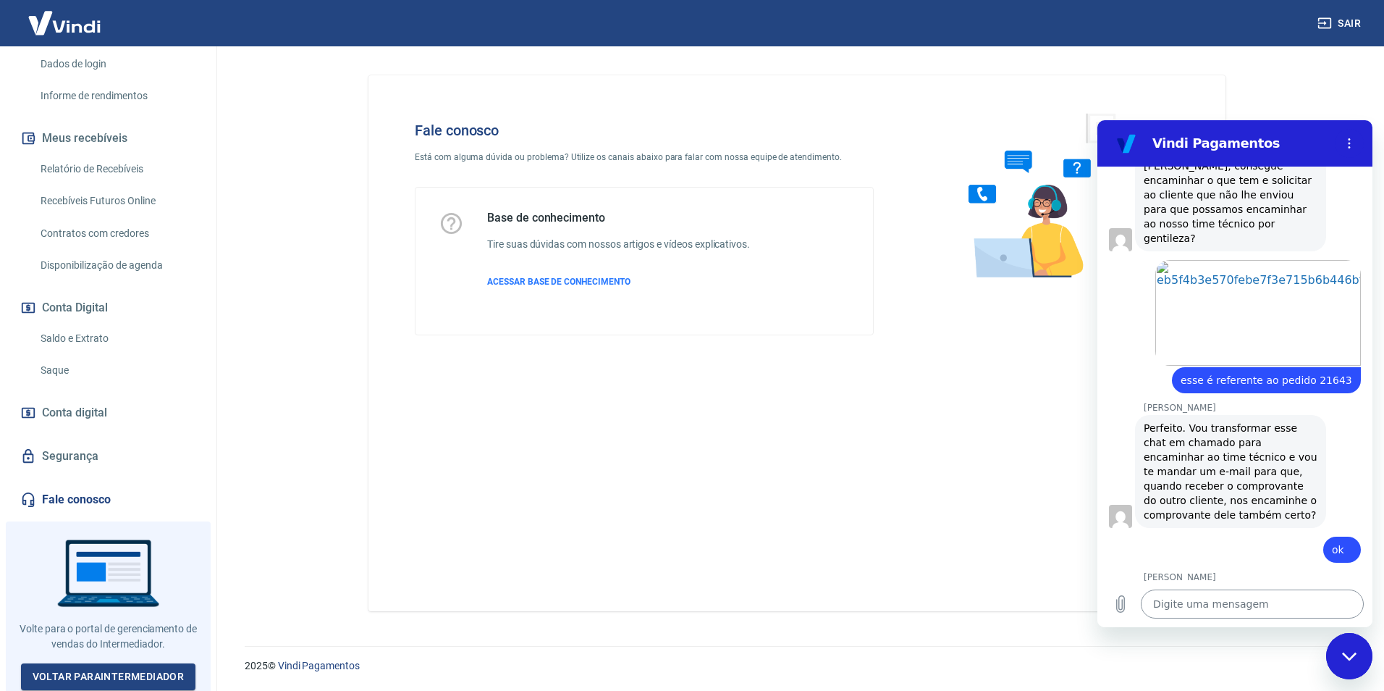
scroll to position [1834, 0]
click at [1211, 598] on textarea at bounding box center [1252, 603] width 223 height 29
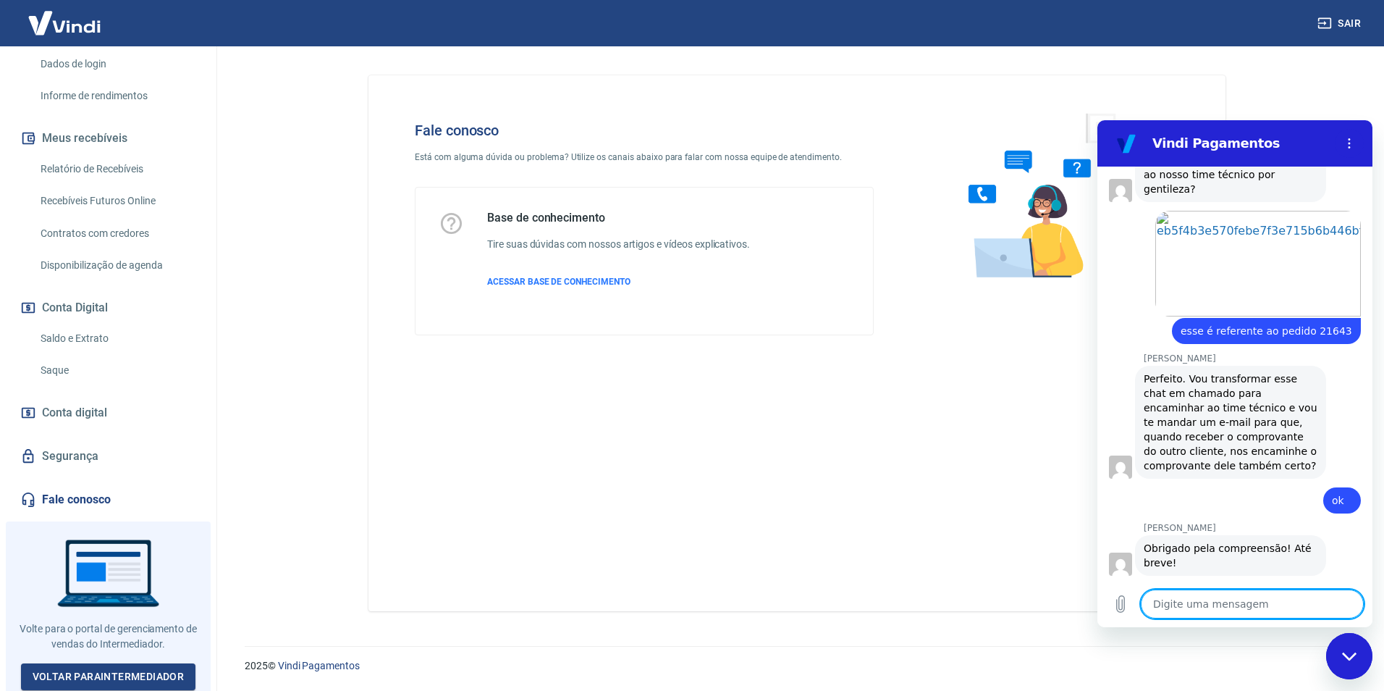
scroll to position [1883, 0]
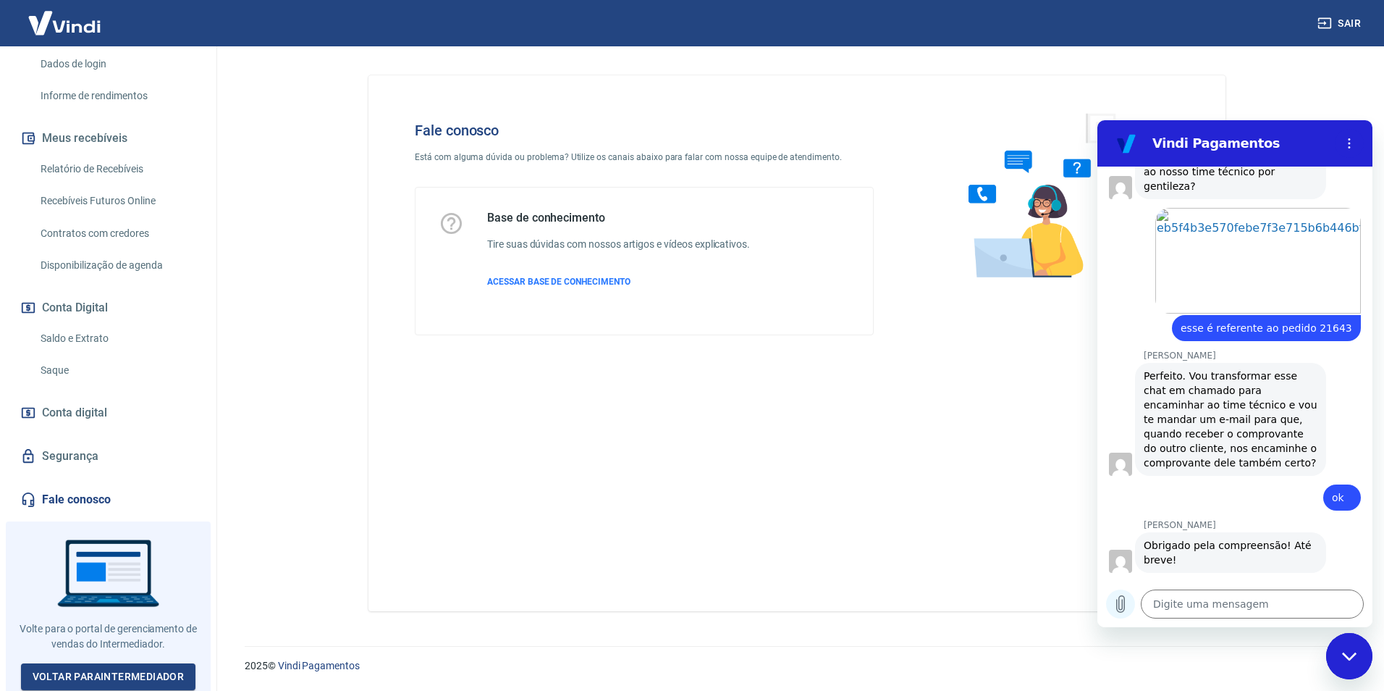
click at [1123, 607] on icon "Carregar arquivo" at bounding box center [1120, 603] width 17 height 17
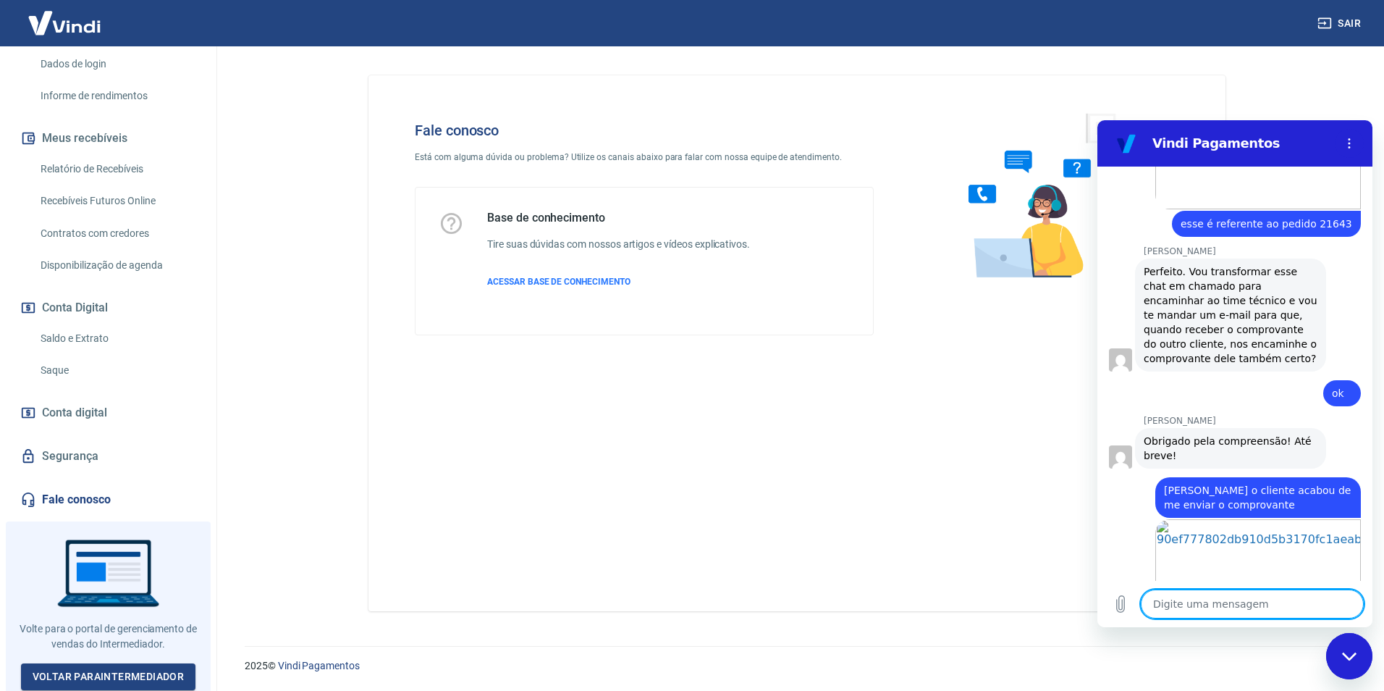
scroll to position [1990, 0]
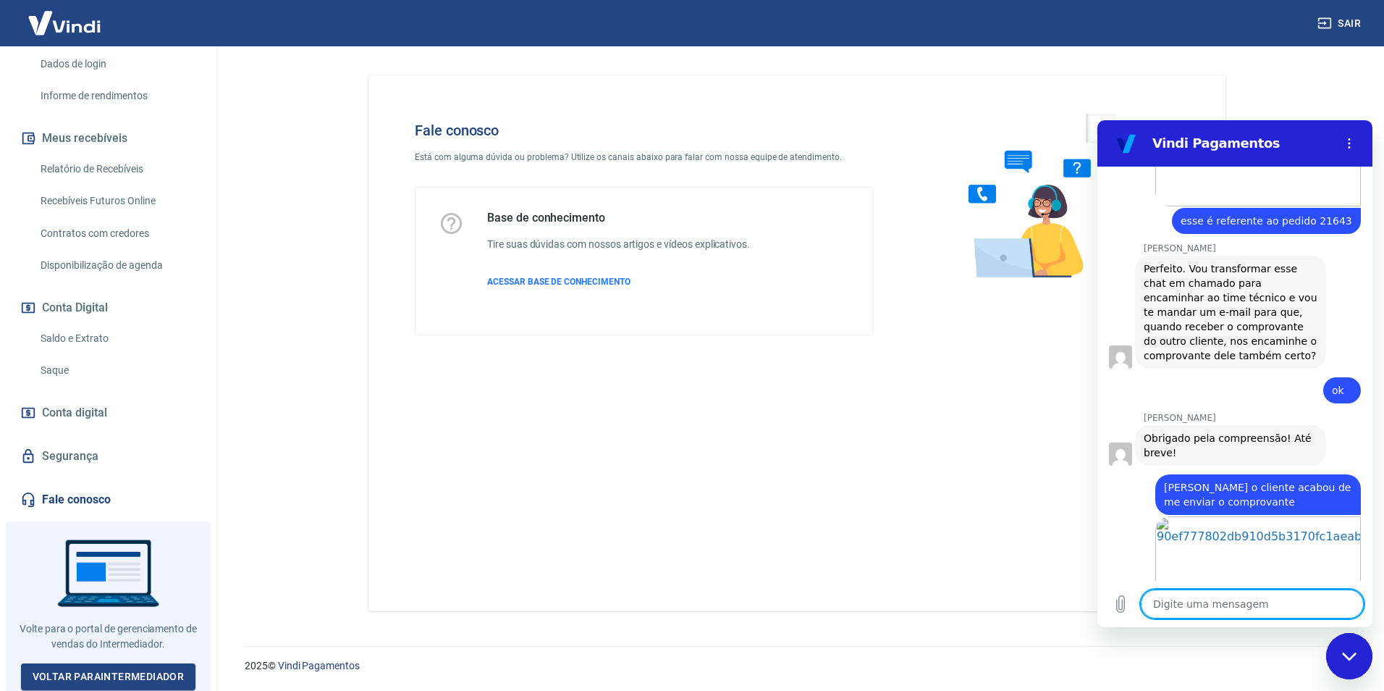
click at [1237, 600] on textarea at bounding box center [1252, 603] width 223 height 29
paste textarea "21645"
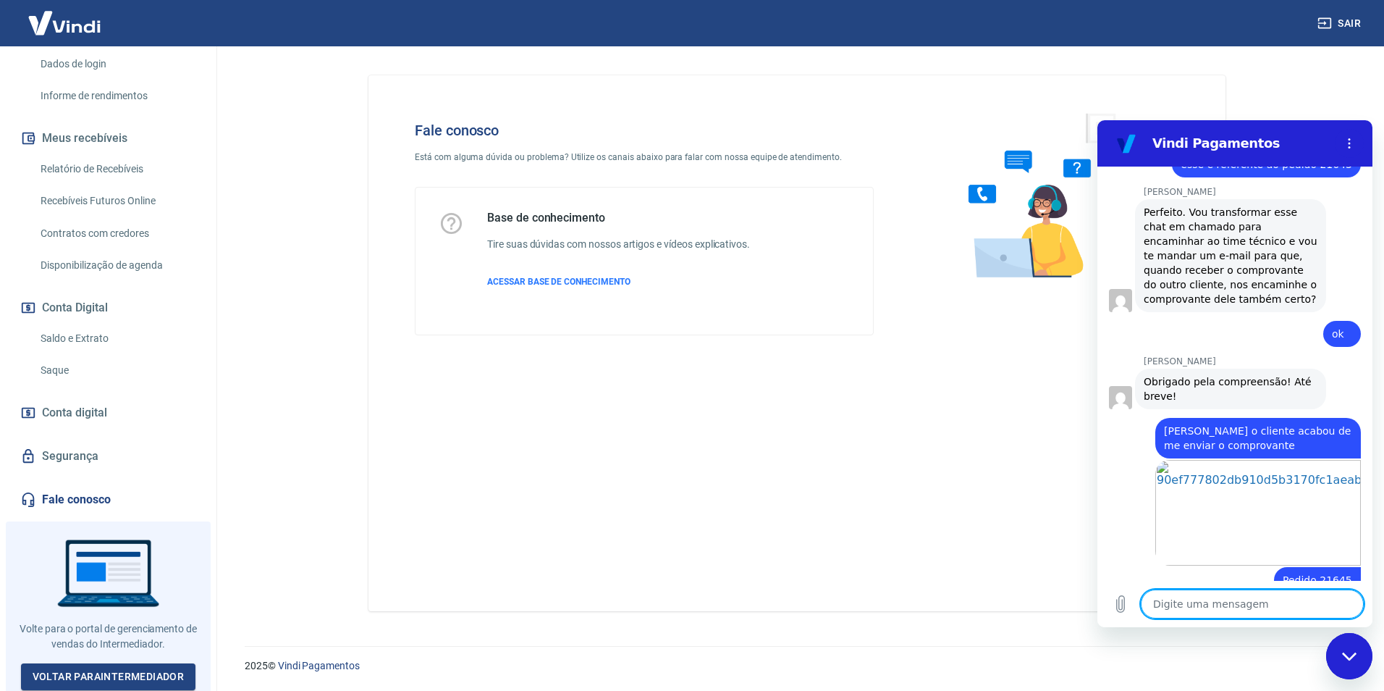
scroll to position [2045, 0]
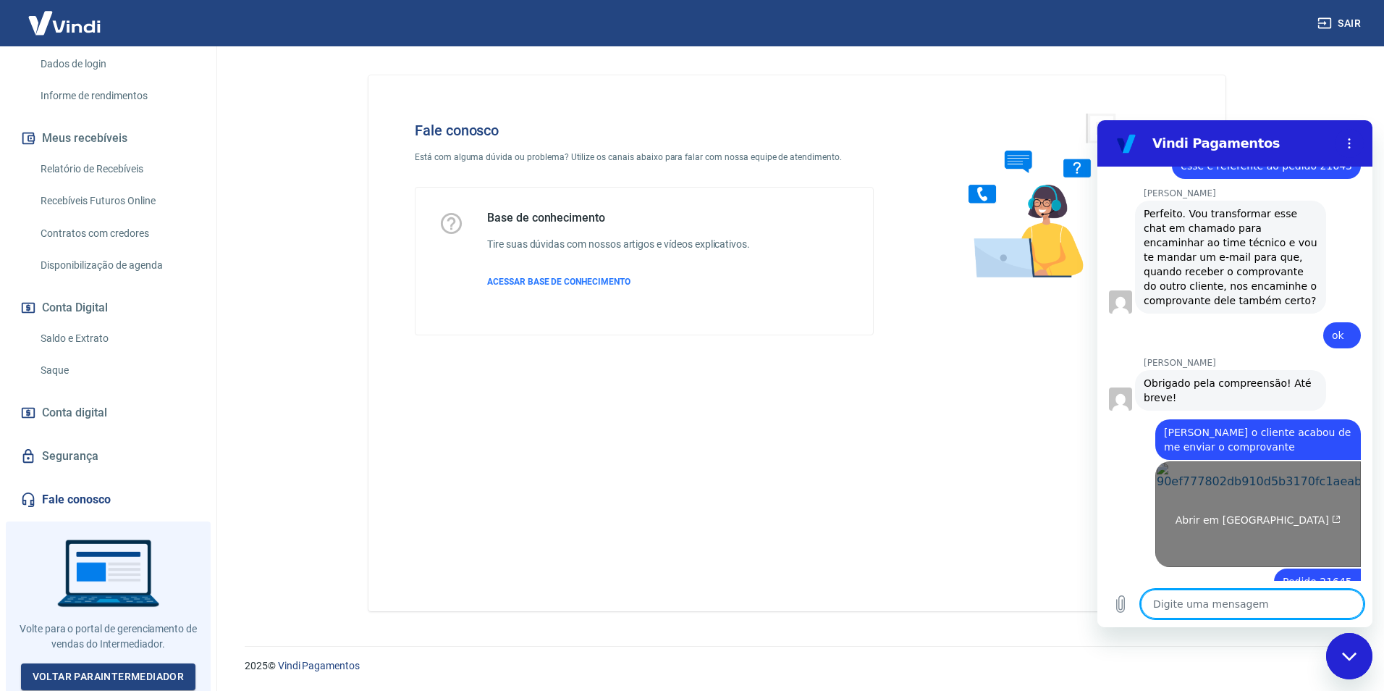
click at [1206, 461] on link "Abrir em [GEOGRAPHIC_DATA]" at bounding box center [1258, 514] width 206 height 106
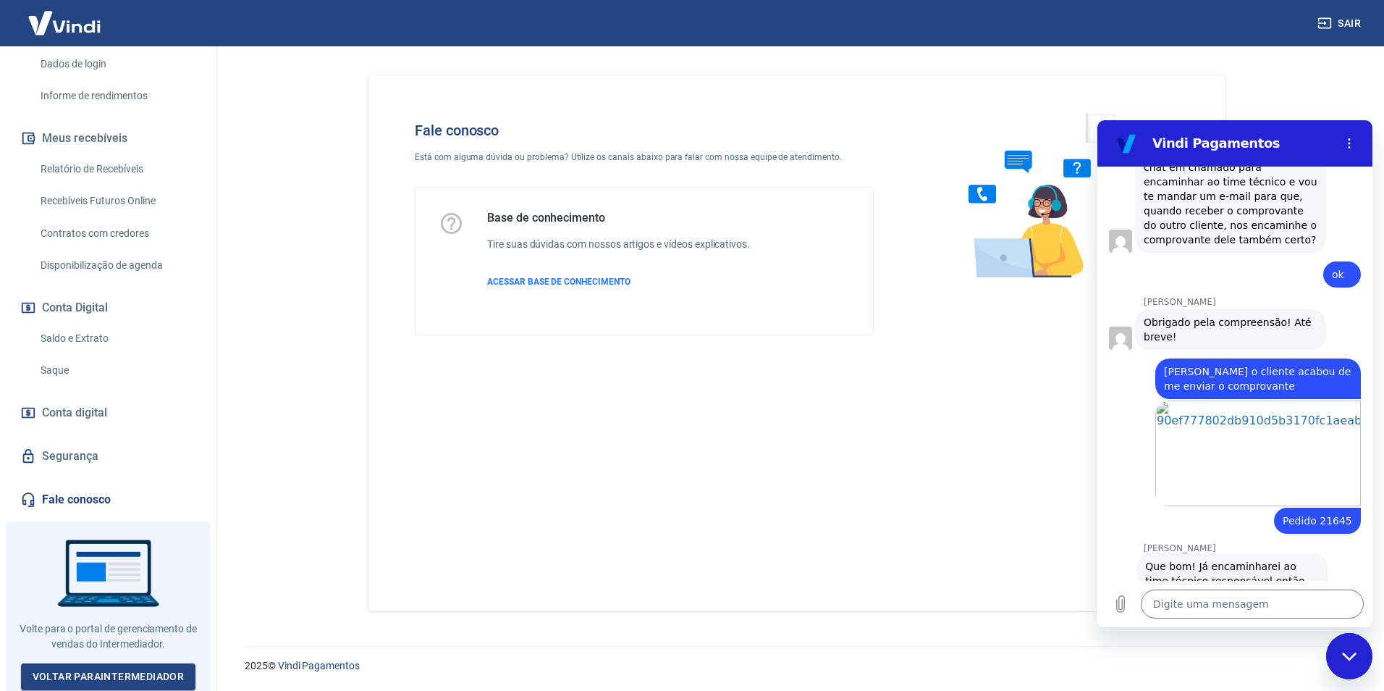
scroll to position [2109, 0]
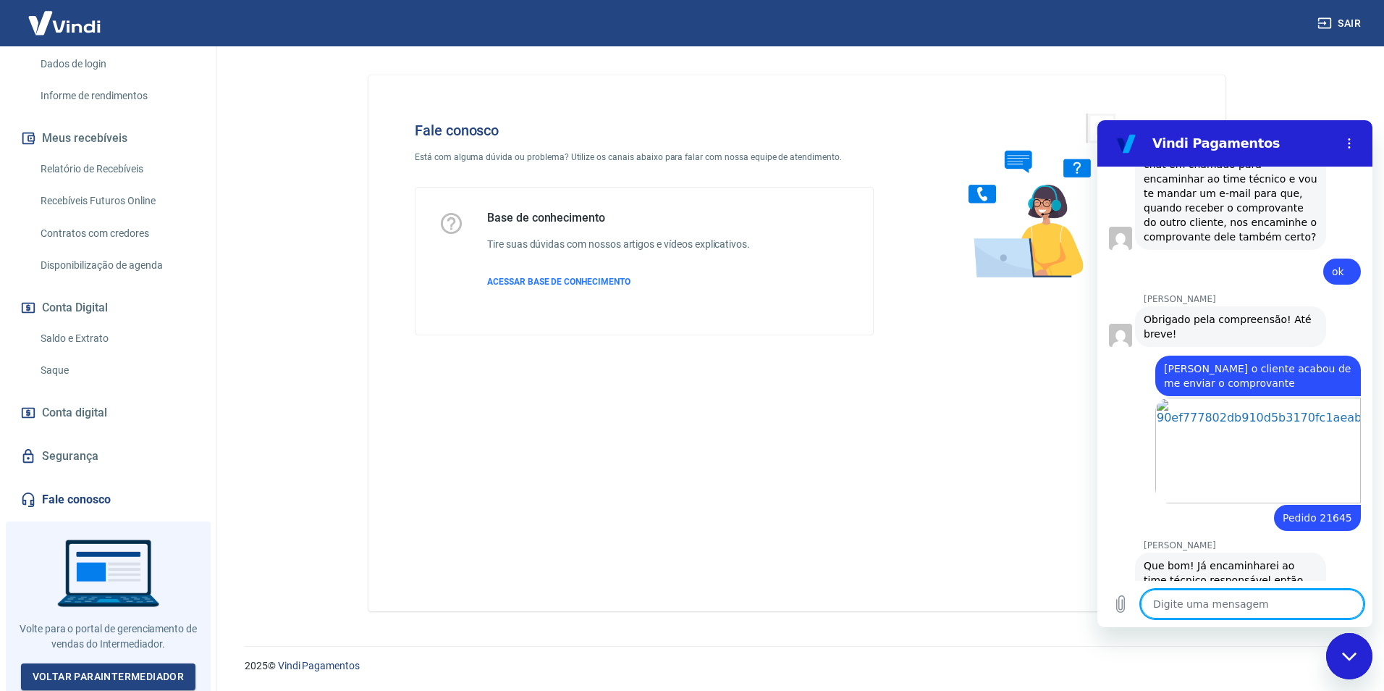
click at [1185, 604] on textarea at bounding box center [1252, 603] width 223 height 29
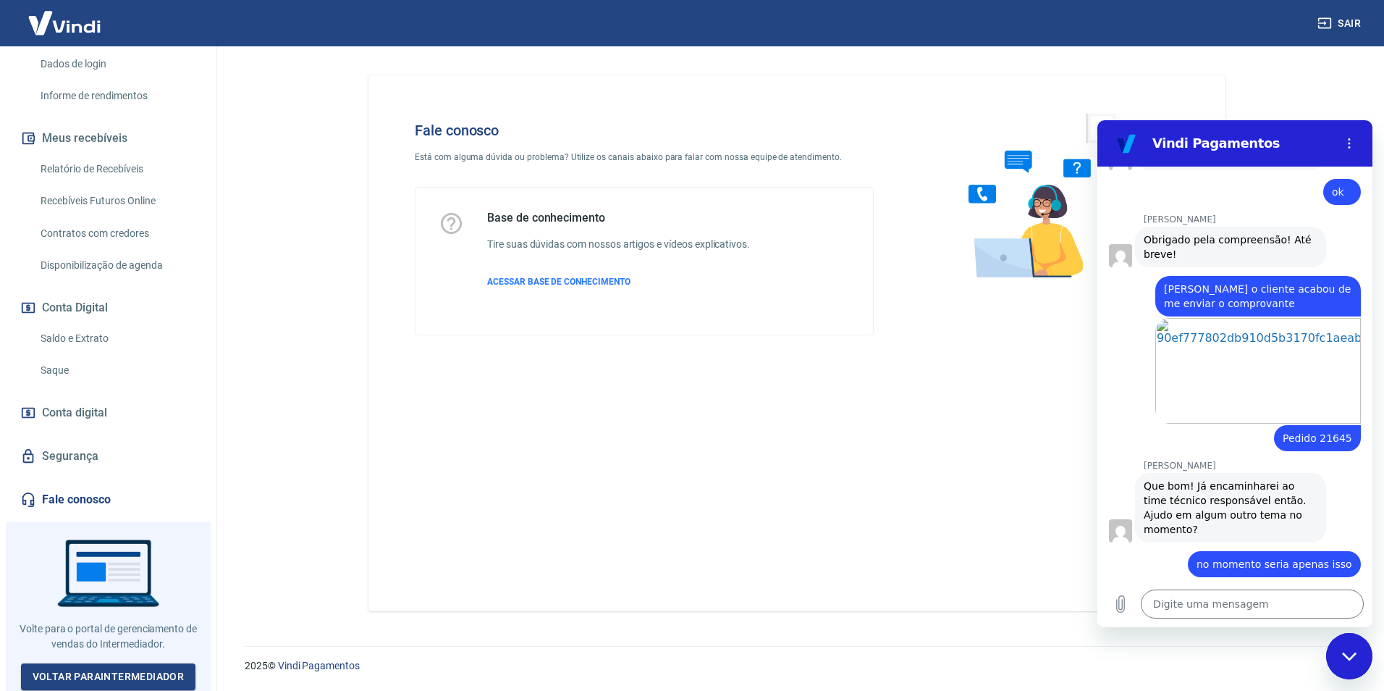
scroll to position [2191, 0]
